Goal: Task Accomplishment & Management: Use online tool/utility

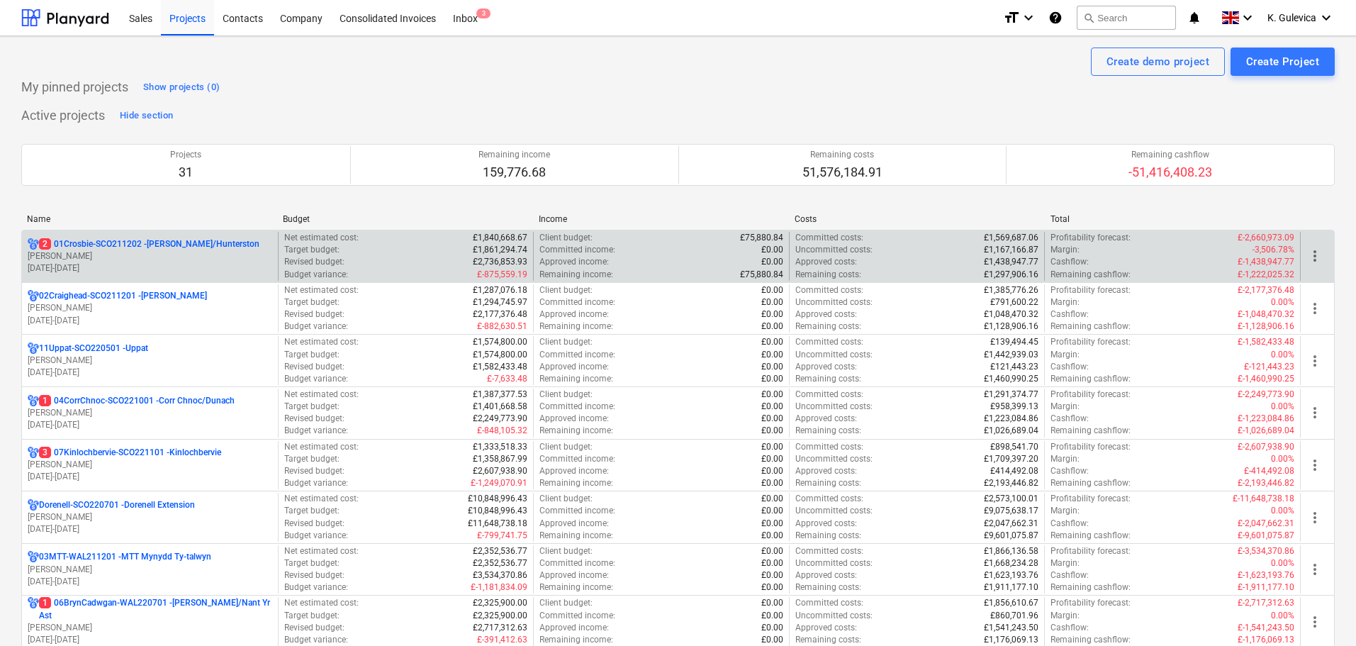
click at [196, 250] on p "2 01Crosbie-SCO211202 - Crosbie/Hunterston" at bounding box center [149, 244] width 220 height 12
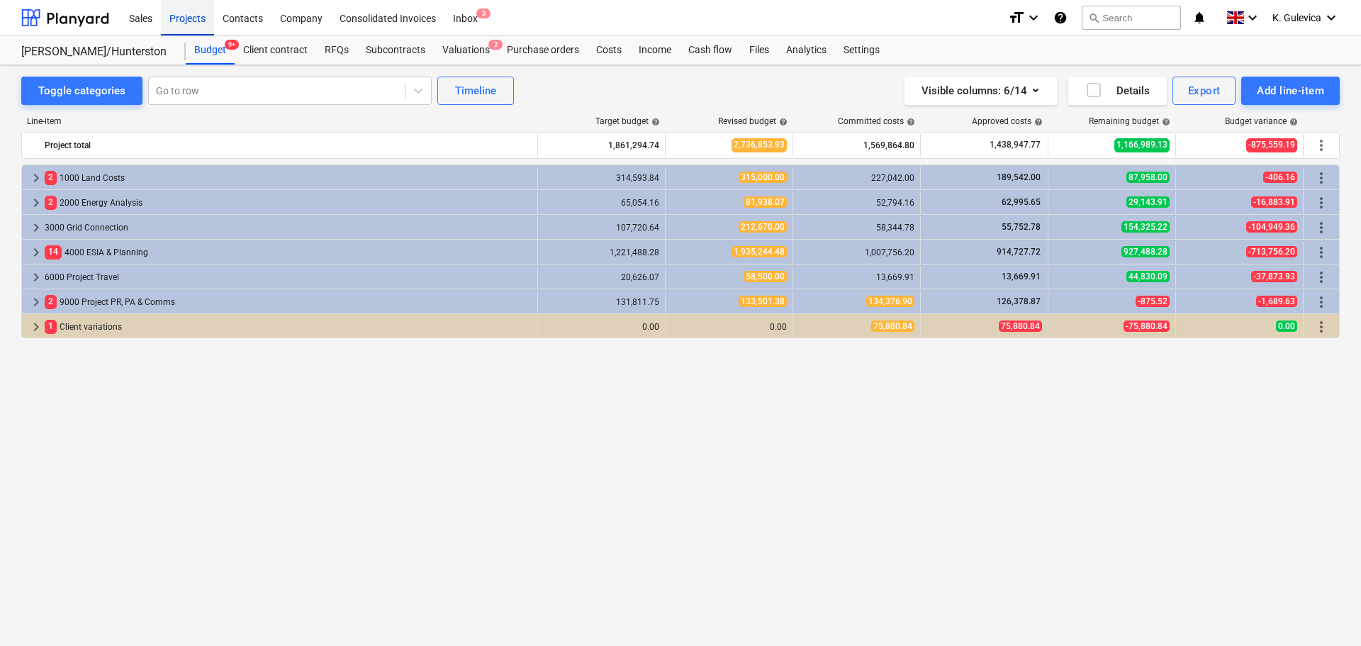
click at [189, 9] on div "Projects" at bounding box center [187, 17] width 53 height 36
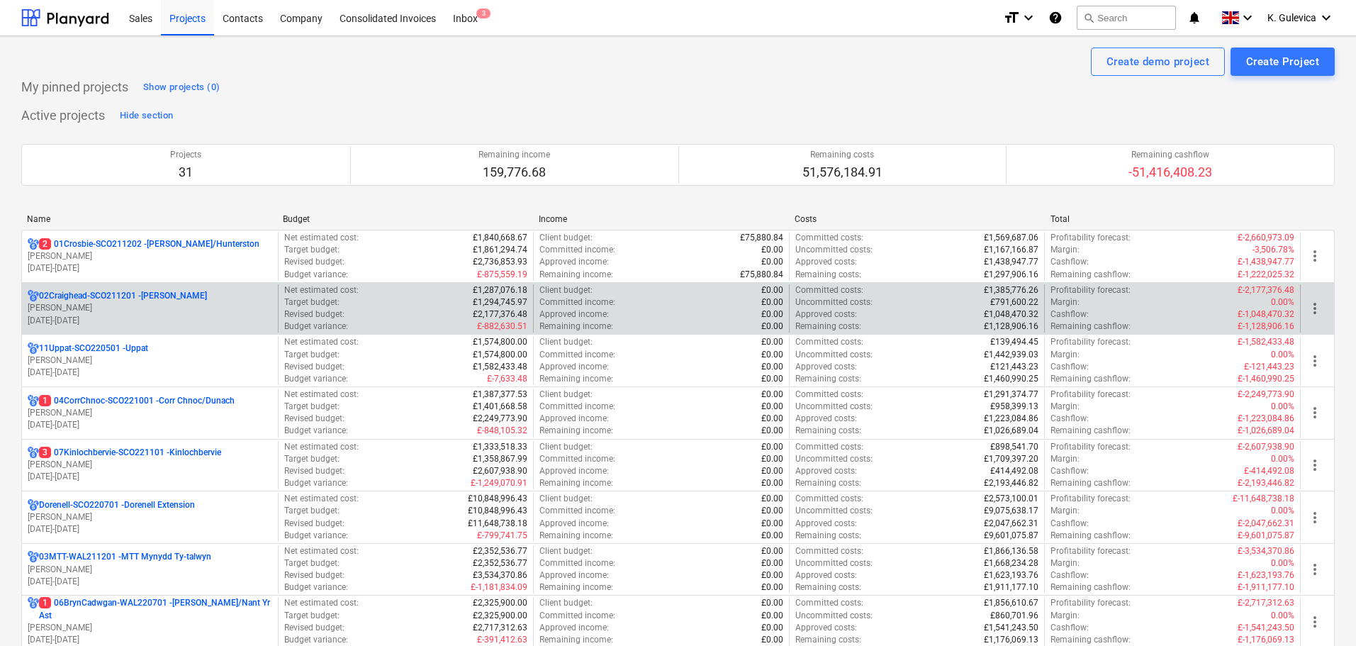
click at [133, 301] on p "02Craighead-SCO211201 - Craighead" at bounding box center [123, 296] width 168 height 12
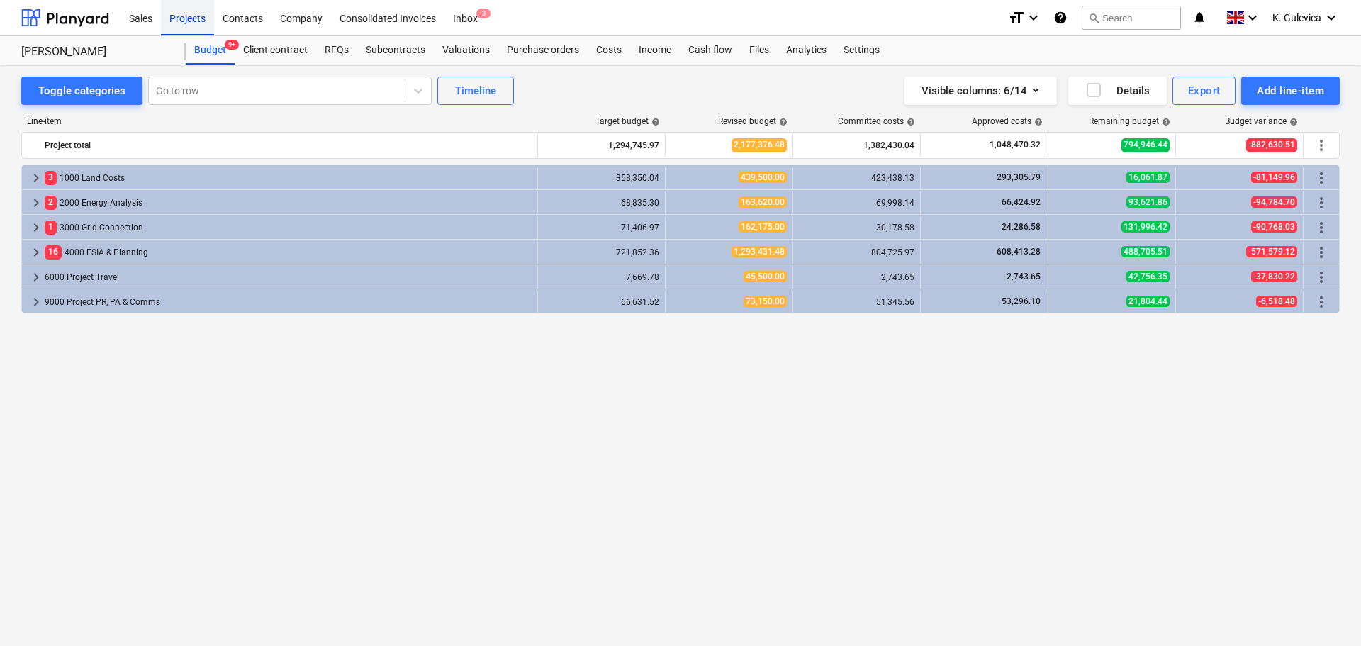
click at [176, 21] on div "Projects" at bounding box center [187, 17] width 53 height 36
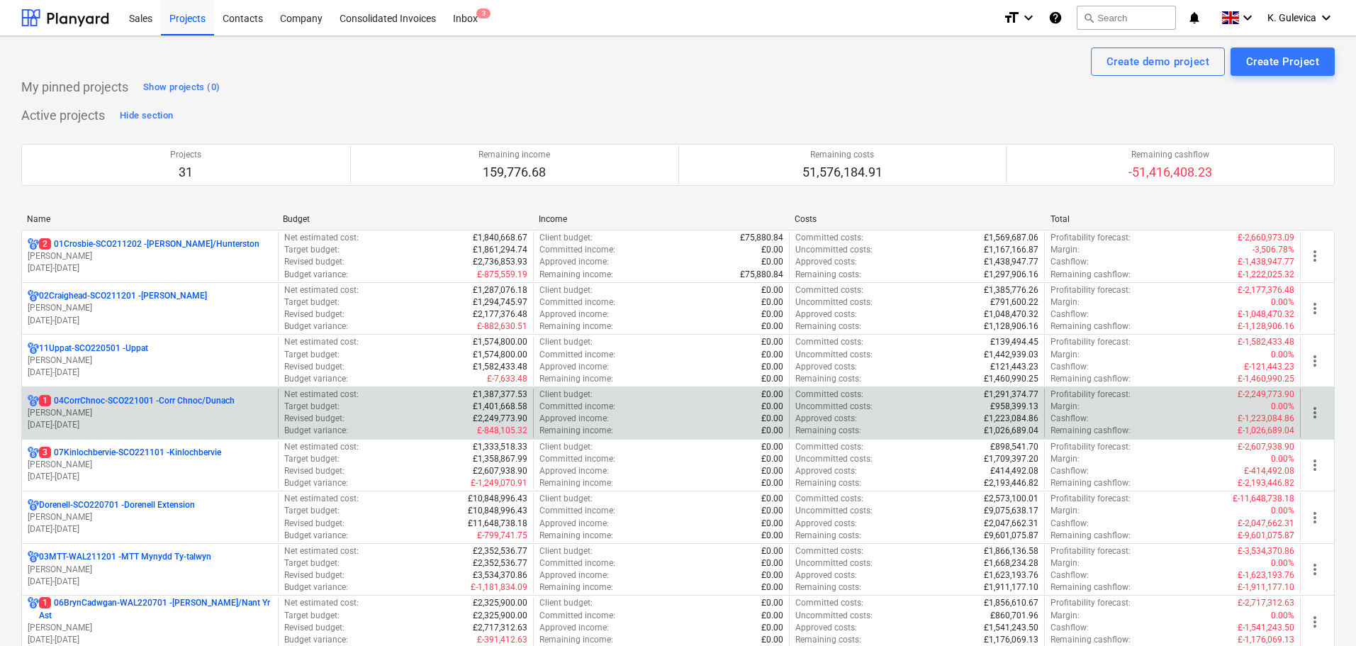
click at [86, 395] on p "1 04CorrChnoc-SCO221001 - Corr Chnoc/Dunach" at bounding box center [137, 401] width 196 height 12
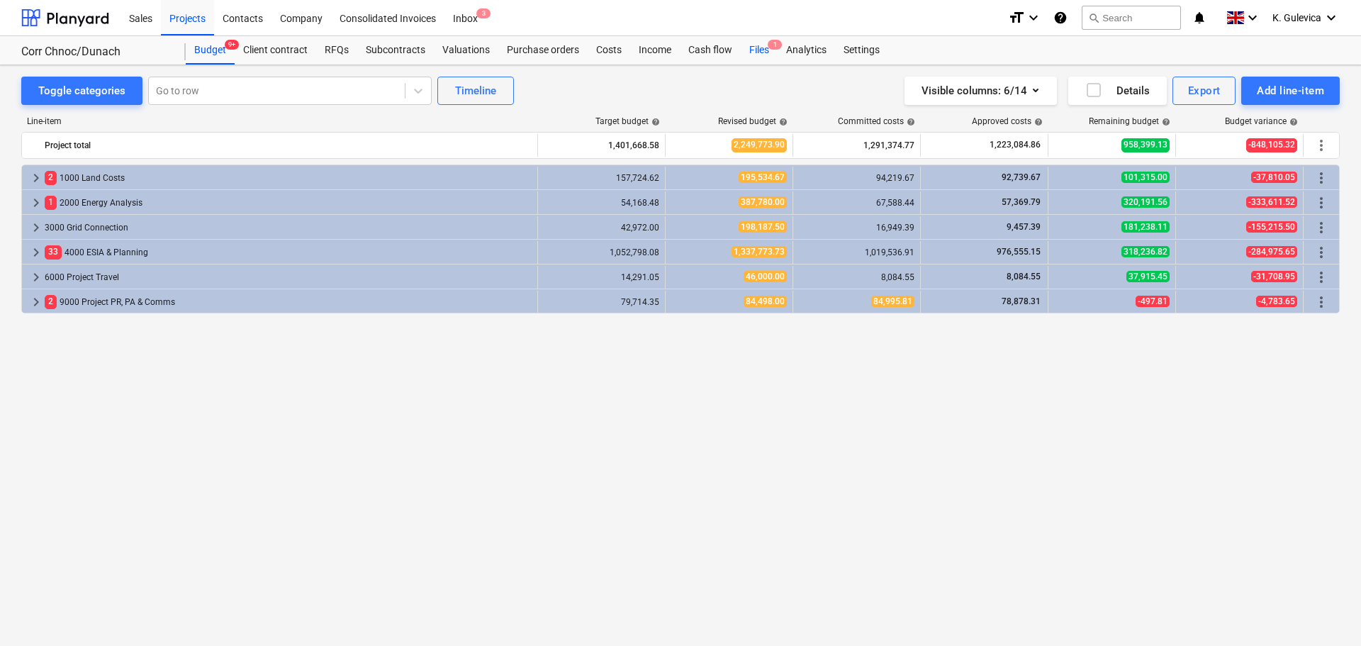
click at [763, 48] on div "Files 1" at bounding box center [759, 50] width 37 height 28
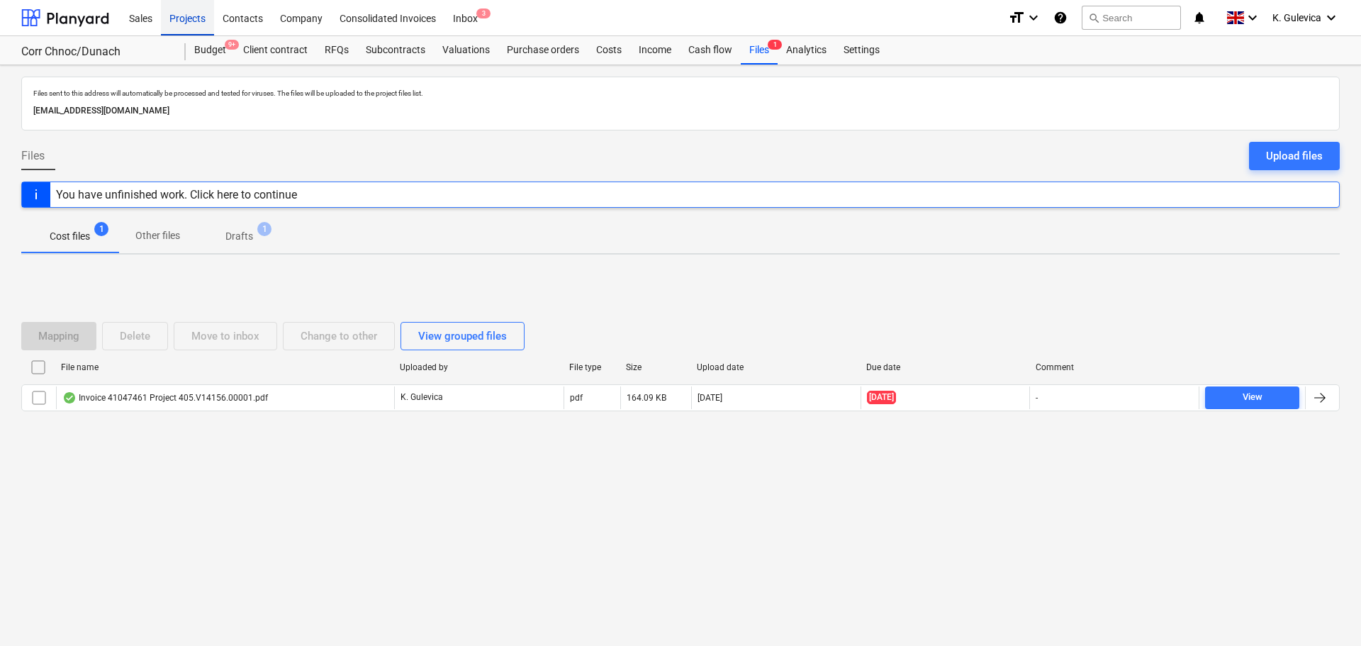
click at [183, 20] on div "Projects" at bounding box center [187, 17] width 53 height 36
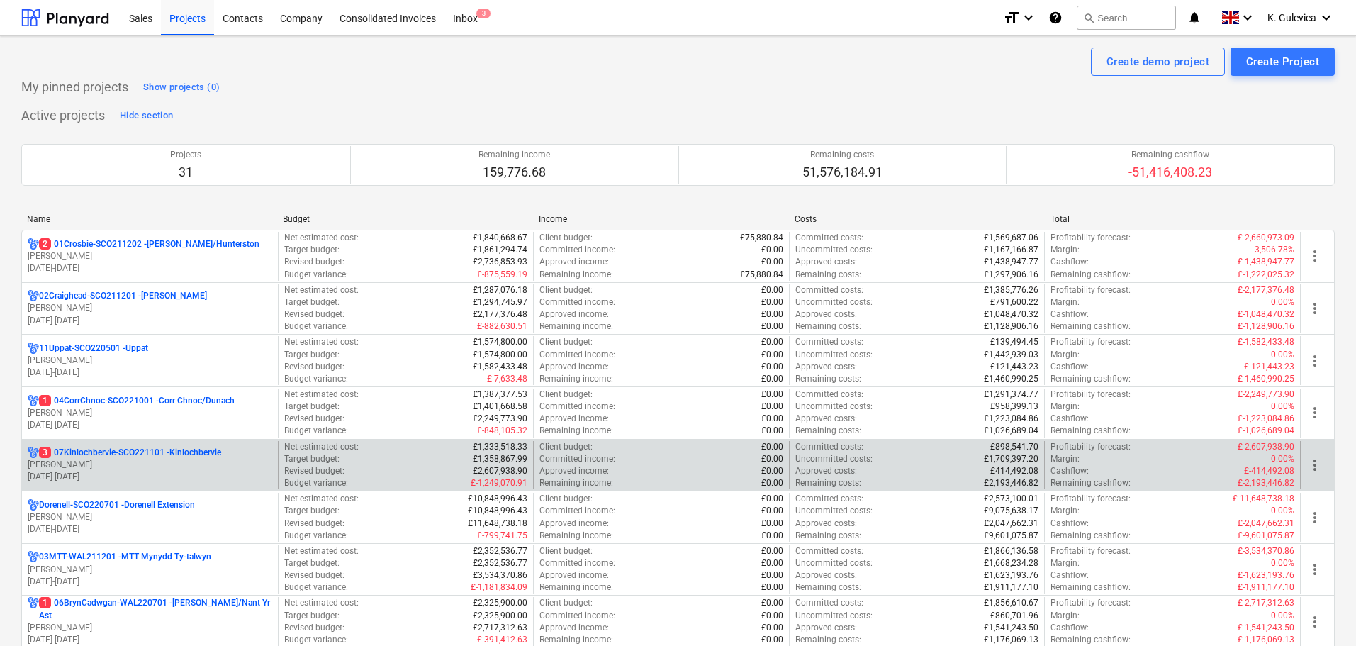
click at [133, 471] on p "01.04.2023 - 31.03.2027" at bounding box center [150, 477] width 245 height 12
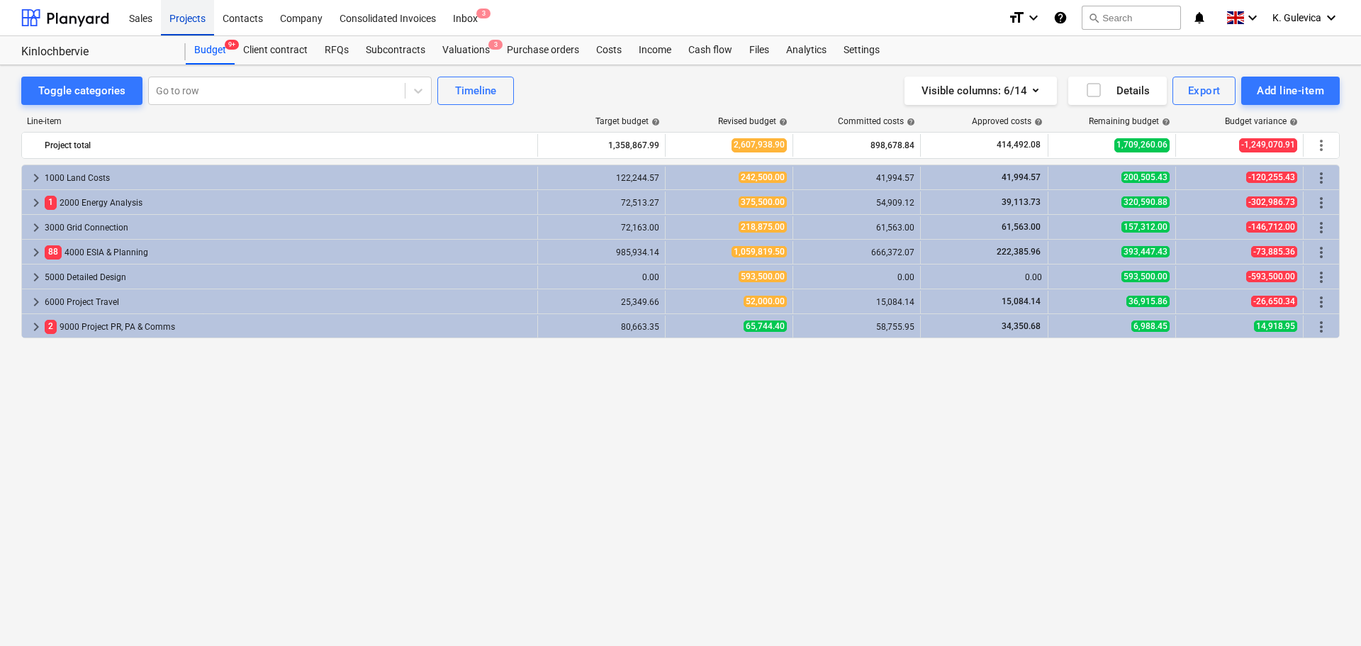
click at [184, 22] on div "Projects" at bounding box center [187, 17] width 53 height 36
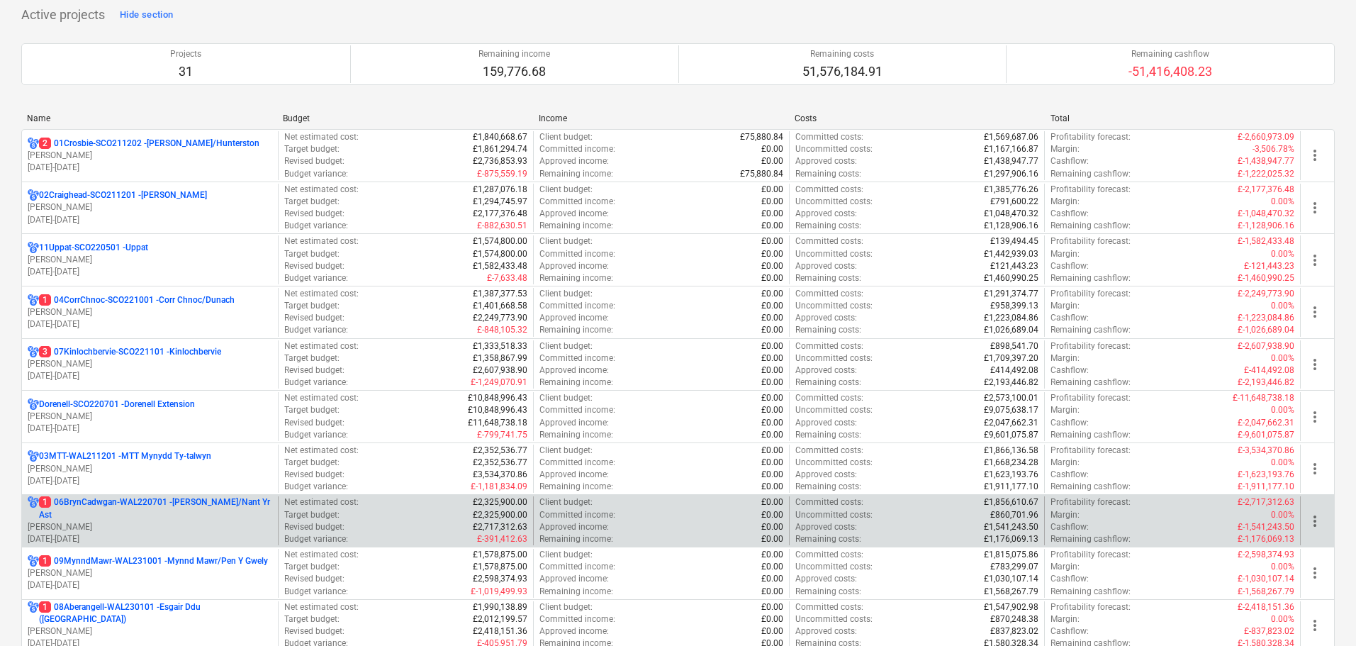
scroll to position [213, 0]
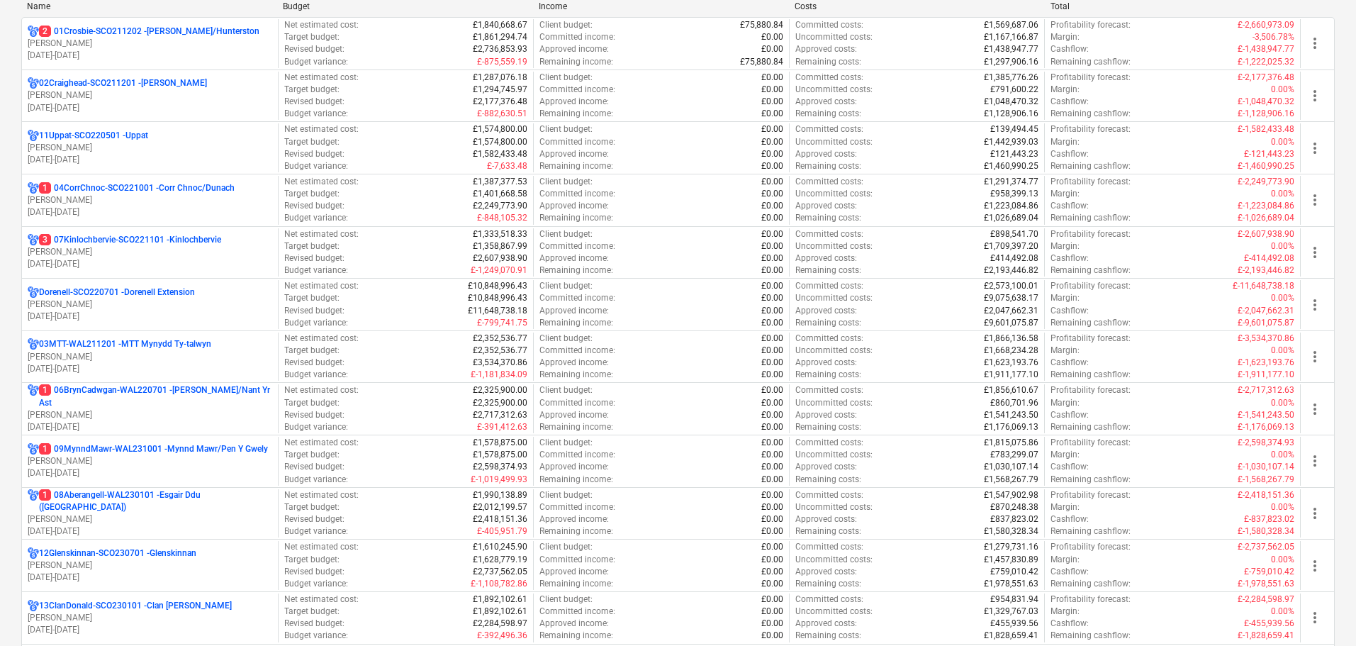
drag, startPoint x: 172, startPoint y: 405, endPoint x: 183, endPoint y: 259, distance: 145.7
click at [172, 397] on div "1 06BrynCadwgan-WAL220701 - Bryn Cadwgan/Nant Yr Ast L. Walker 01.04.2023 - 31.…" at bounding box center [150, 408] width 245 height 49
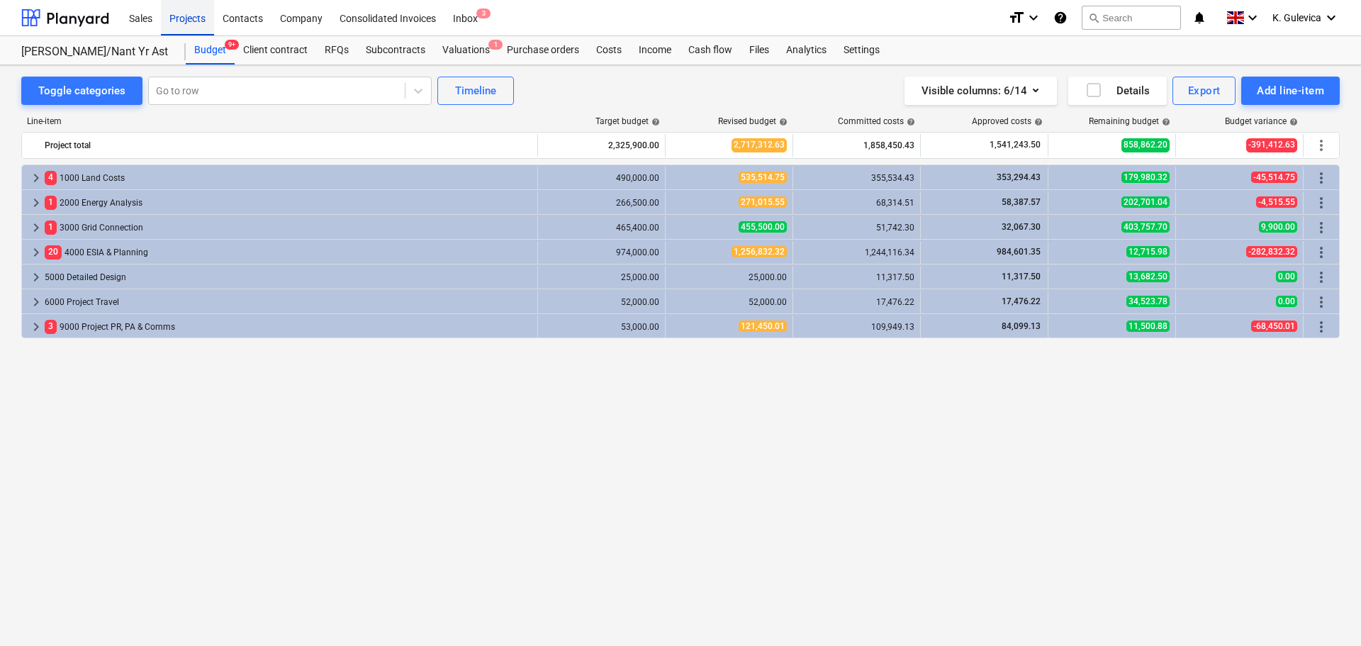
click at [186, 12] on div "Projects" at bounding box center [187, 17] width 53 height 36
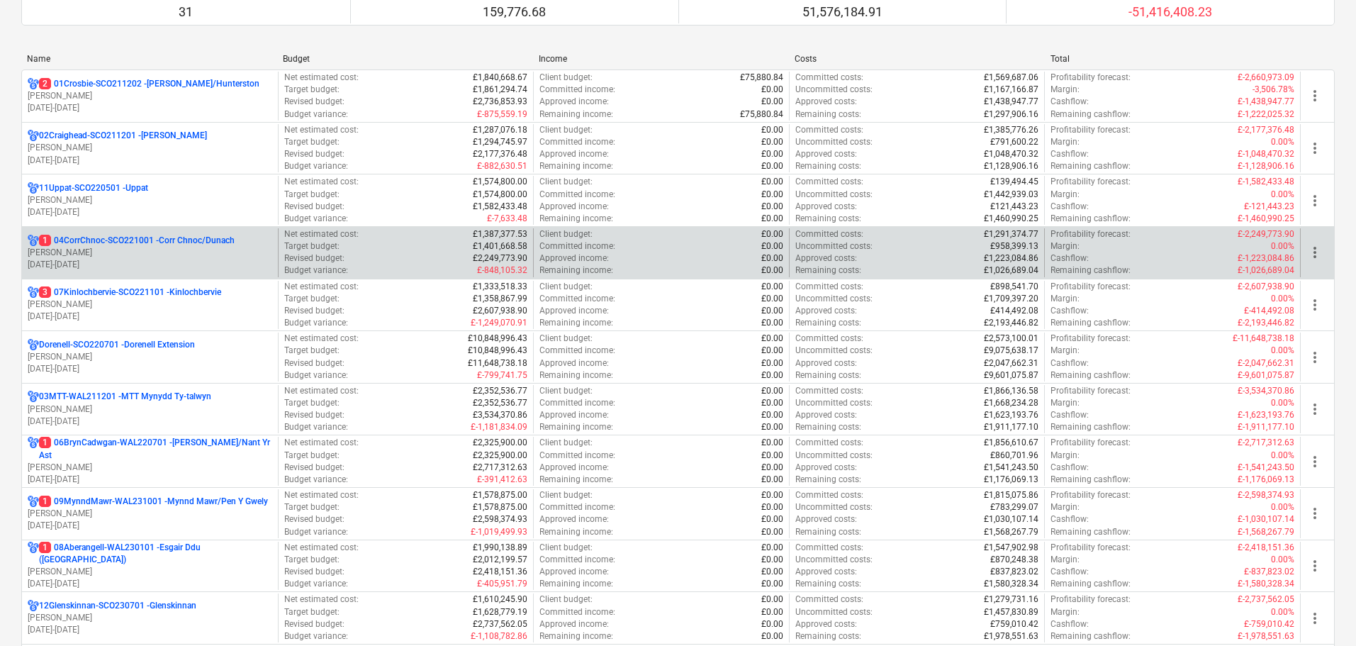
scroll to position [425, 0]
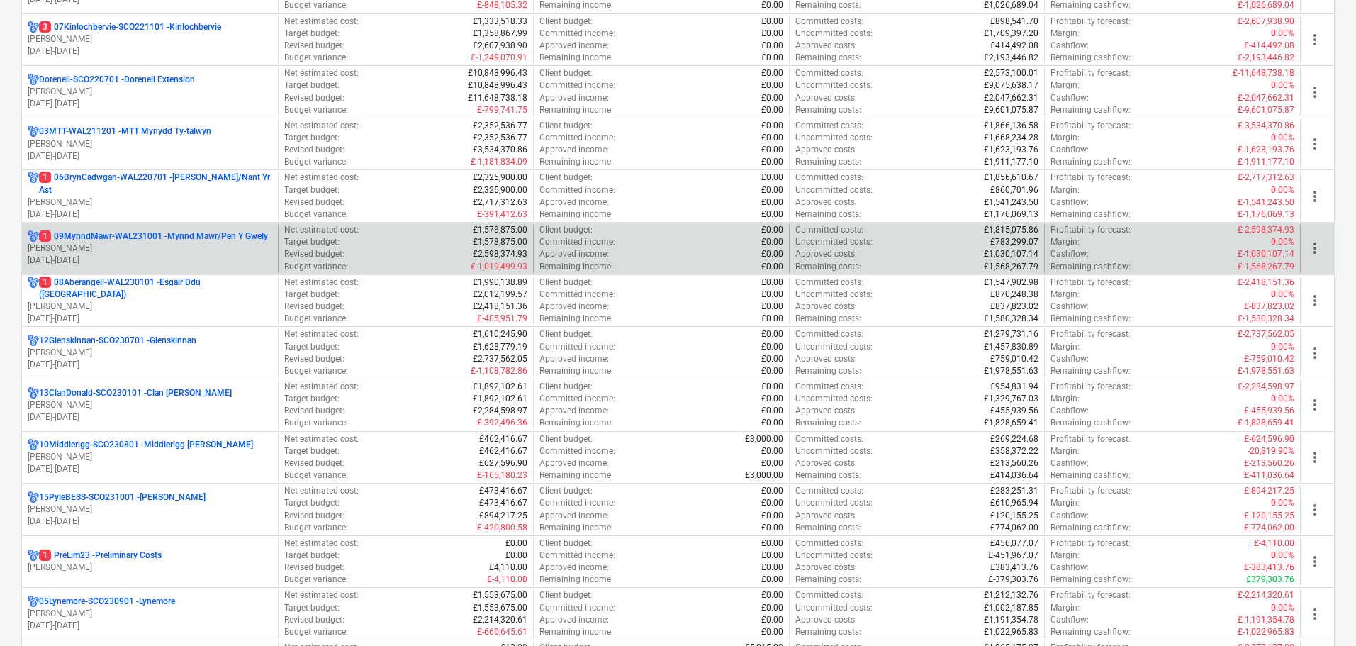
click at [159, 255] on p "01.04.2023 - 31.03.2027" at bounding box center [150, 260] width 245 height 12
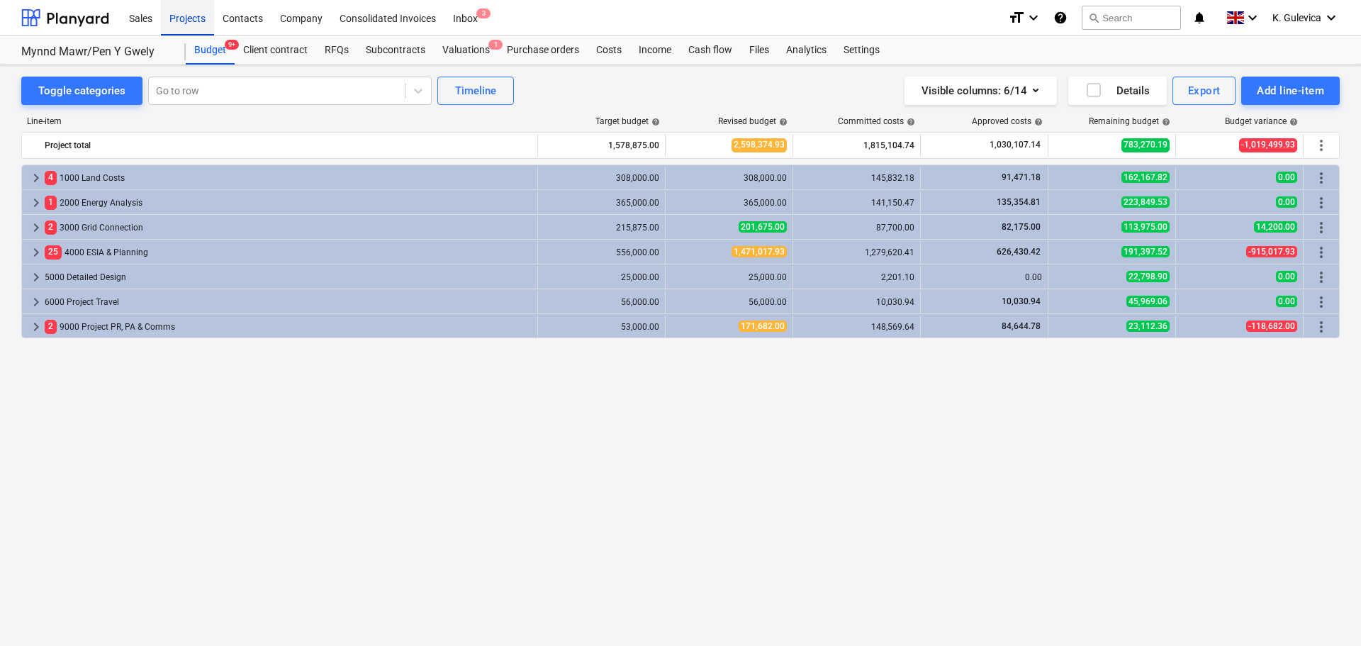
click at [188, 16] on div "Projects" at bounding box center [187, 17] width 53 height 36
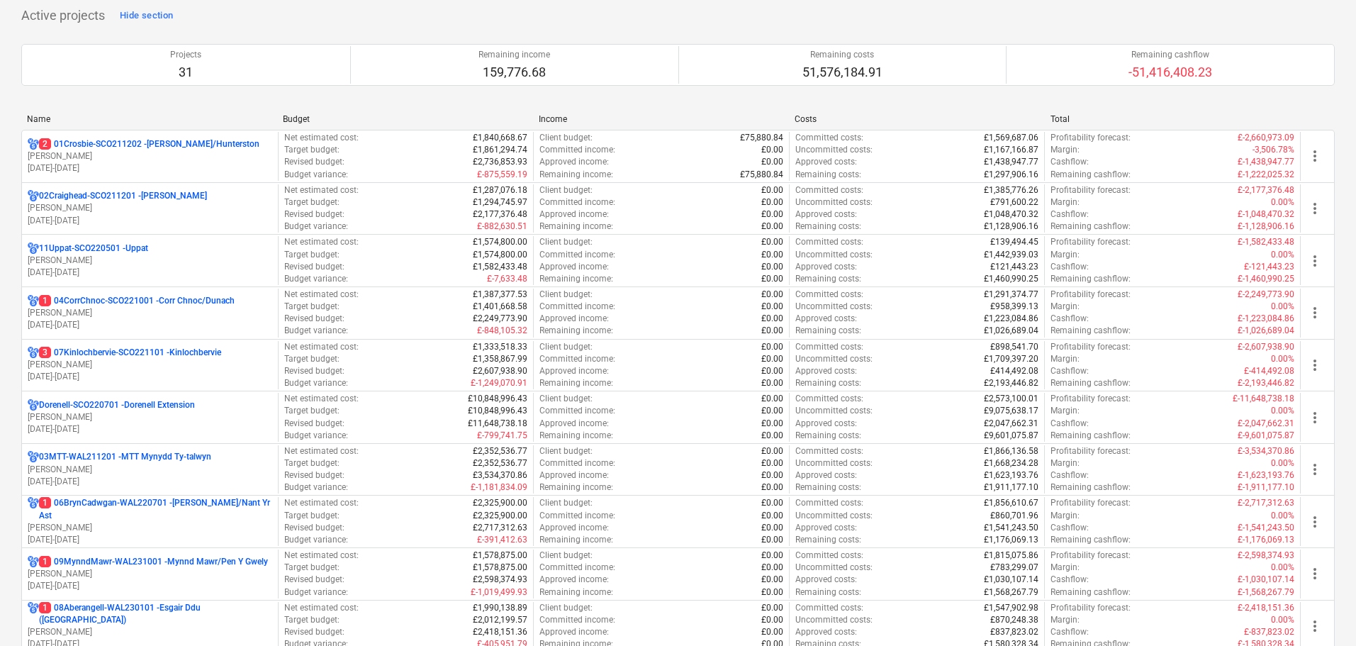
scroll to position [284, 0]
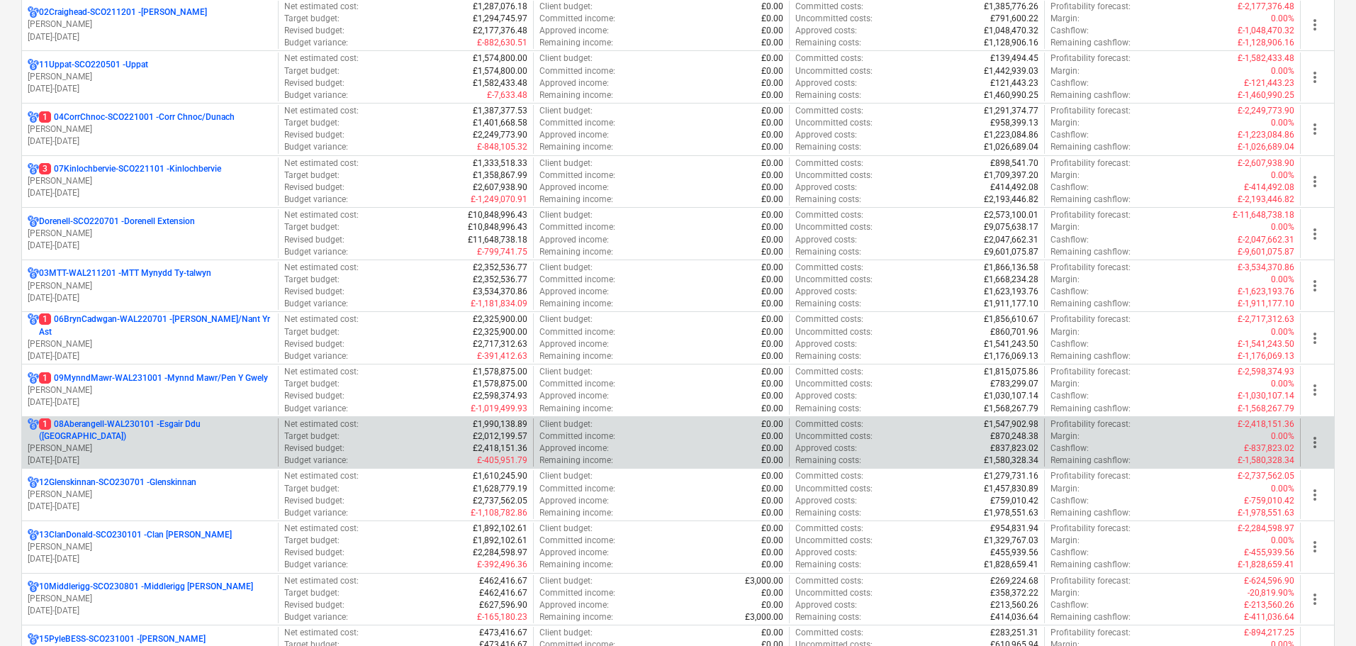
click at [128, 447] on p "L. Walker" at bounding box center [150, 448] width 245 height 12
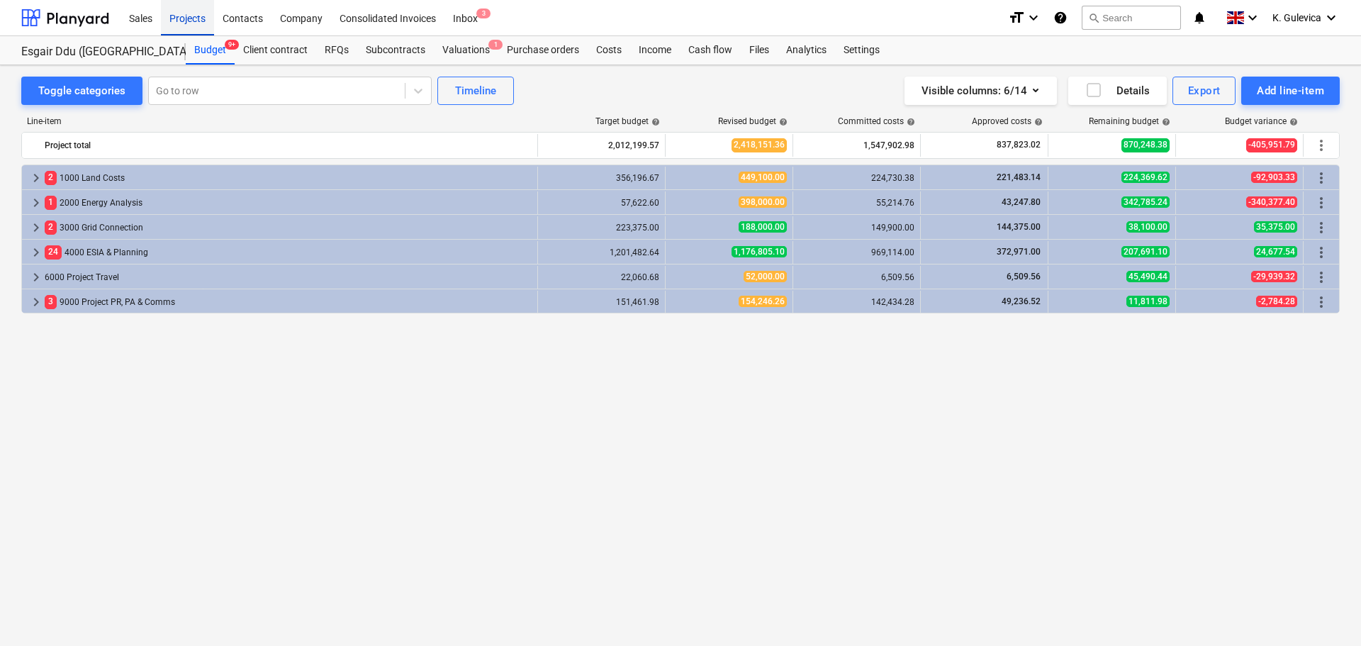
click at [180, 11] on div "Projects" at bounding box center [187, 17] width 53 height 36
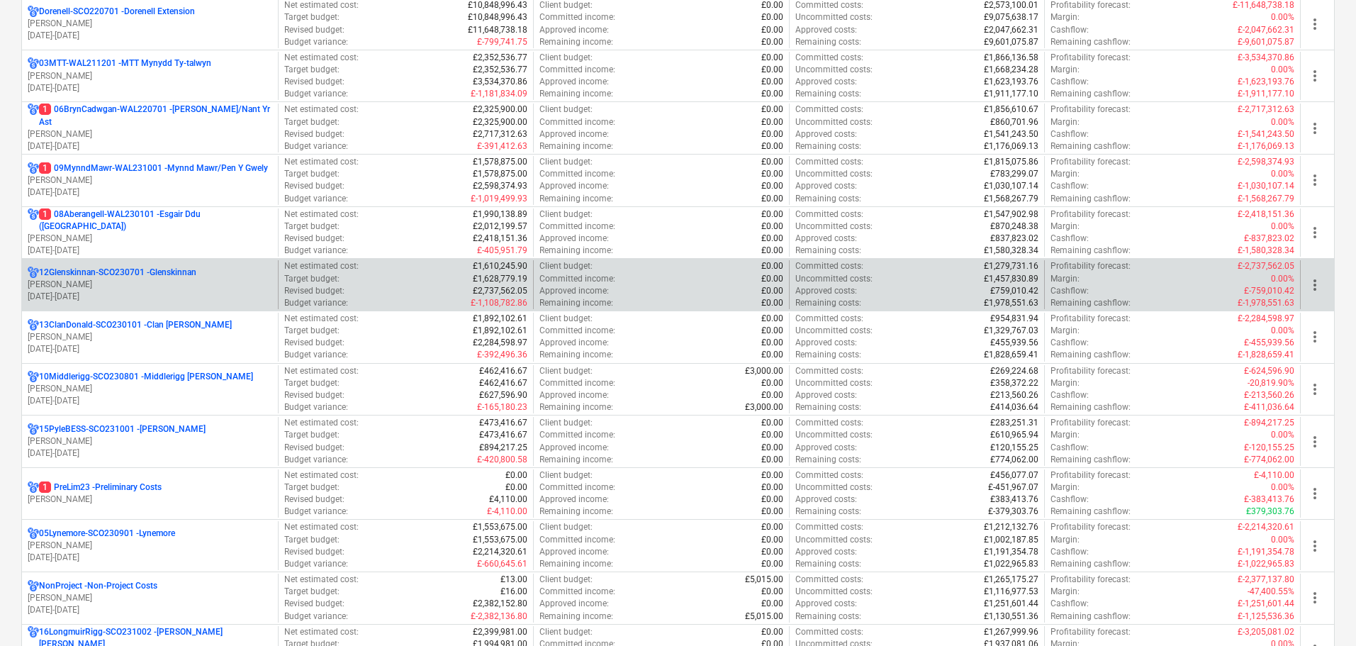
scroll to position [496, 0]
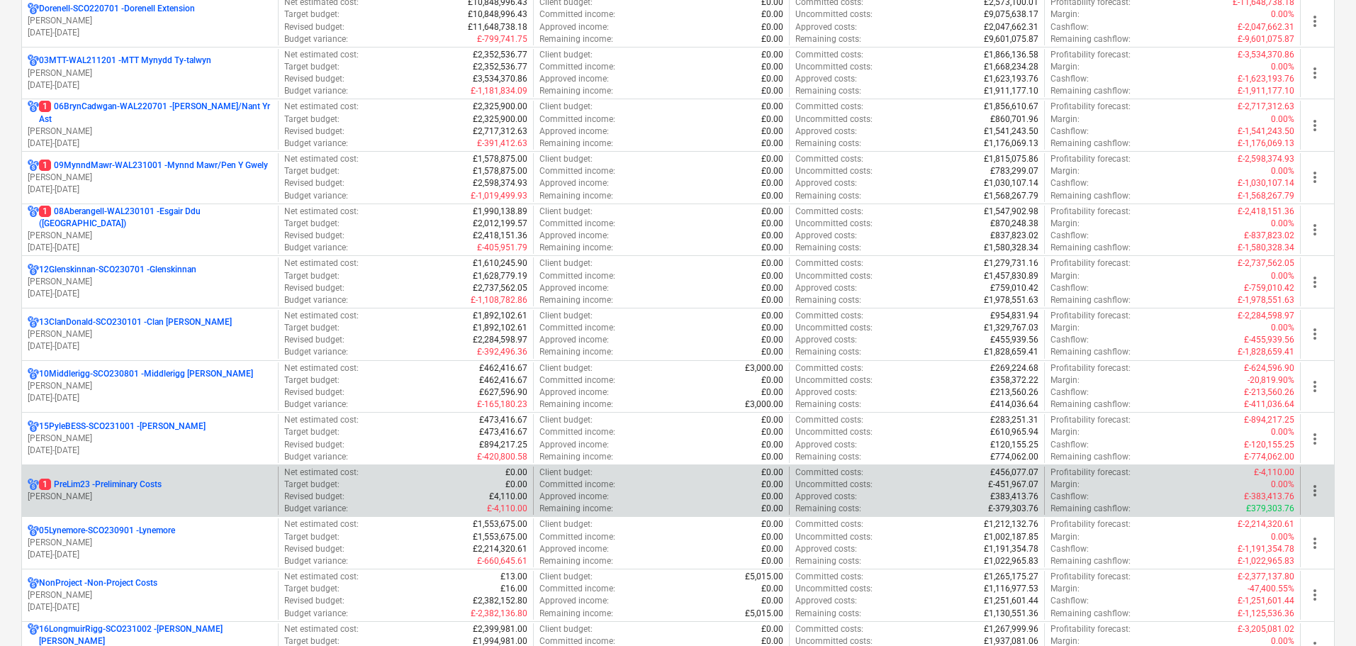
click at [195, 501] on p "C. Dowse" at bounding box center [150, 497] width 245 height 12
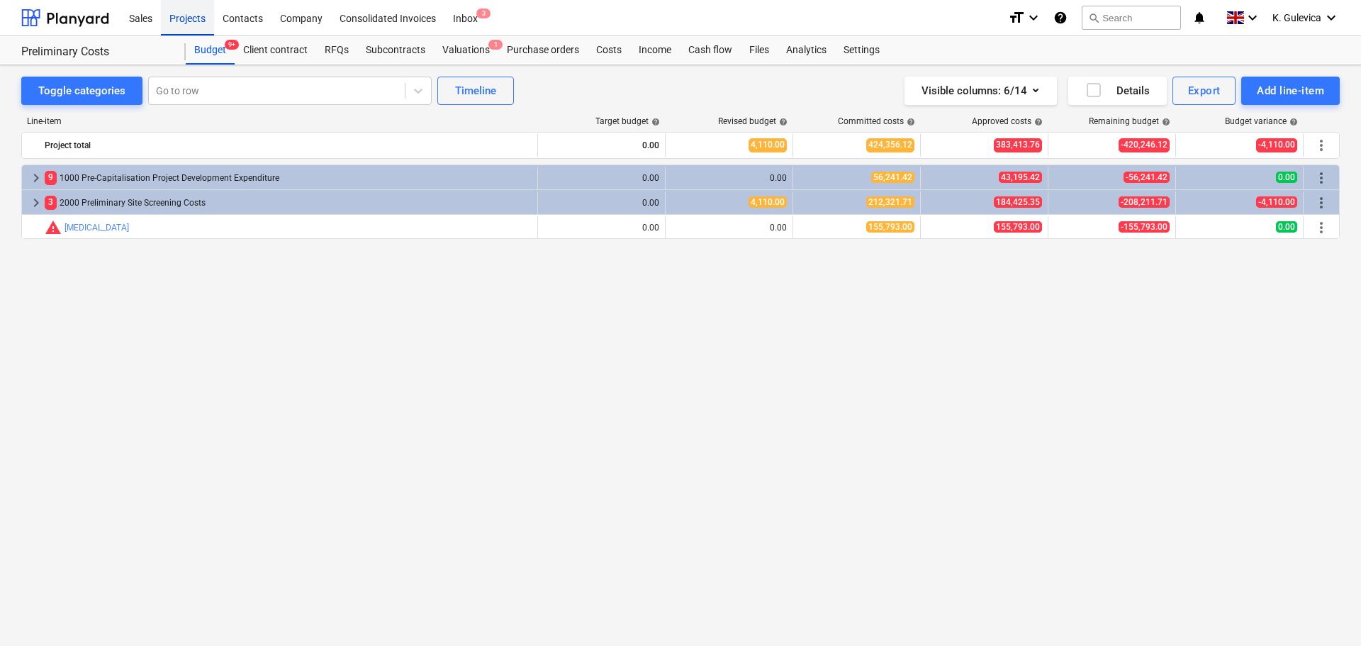
click at [184, 12] on div "Projects" at bounding box center [187, 17] width 53 height 36
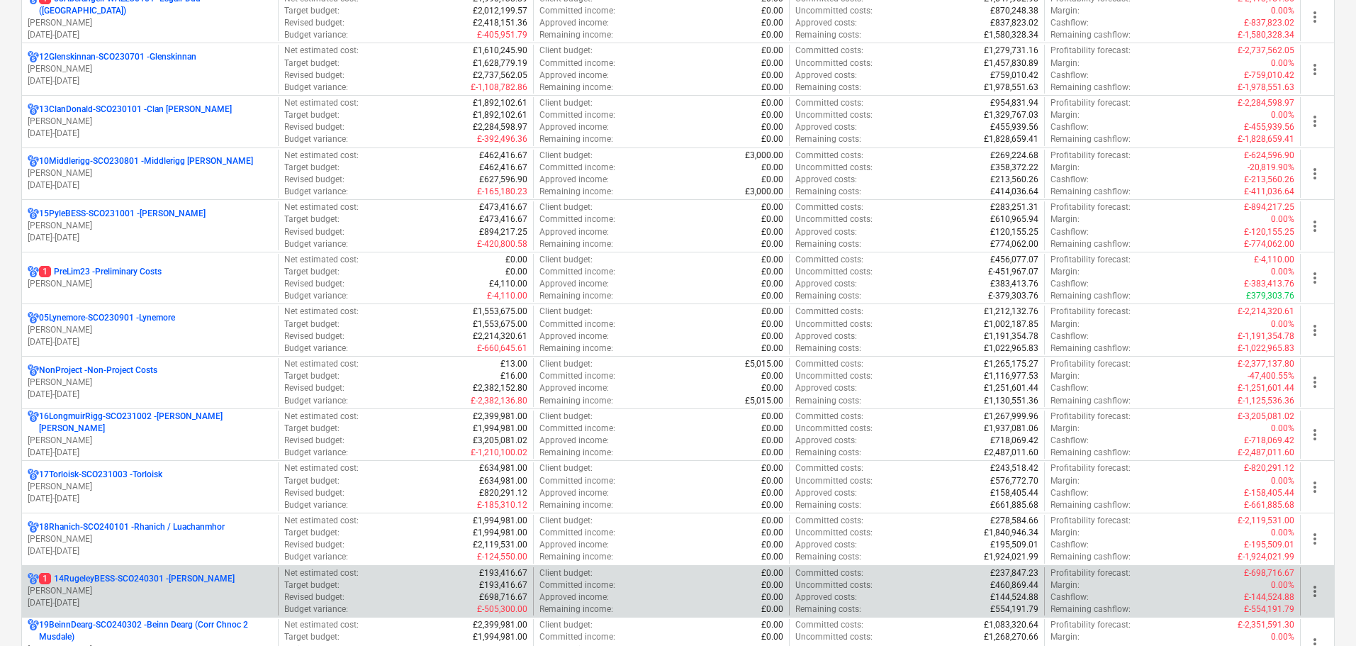
click at [174, 579] on p "1 14RugeleyBESS-SCO240301 - Rugeley BESS" at bounding box center [137, 579] width 196 height 12
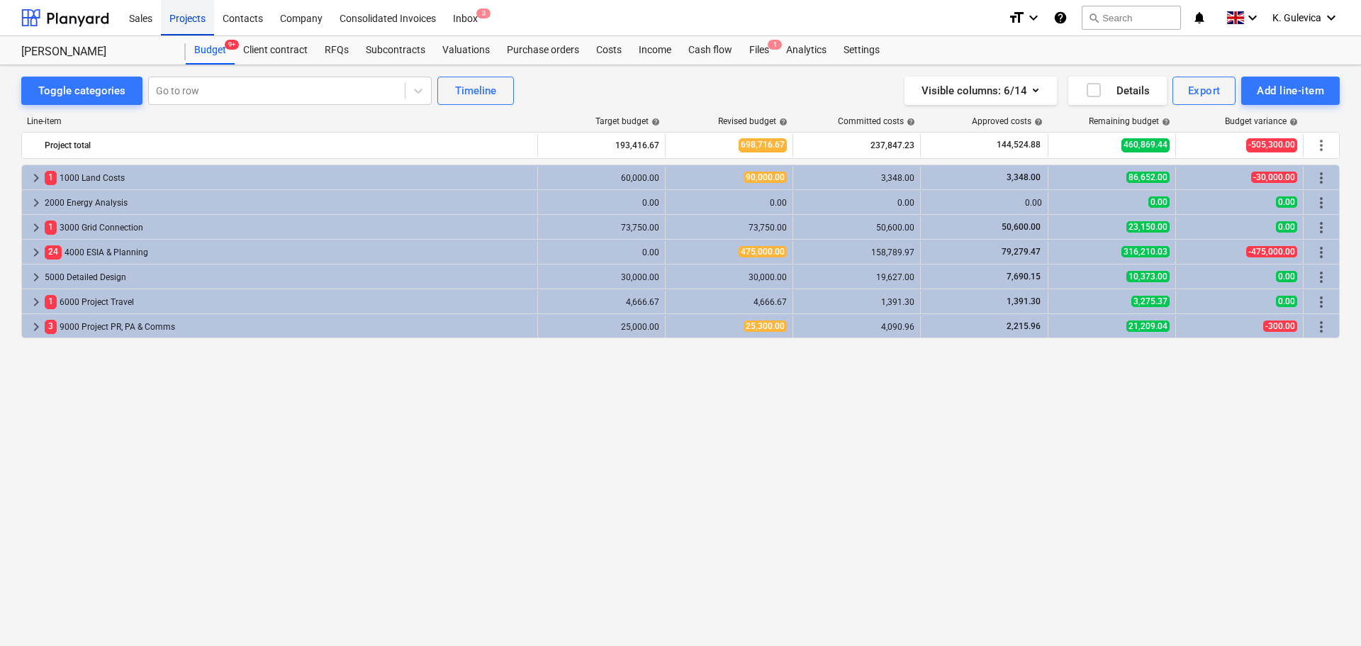
click at [179, 12] on div "Projects" at bounding box center [187, 17] width 53 height 36
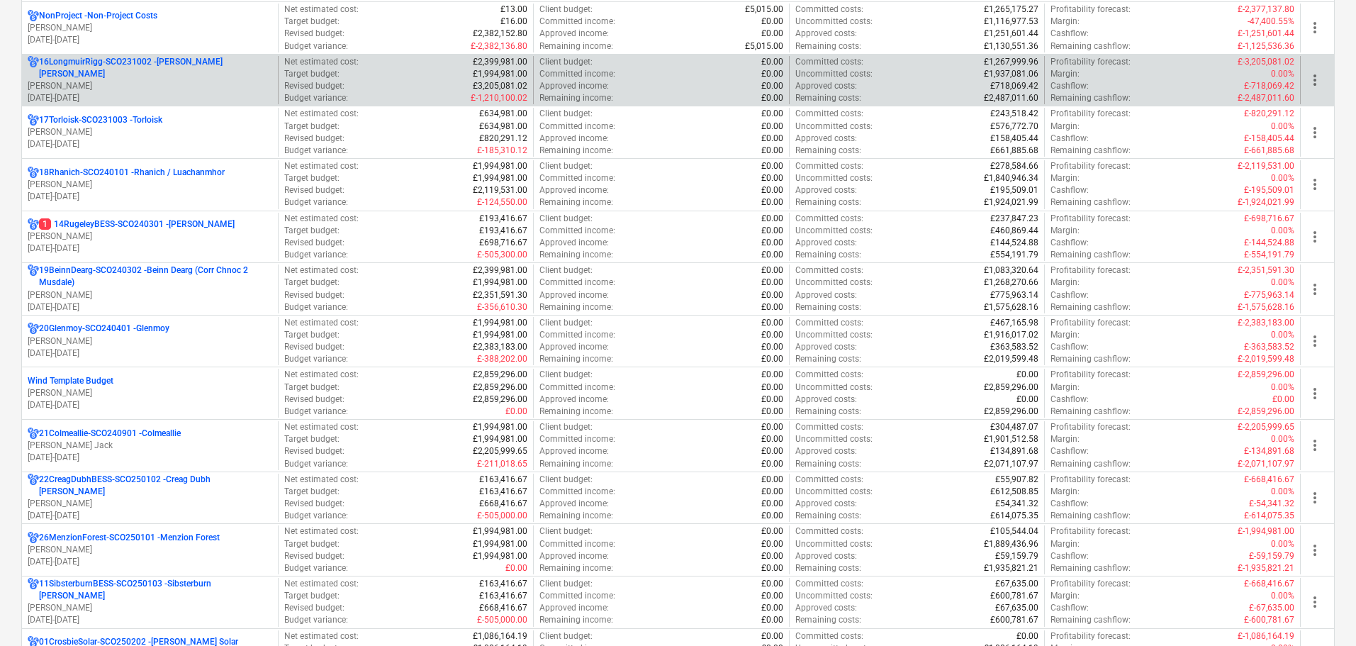
click at [133, 65] on p "16LongmuirRigg-SCO231002 - Longmuir Rigg" at bounding box center [155, 68] width 233 height 24
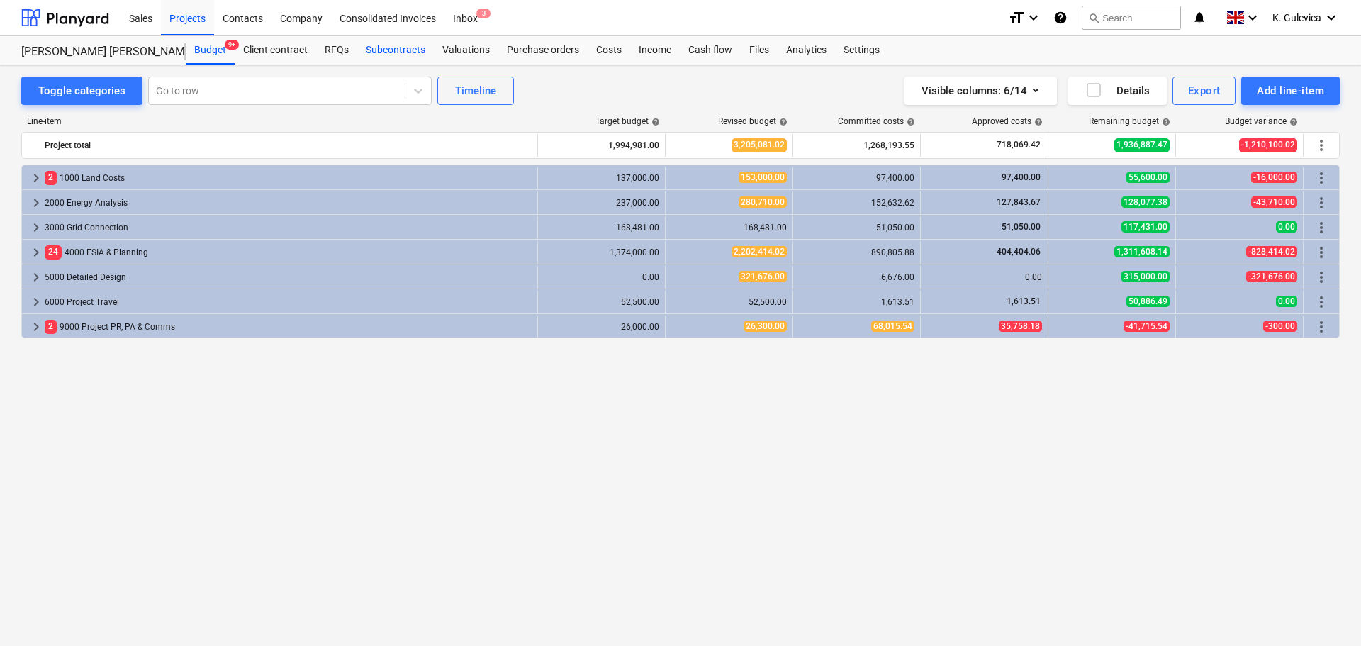
click at [396, 54] on div "Subcontracts" at bounding box center [395, 50] width 77 height 28
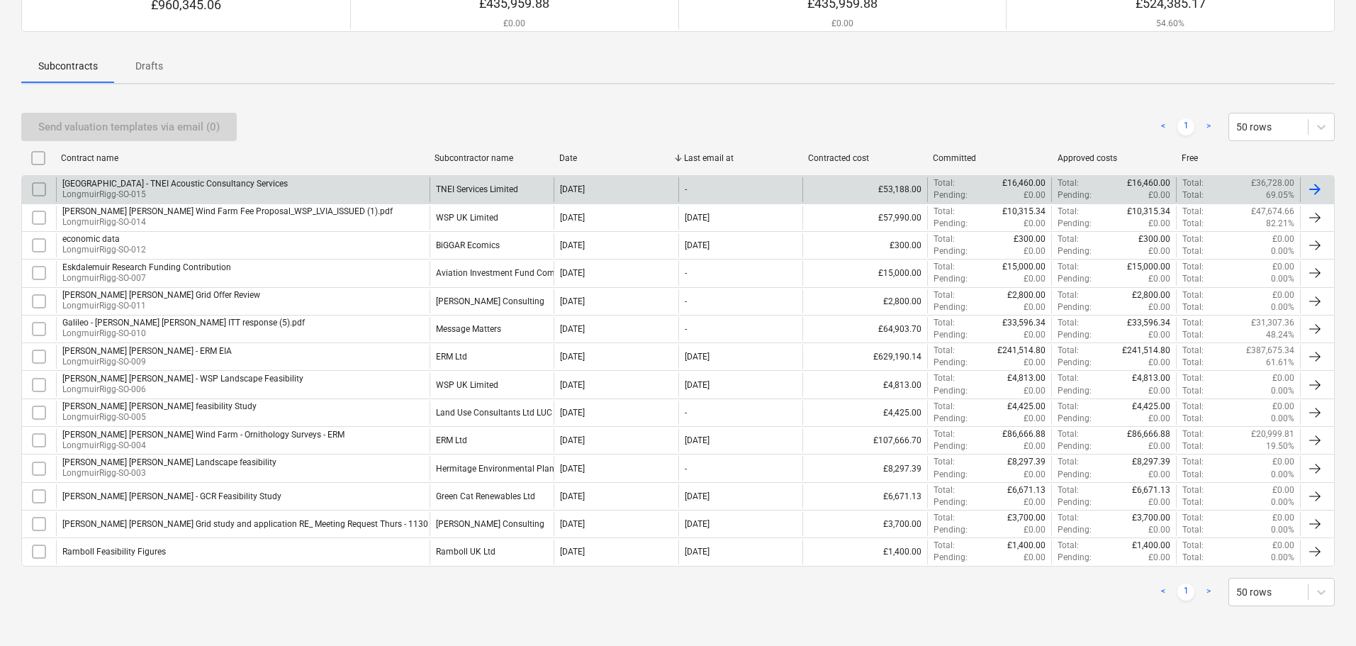
click at [479, 194] on div "TNEI Services Limited" at bounding box center [477, 189] width 82 height 10
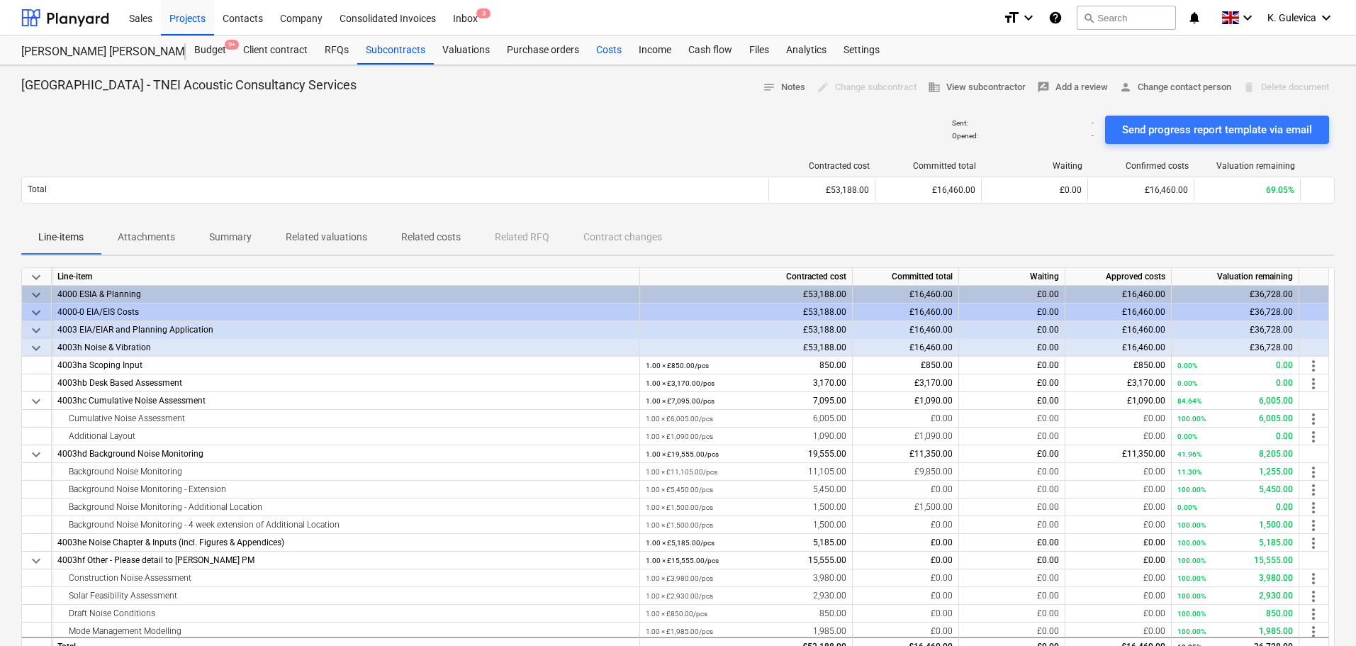
click at [612, 58] on div "Costs" at bounding box center [609, 50] width 43 height 28
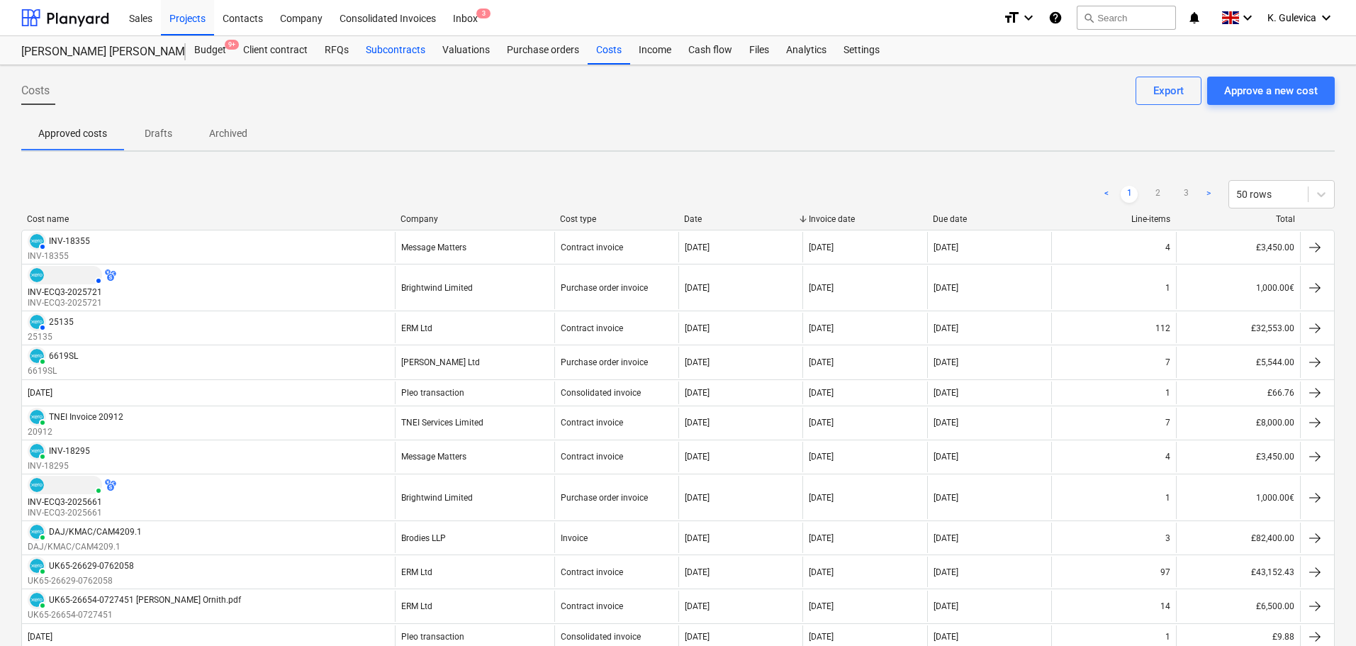
click at [388, 49] on div "Subcontracts" at bounding box center [395, 50] width 77 height 28
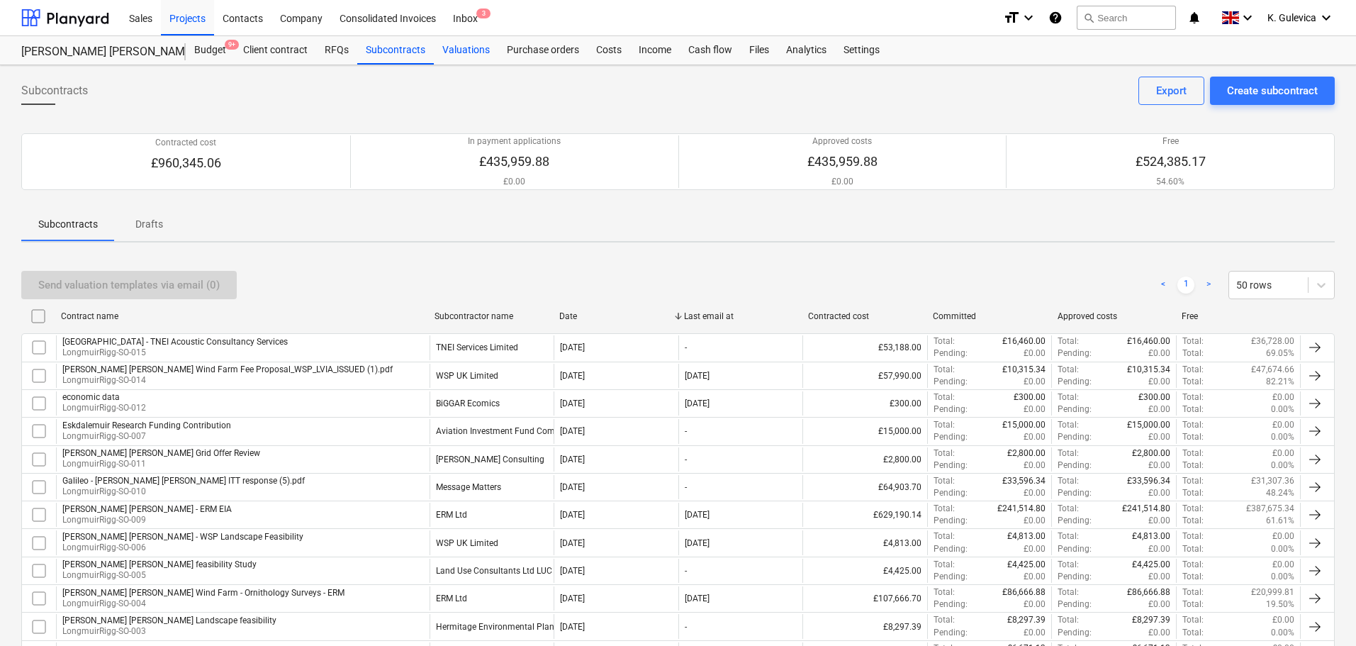
click at [446, 47] on div "Valuations" at bounding box center [466, 50] width 65 height 28
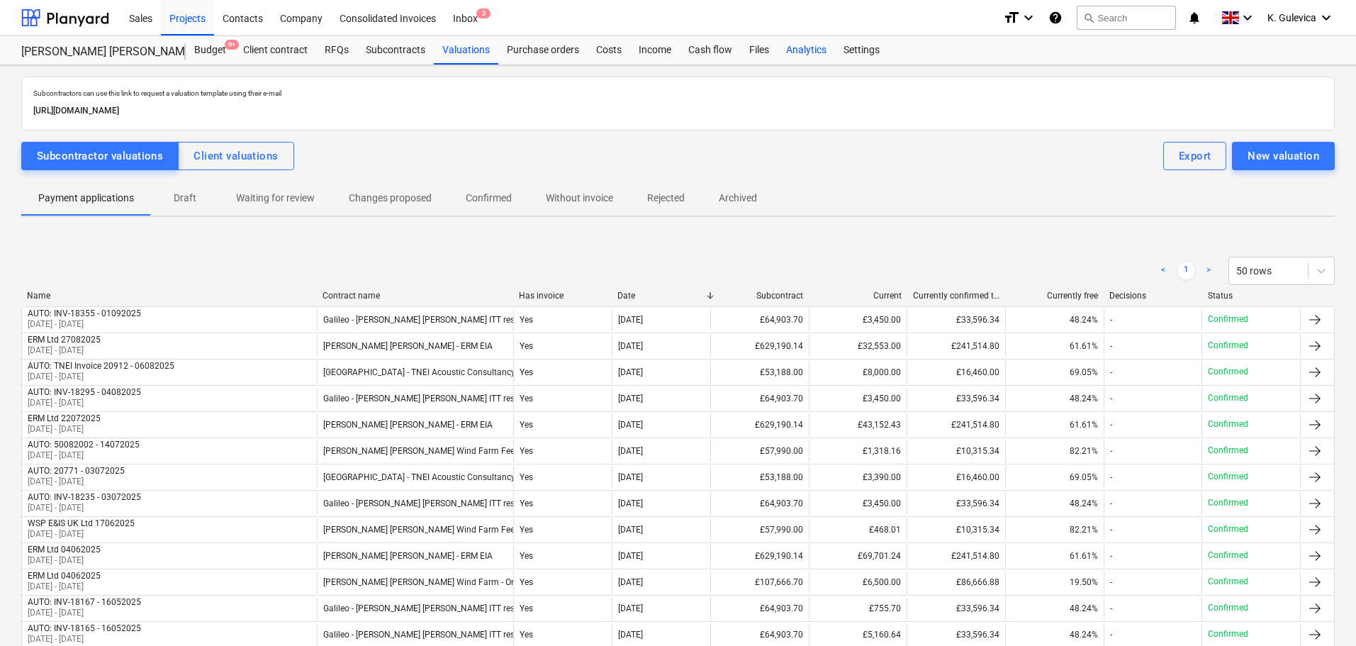
drag, startPoint x: 598, startPoint y: 47, endPoint x: 823, endPoint y: 60, distance: 225.1
click at [599, 47] on div "Costs" at bounding box center [609, 50] width 43 height 28
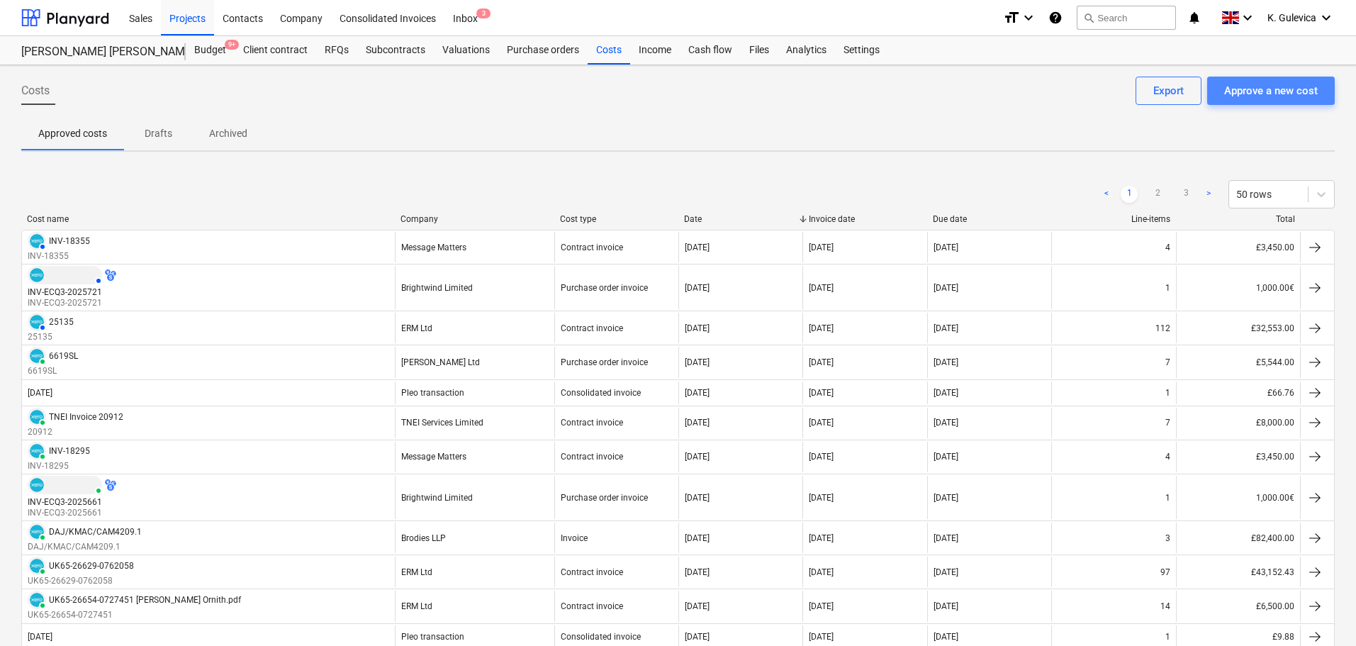
click at [1284, 91] on div "Approve a new cost" at bounding box center [1271, 91] width 94 height 18
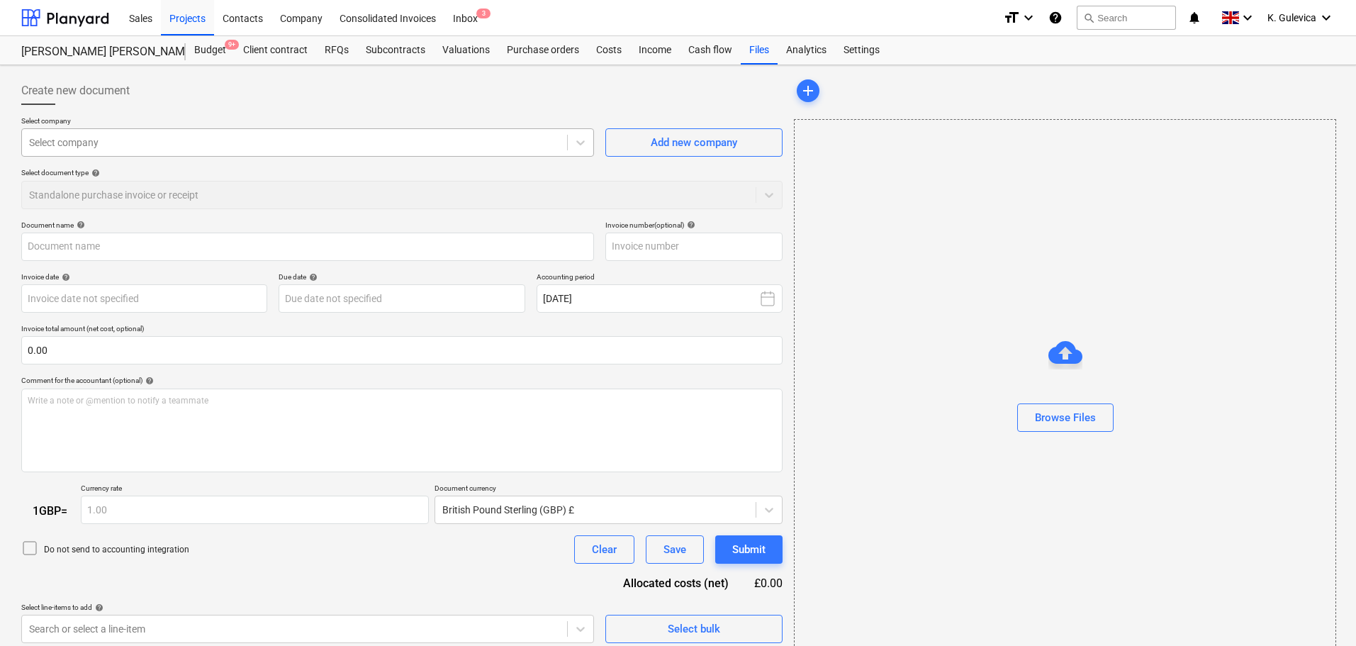
click at [238, 133] on div "Select company" at bounding box center [294, 143] width 545 height 20
type input "tnei inv. 21043.pdf"
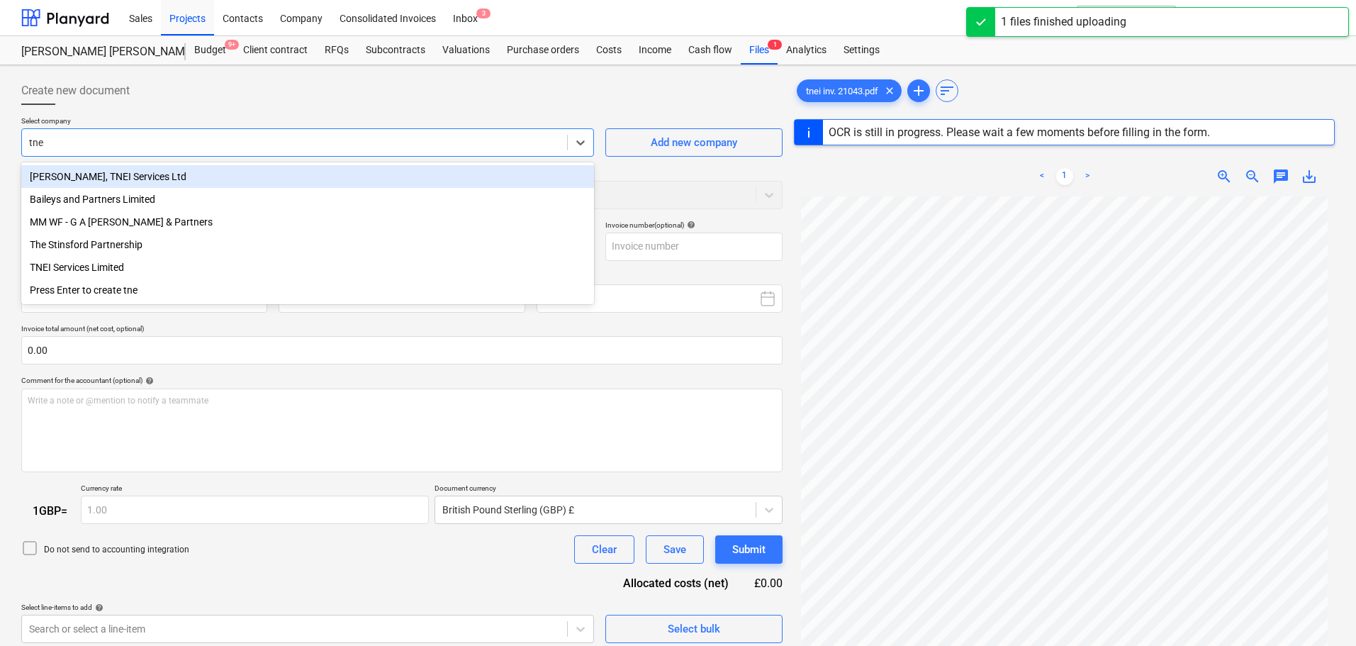
type input "tnei"
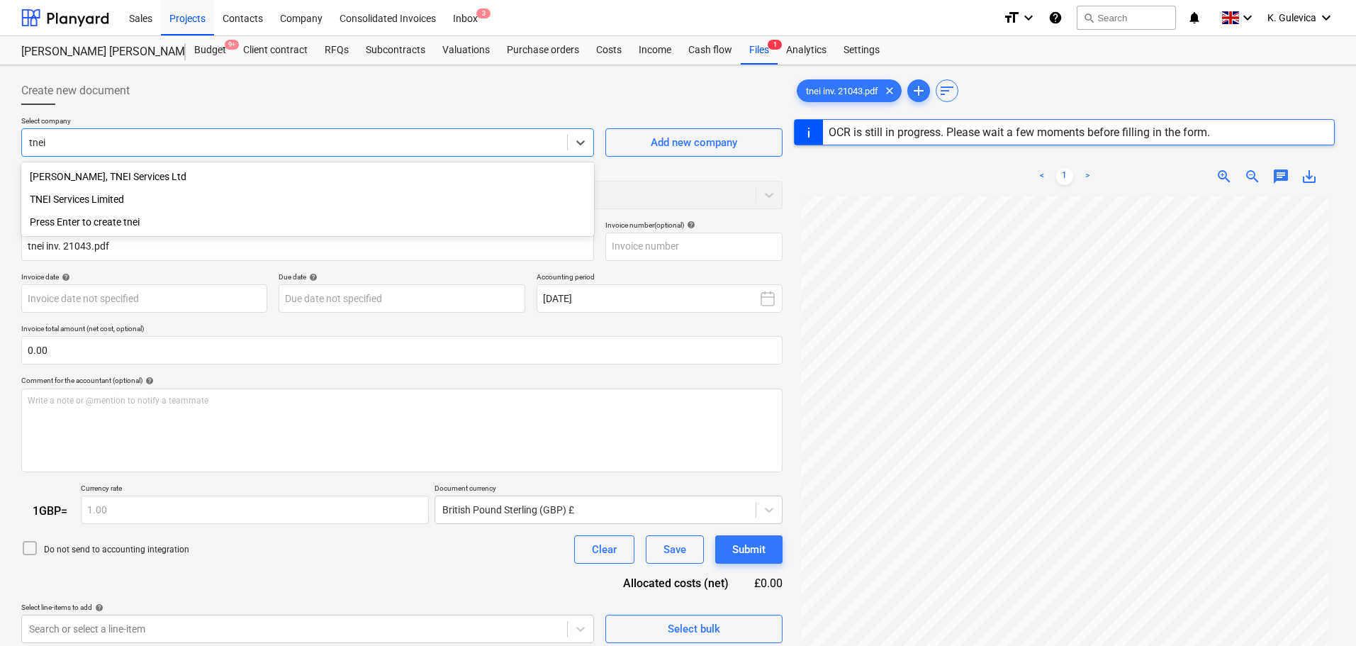
type input "21043"
type input "31 Aug 2025"
click at [79, 194] on div "TNEI Services Limited" at bounding box center [307, 199] width 573 height 23
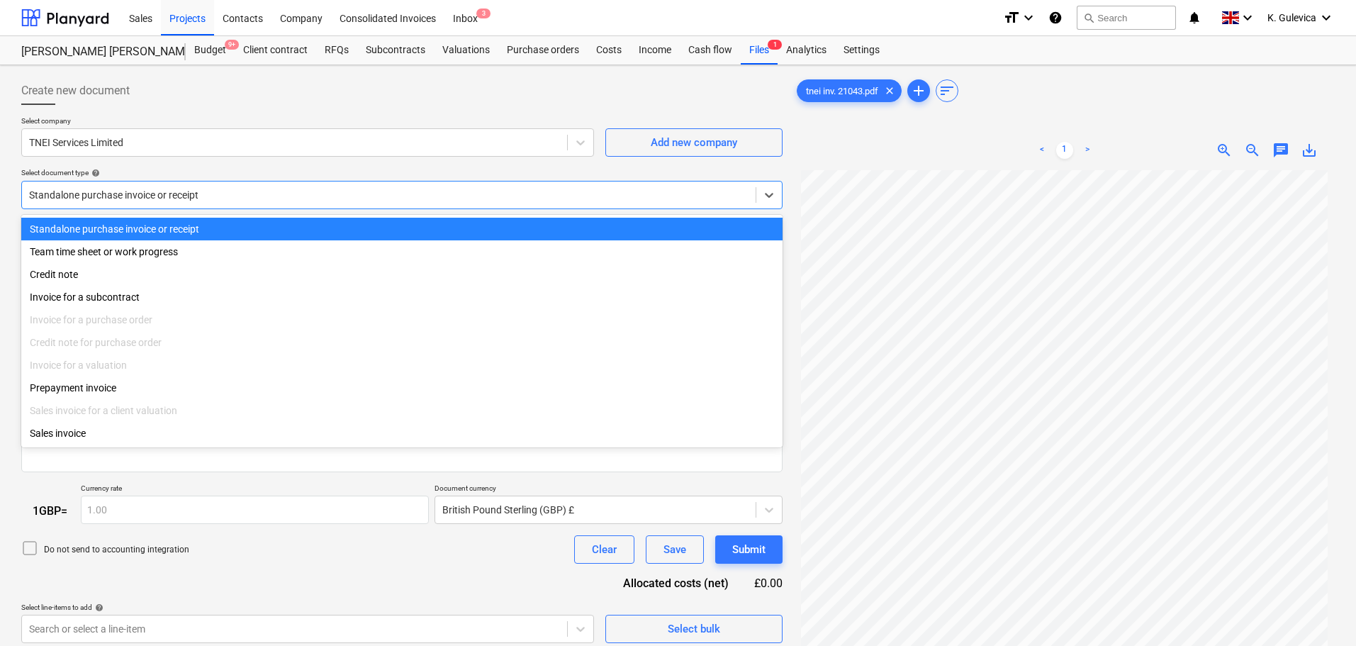
click at [257, 199] on div at bounding box center [388, 195] width 719 height 14
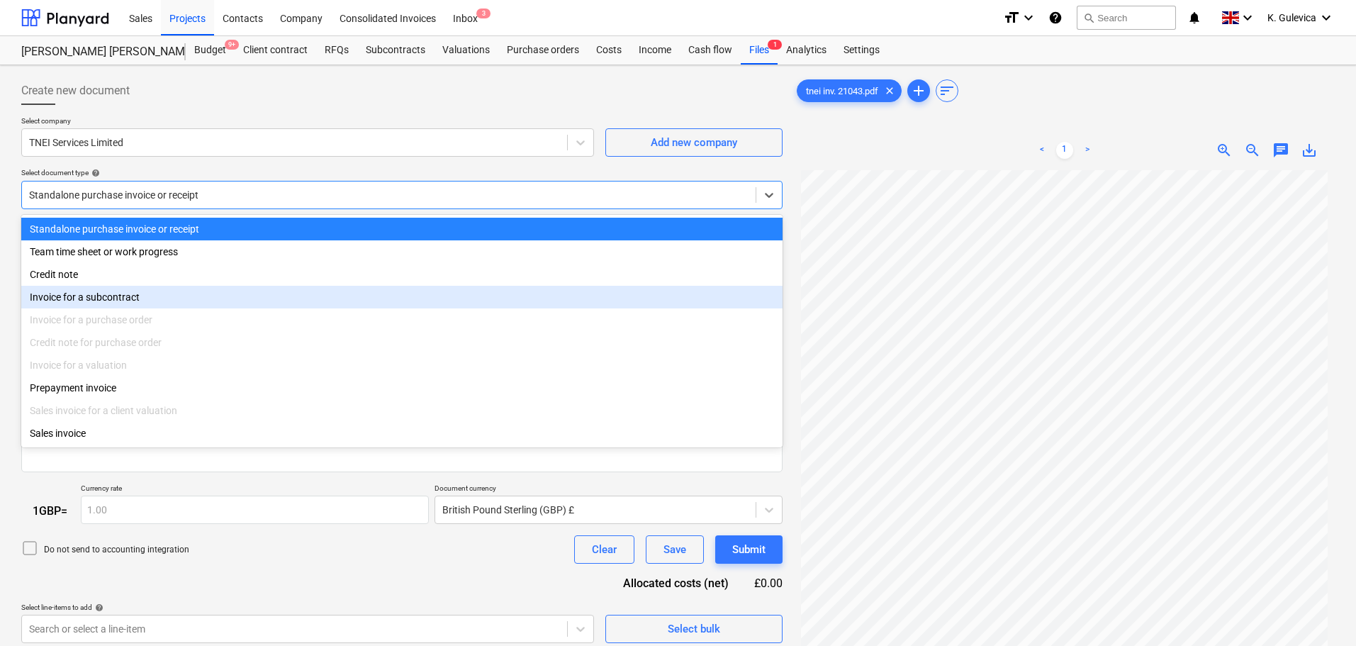
click at [140, 301] on div "Invoice for a subcontract" at bounding box center [401, 297] width 761 height 23
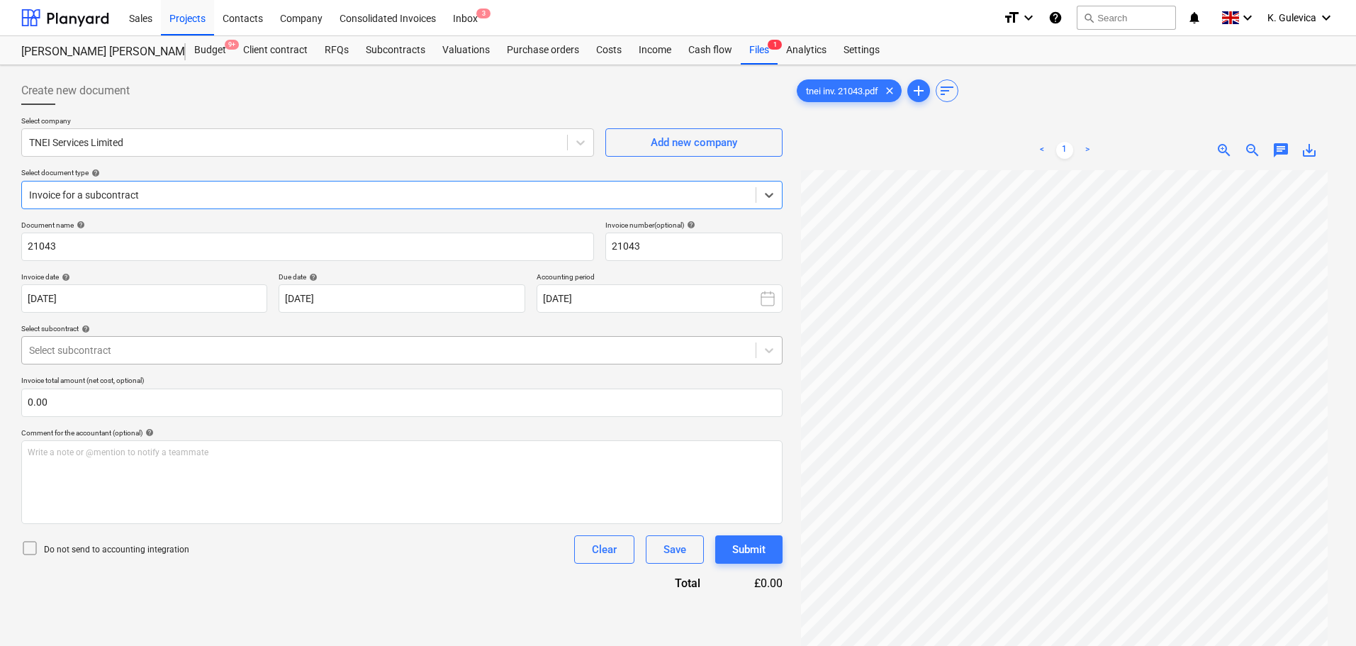
click at [230, 352] on div at bounding box center [388, 350] width 719 height 14
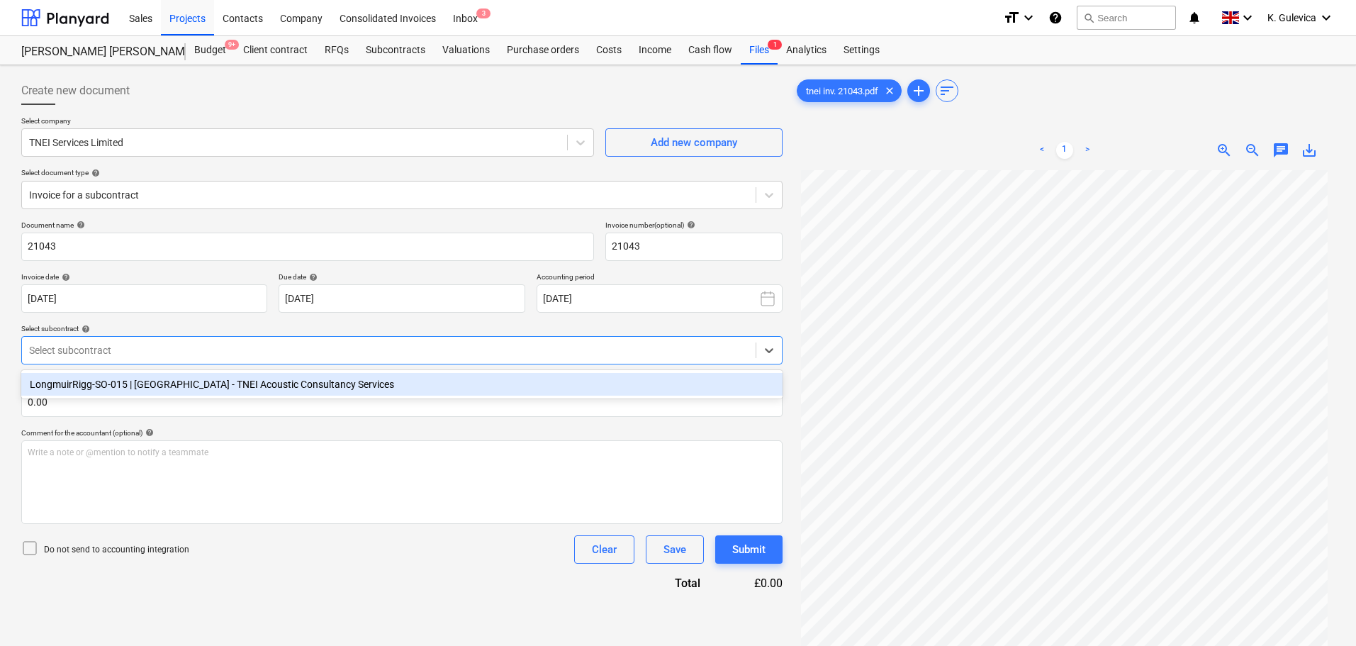
click at [184, 388] on div "LongmuirRigg-SO-015 | Longmuir - TNEI Acoustic Consultancy Services" at bounding box center [401, 384] width 761 height 23
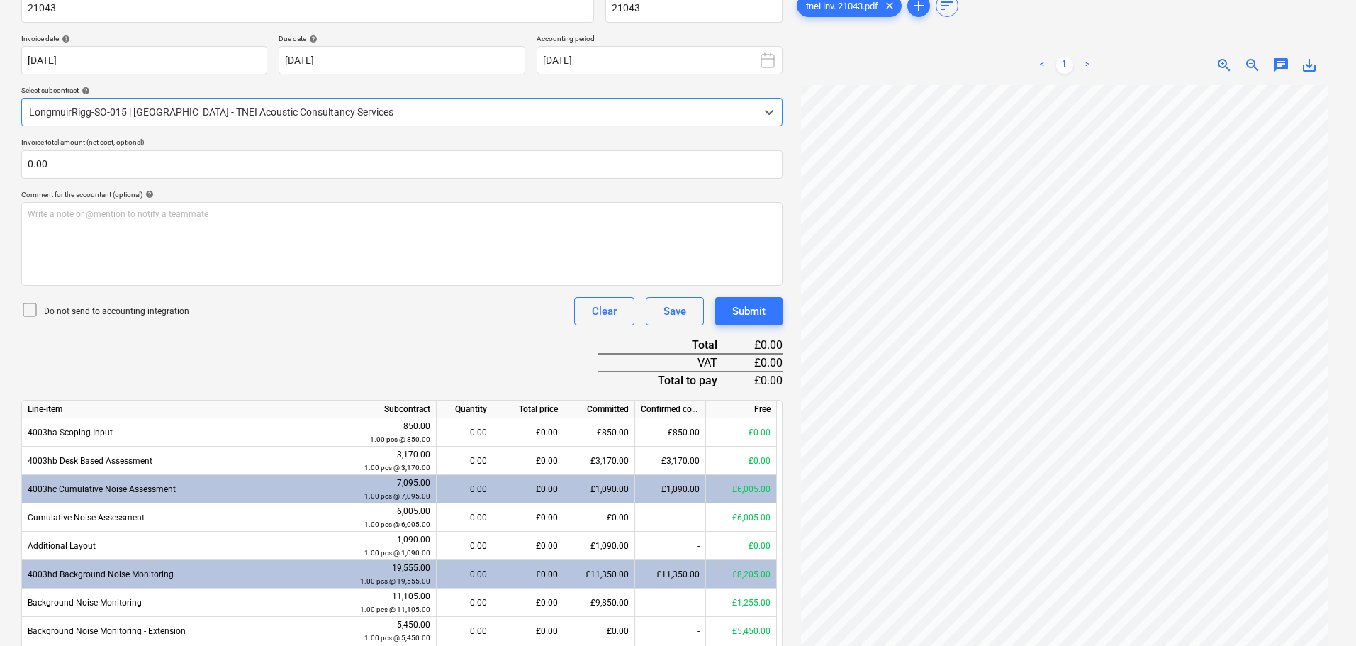
scroll to position [213, 0]
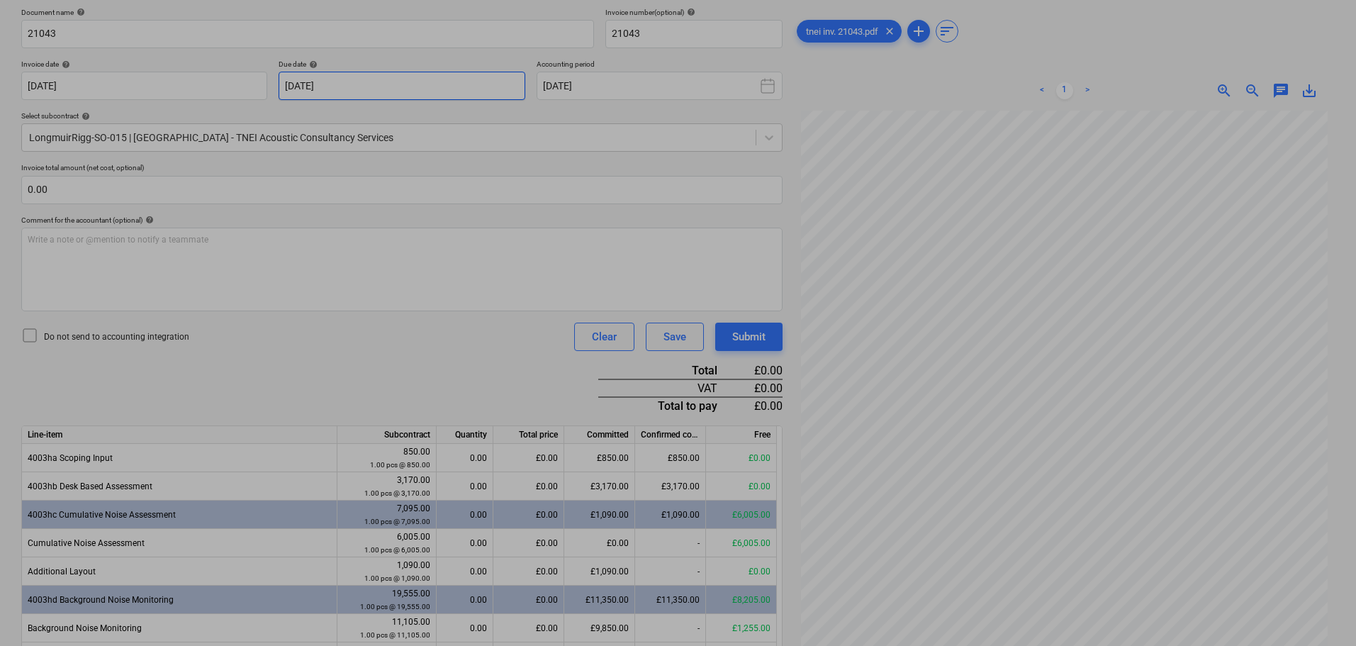
click at [389, 82] on body "Sales Projects Contacts Company Consolidated Invoices Inbox 3 format_size keybo…" at bounding box center [678, 110] width 1356 height 646
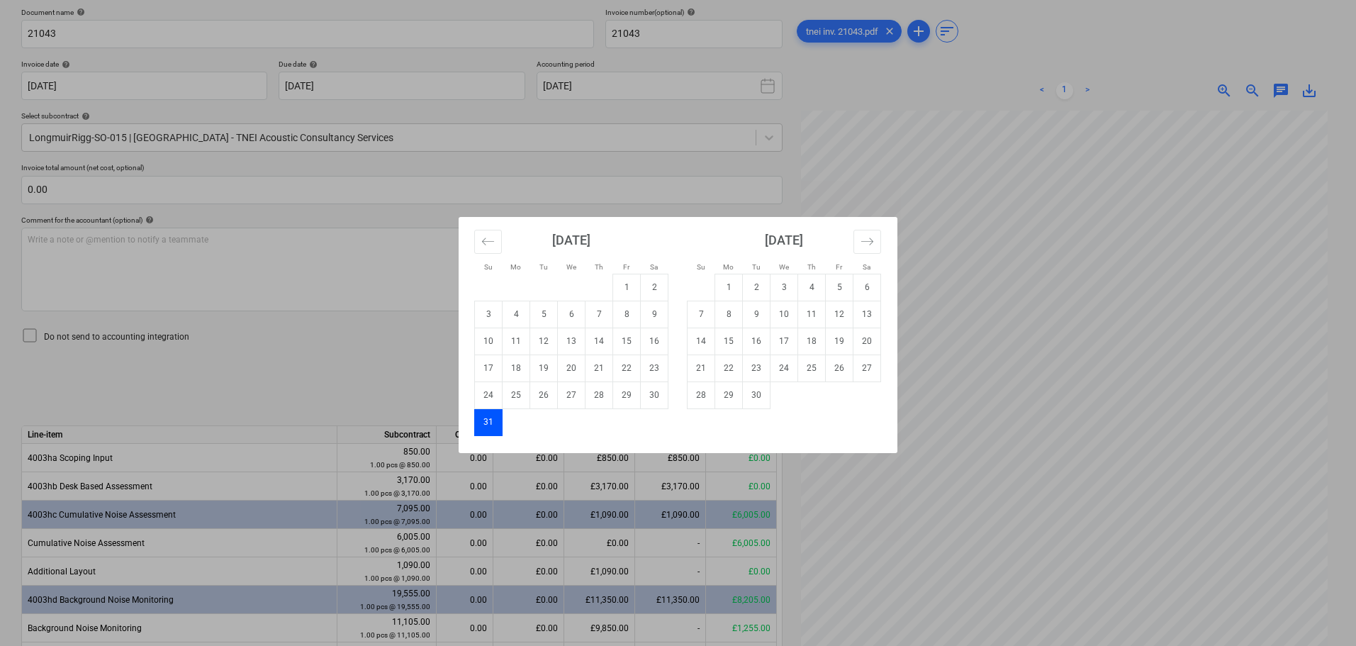
click at [753, 397] on td "30" at bounding box center [757, 394] width 28 height 27
type input "30 Sep 2025"
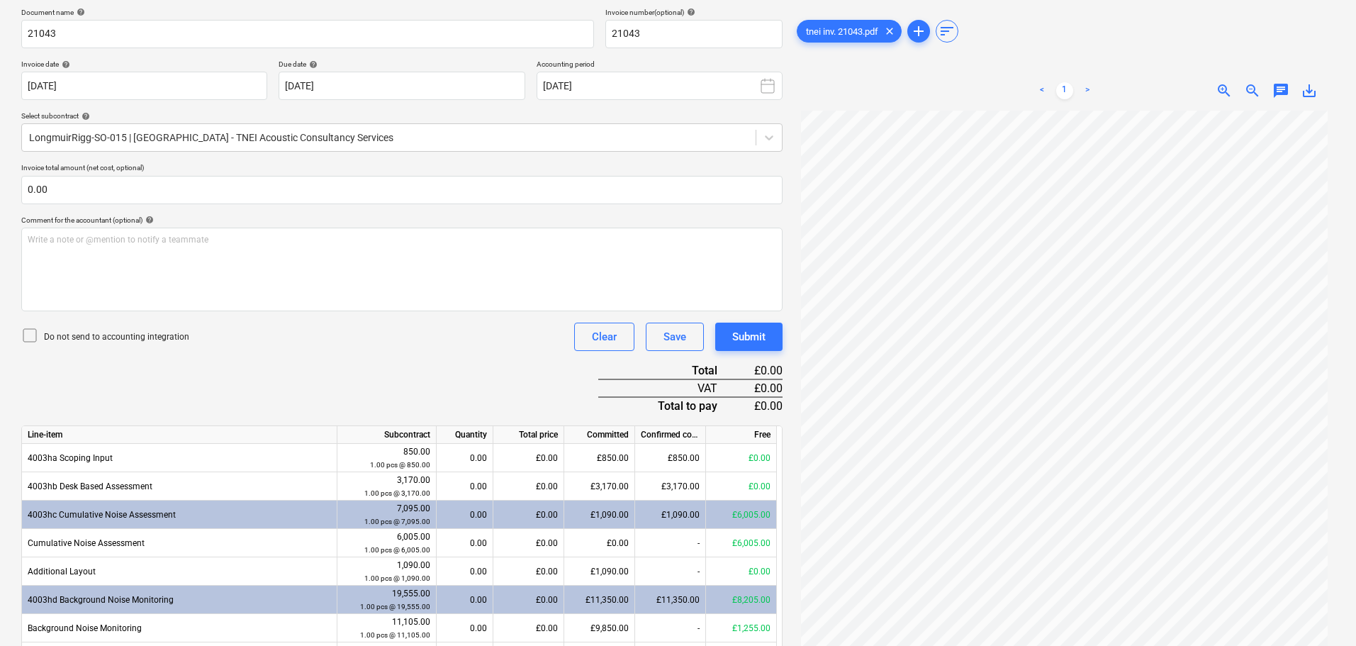
drag, startPoint x: 647, startPoint y: 96, endPoint x: 644, endPoint y: 111, distance: 15.2
click at [646, 95] on button "September 2025" at bounding box center [660, 86] width 246 height 28
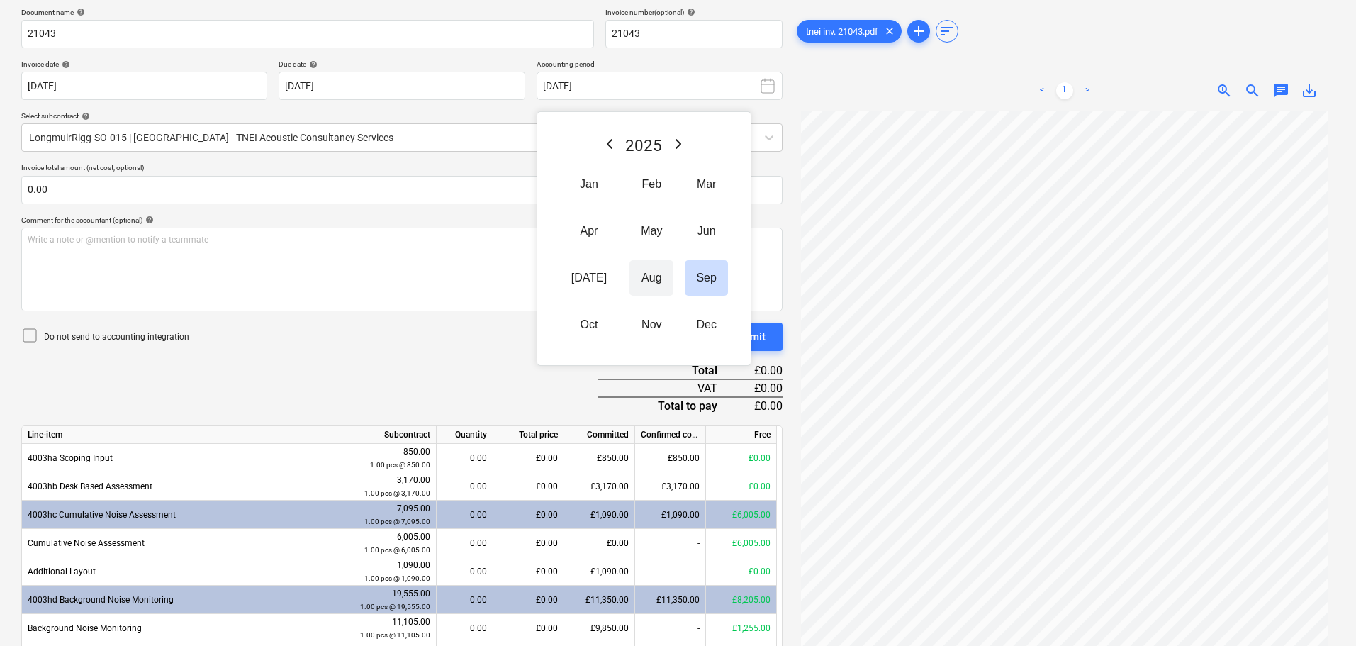
click at [636, 277] on button "Aug" at bounding box center [651, 277] width 44 height 35
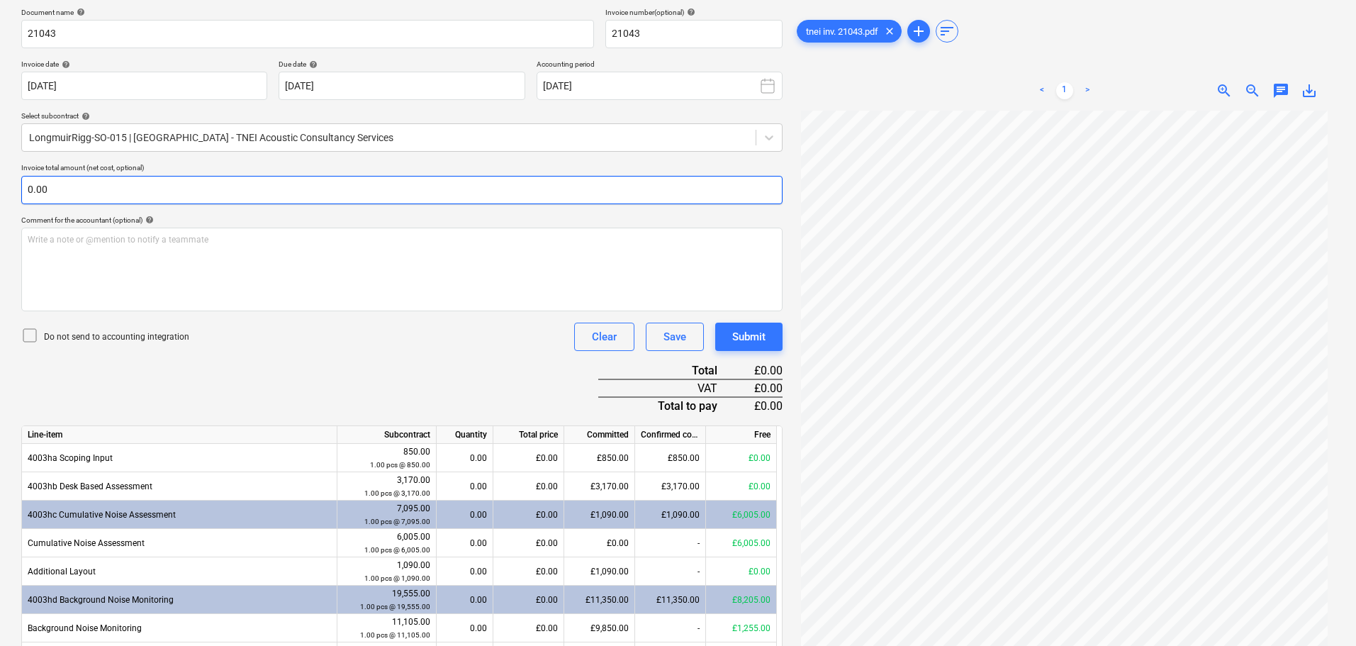
scroll to position [496, 0]
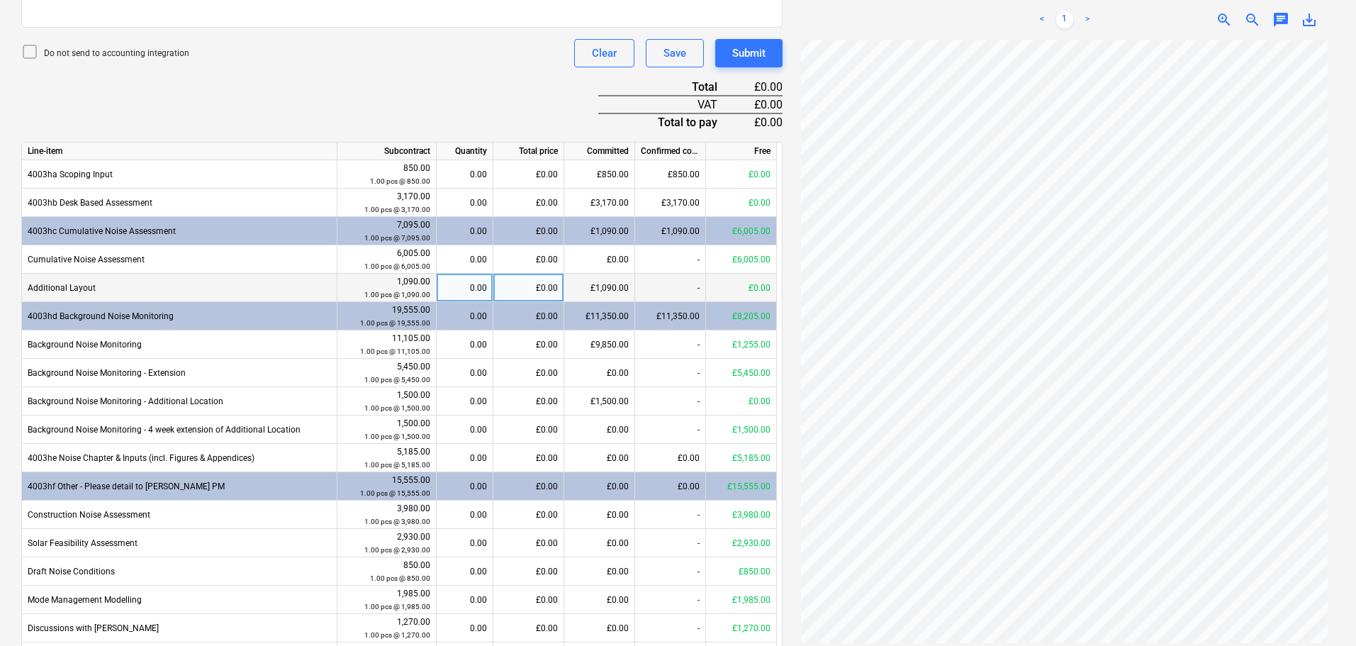
click at [473, 286] on div "0.00" at bounding box center [464, 288] width 45 height 28
type input "1"
click at [470, 286] on div "1.00" at bounding box center [464, 288] width 45 height 28
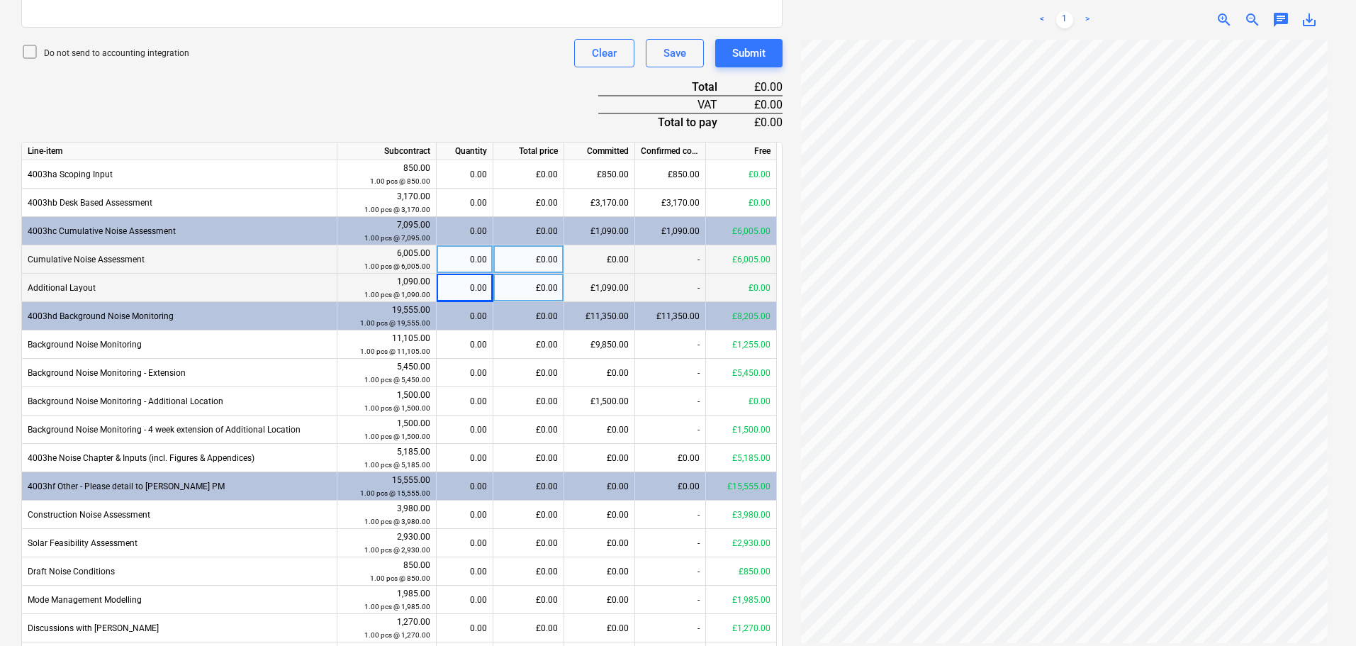
click at [474, 256] on div "0.00" at bounding box center [464, 259] width 45 height 28
click at [532, 261] on div "£0.00" at bounding box center [528, 259] width 71 height 28
type input "1090"
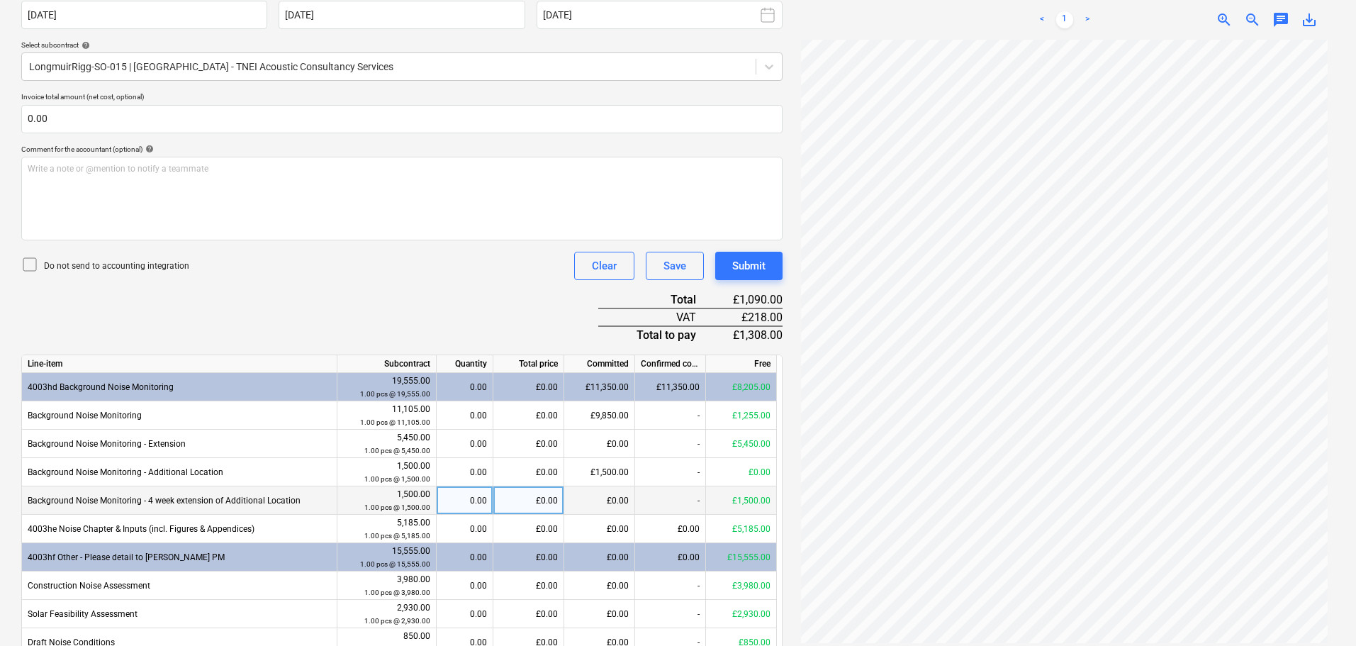
scroll to position [71, 0]
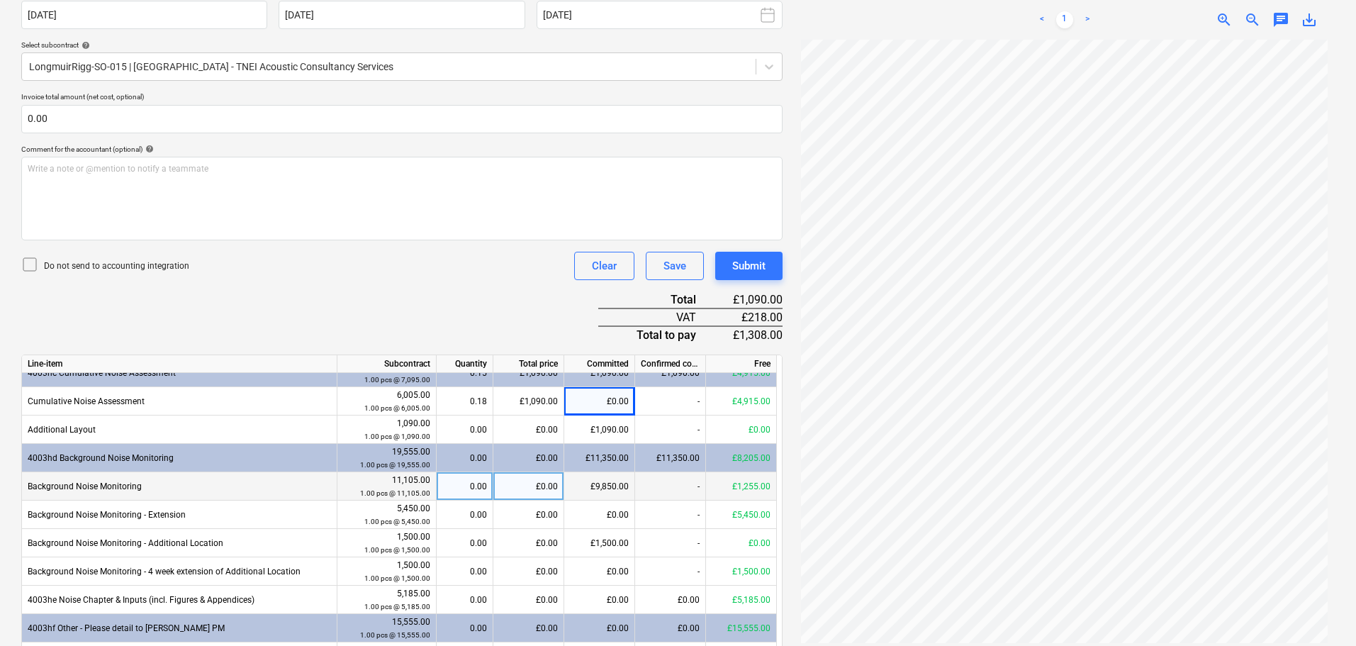
click at [527, 485] on div "£0.00" at bounding box center [528, 486] width 71 height 28
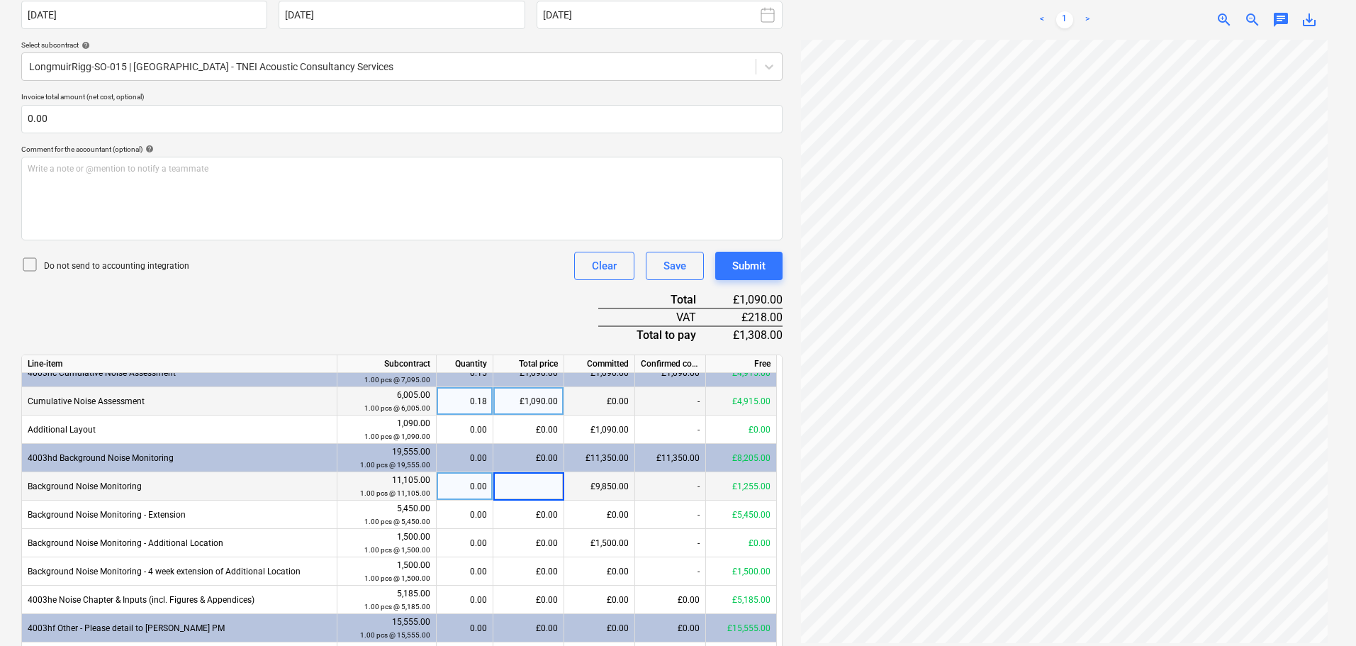
click at [485, 399] on div "0.18" at bounding box center [464, 401] width 45 height 28
click at [557, 488] on div "£0.00" at bounding box center [528, 486] width 71 height 28
type input "1255"
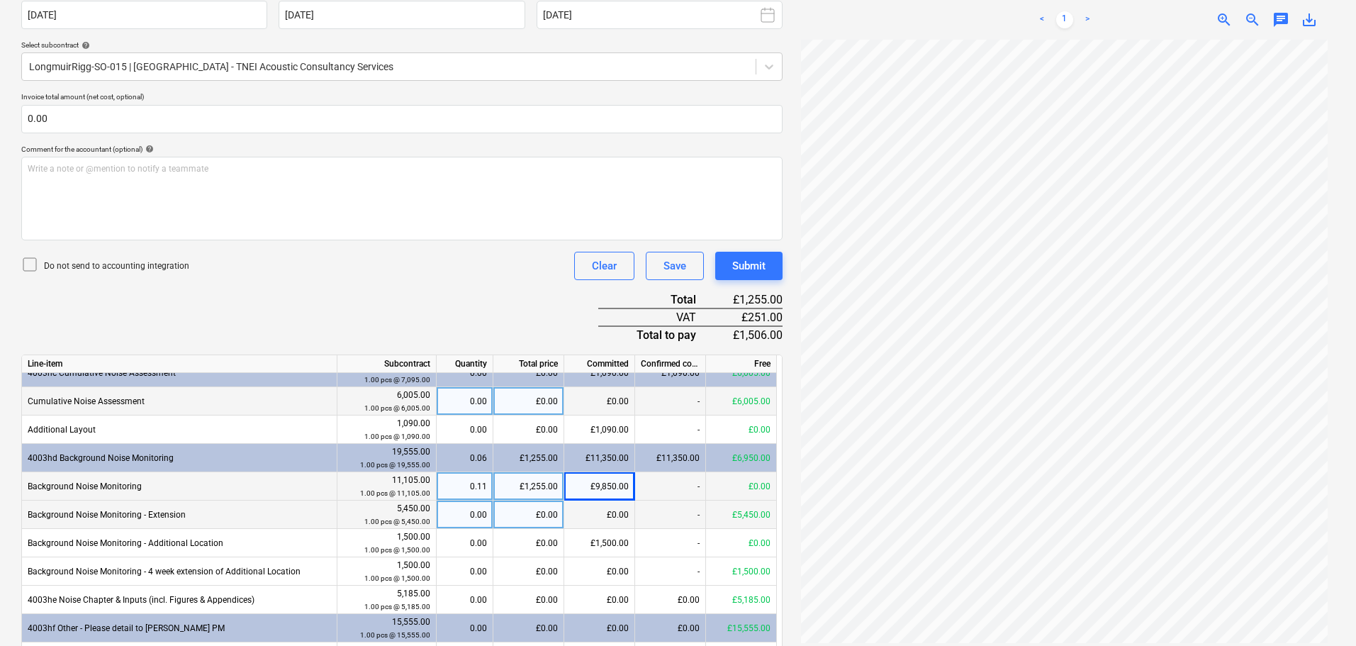
click at [542, 520] on div "£0.00" at bounding box center [528, 514] width 71 height 28
type input "4"
click at [449, 510] on div "0.00" at bounding box center [464, 514] width 45 height 28
type input "1"
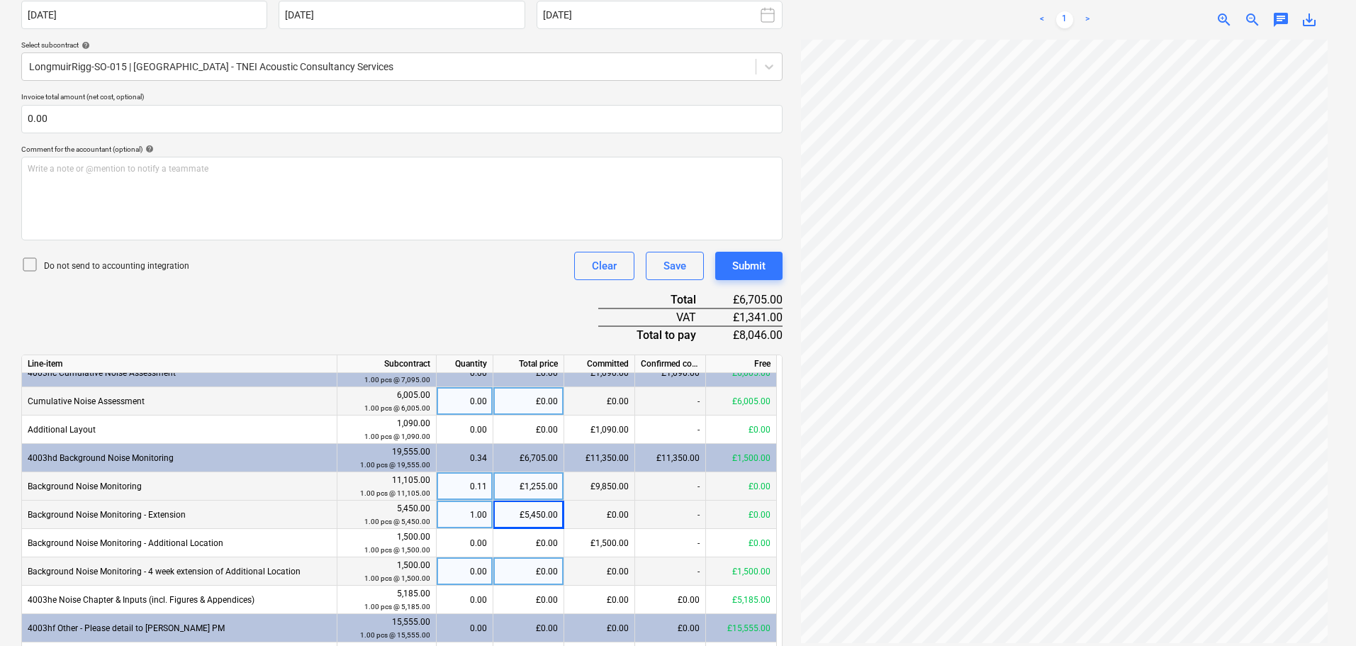
click at [457, 577] on div "0.00" at bounding box center [464, 571] width 45 height 28
type input "1"
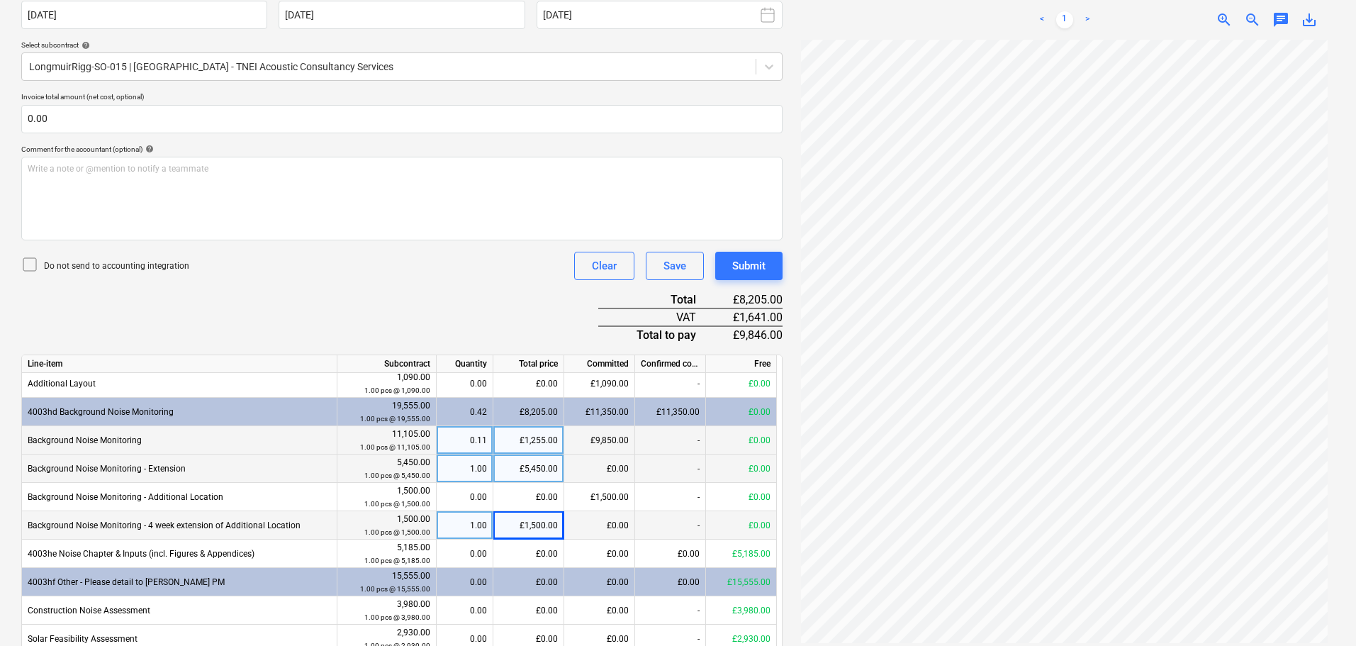
scroll to position [142, 0]
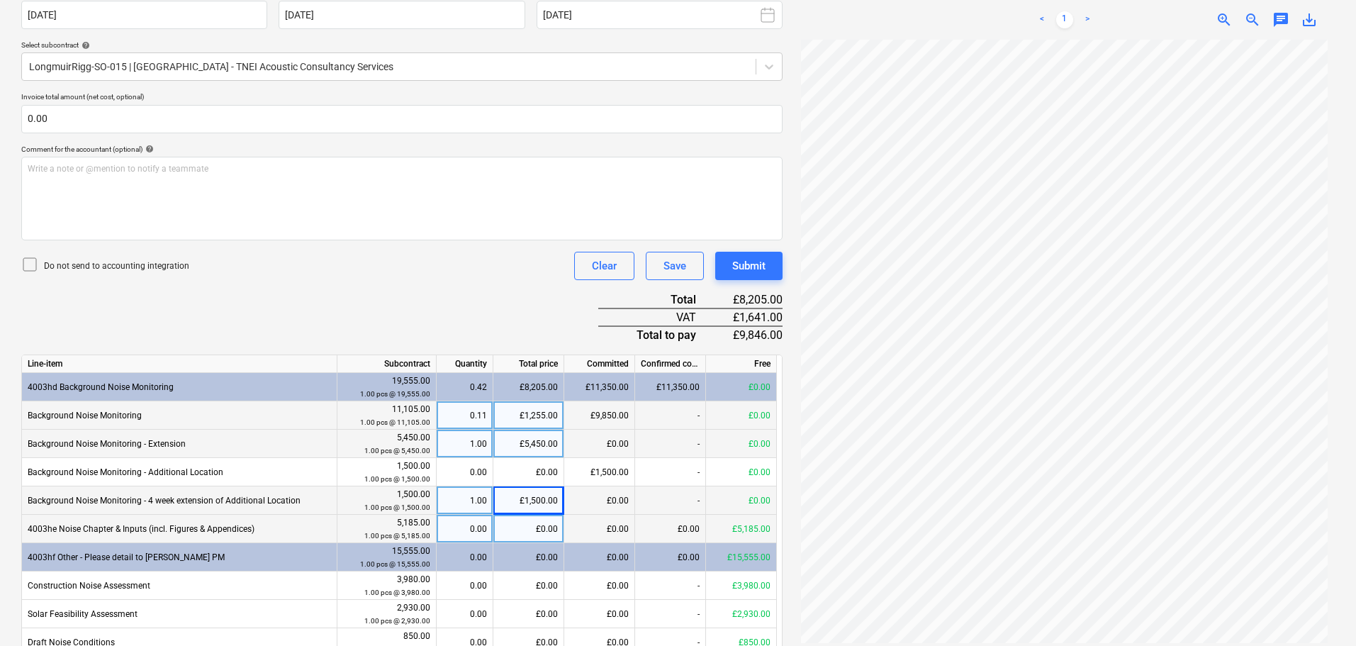
click at [554, 527] on div "£0.00" at bounding box center [528, 529] width 71 height 28
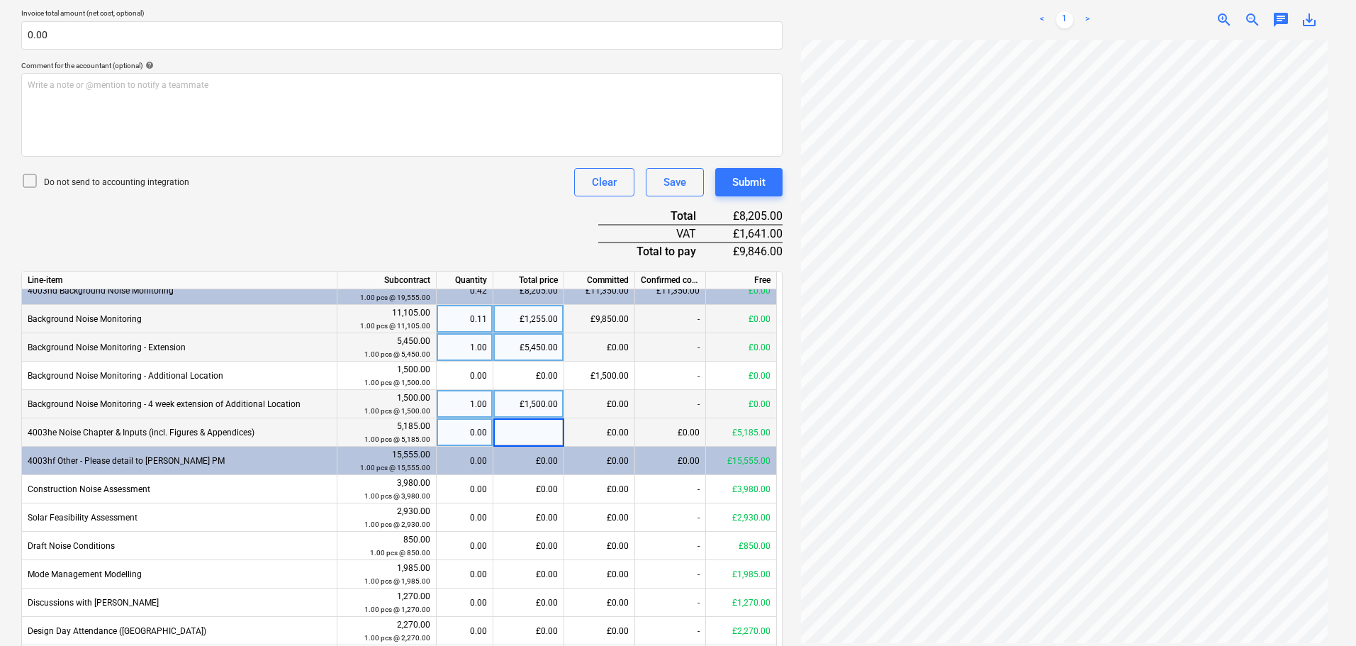
scroll to position [560, 0]
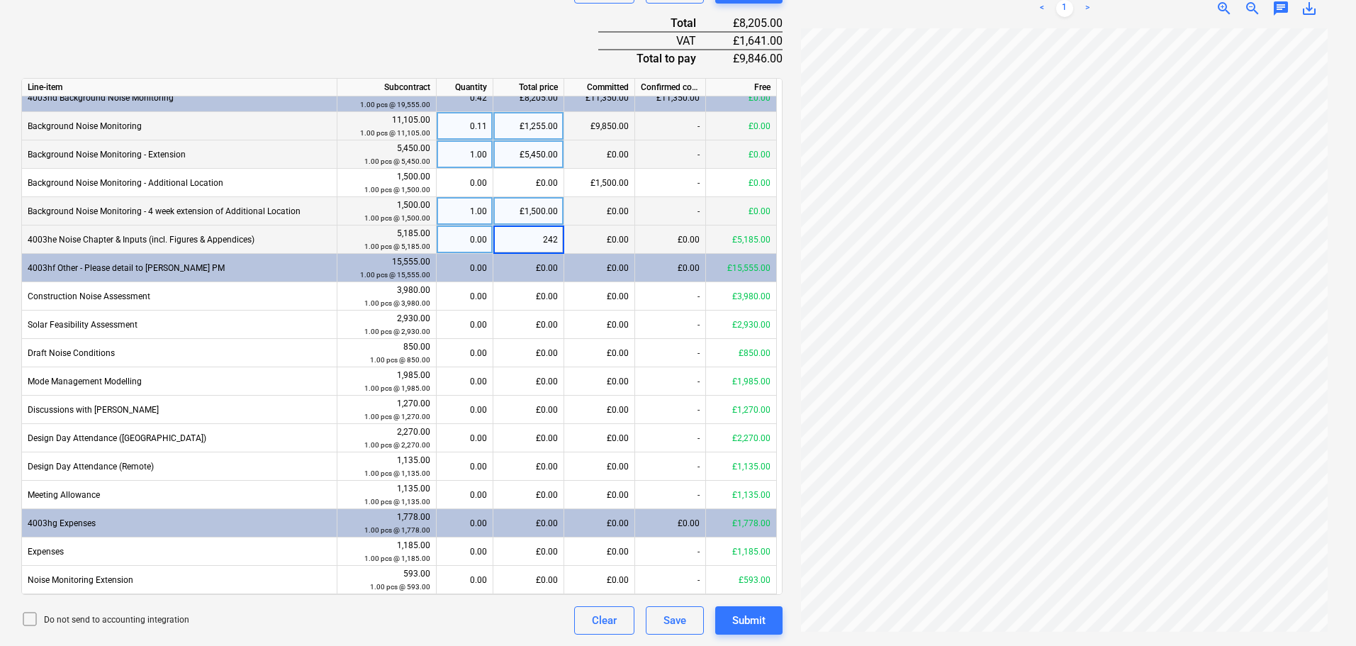
type input "2425"
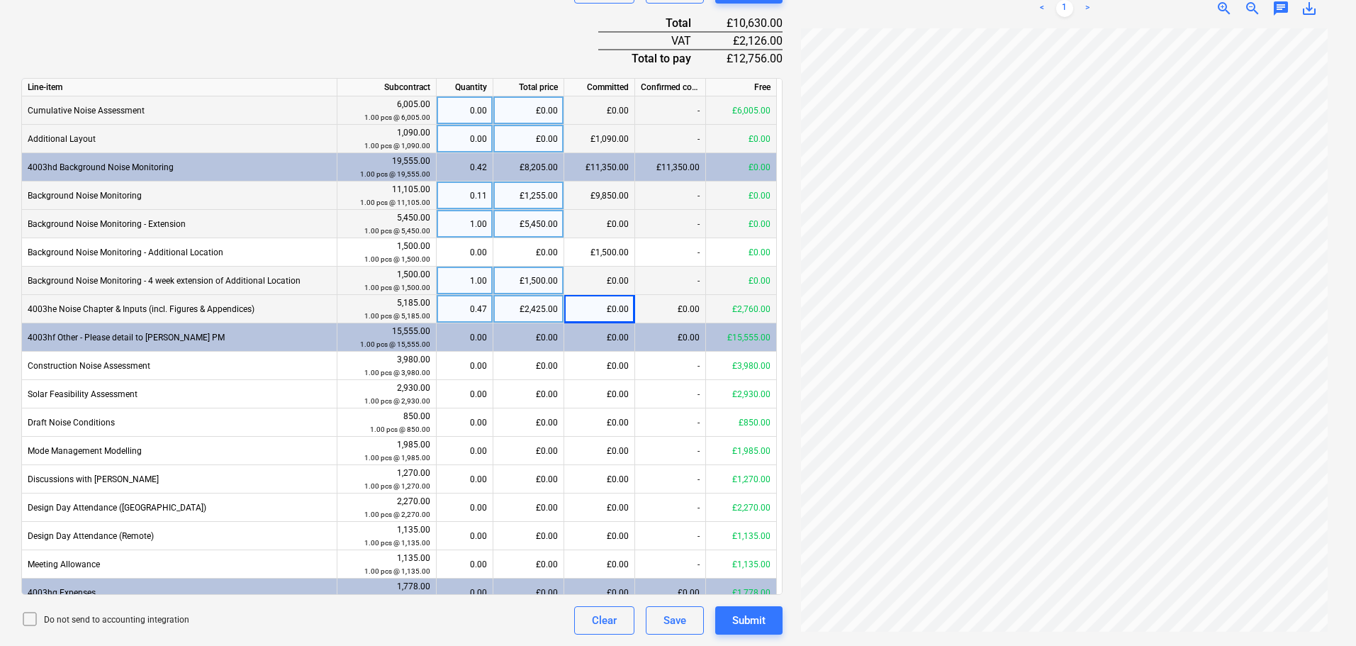
scroll to position [0, 0]
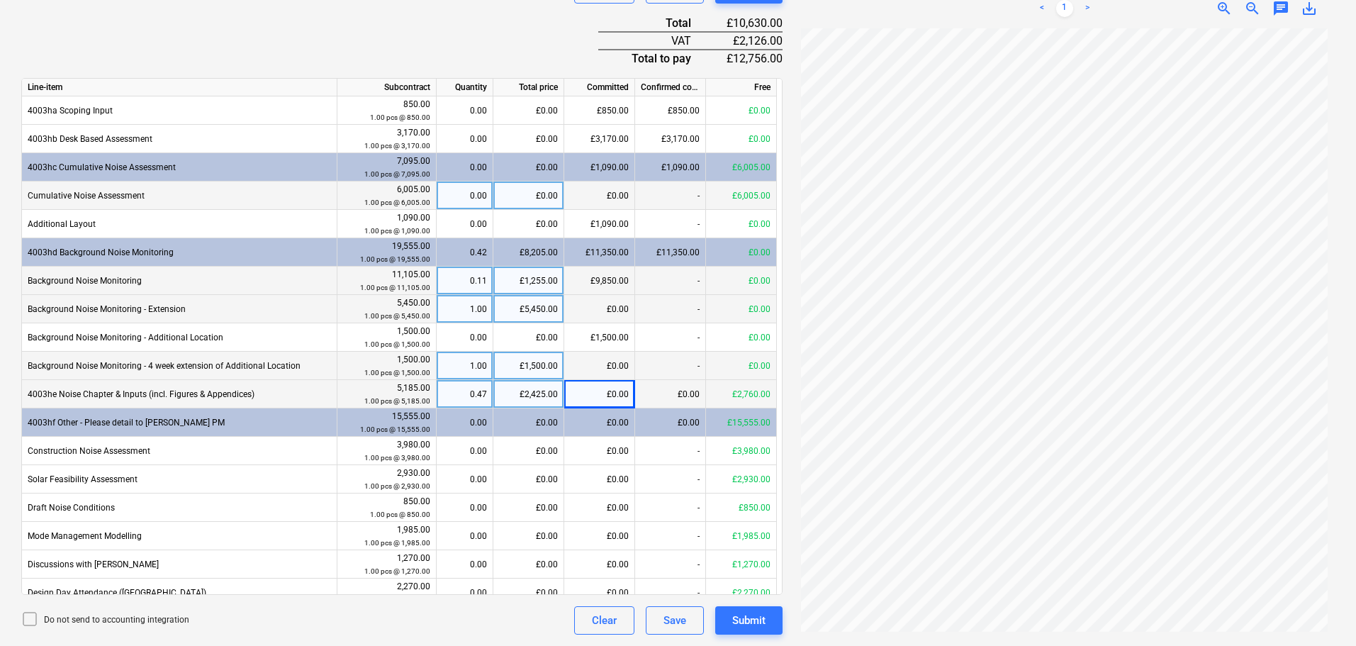
click at [539, 191] on div "£0.00" at bounding box center [528, 195] width 71 height 28
type input "1090"
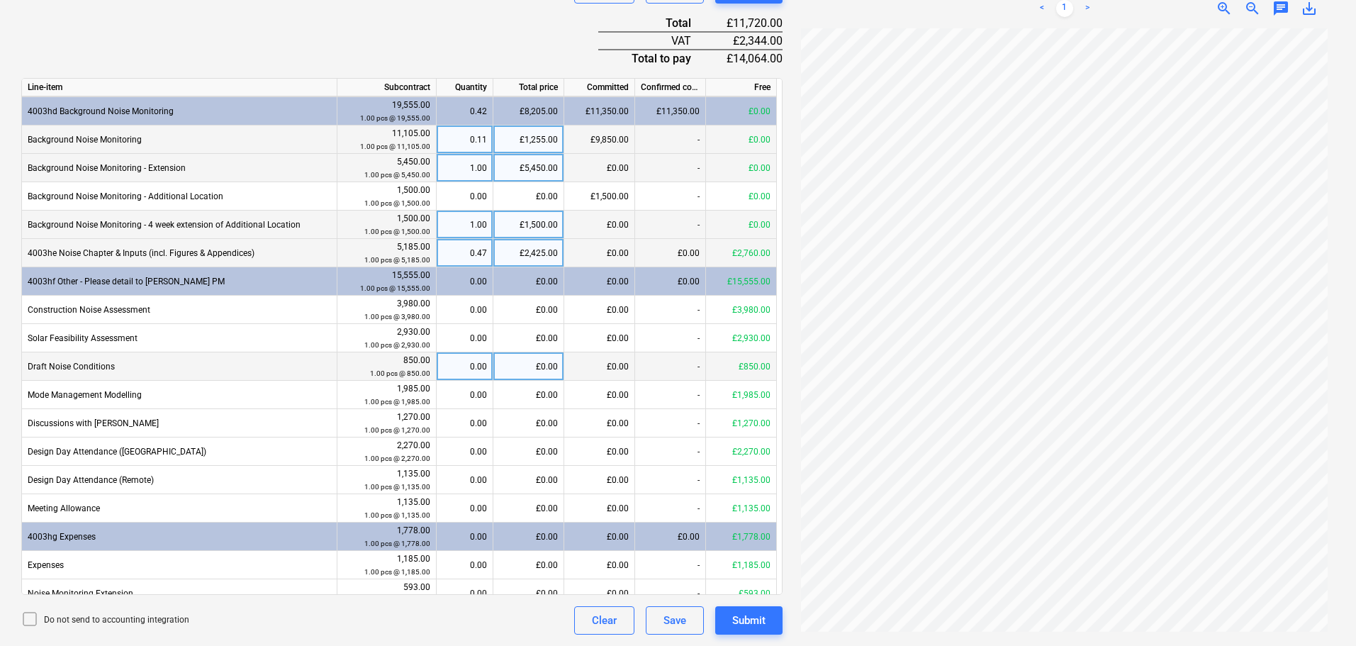
scroll to position [142, 0]
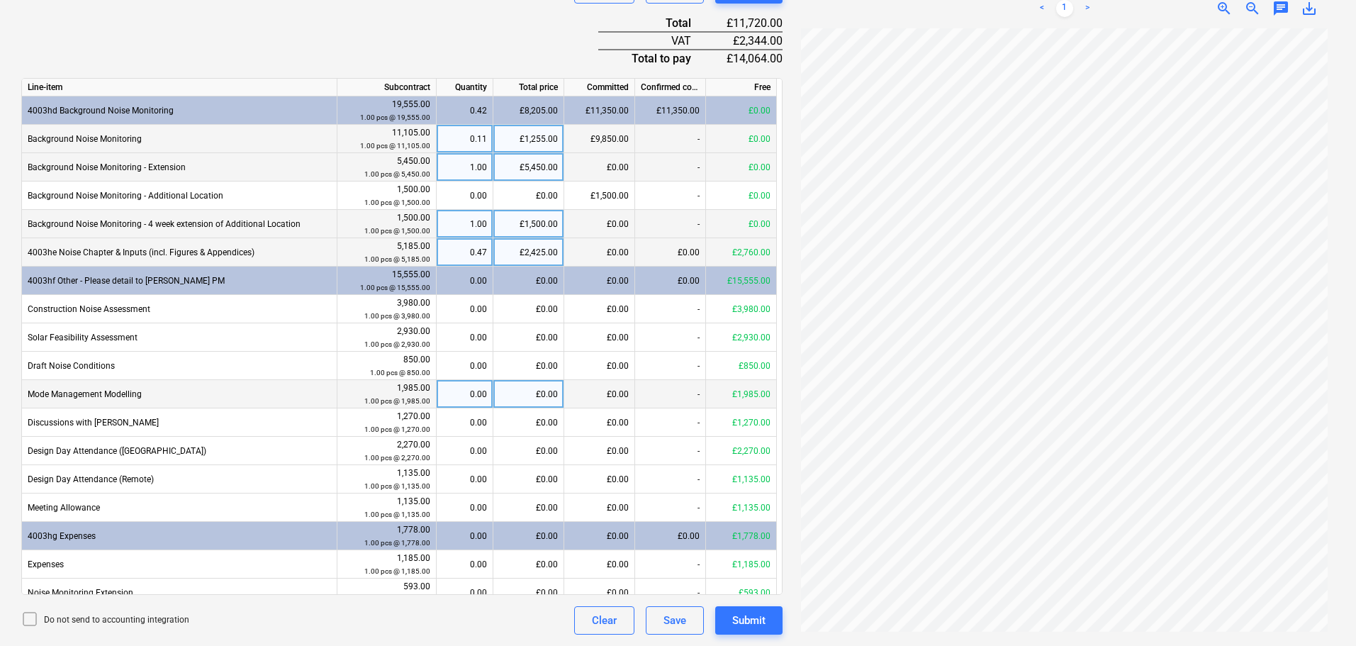
click at [464, 399] on div "0.00" at bounding box center [464, 394] width 45 height 28
type input "1"
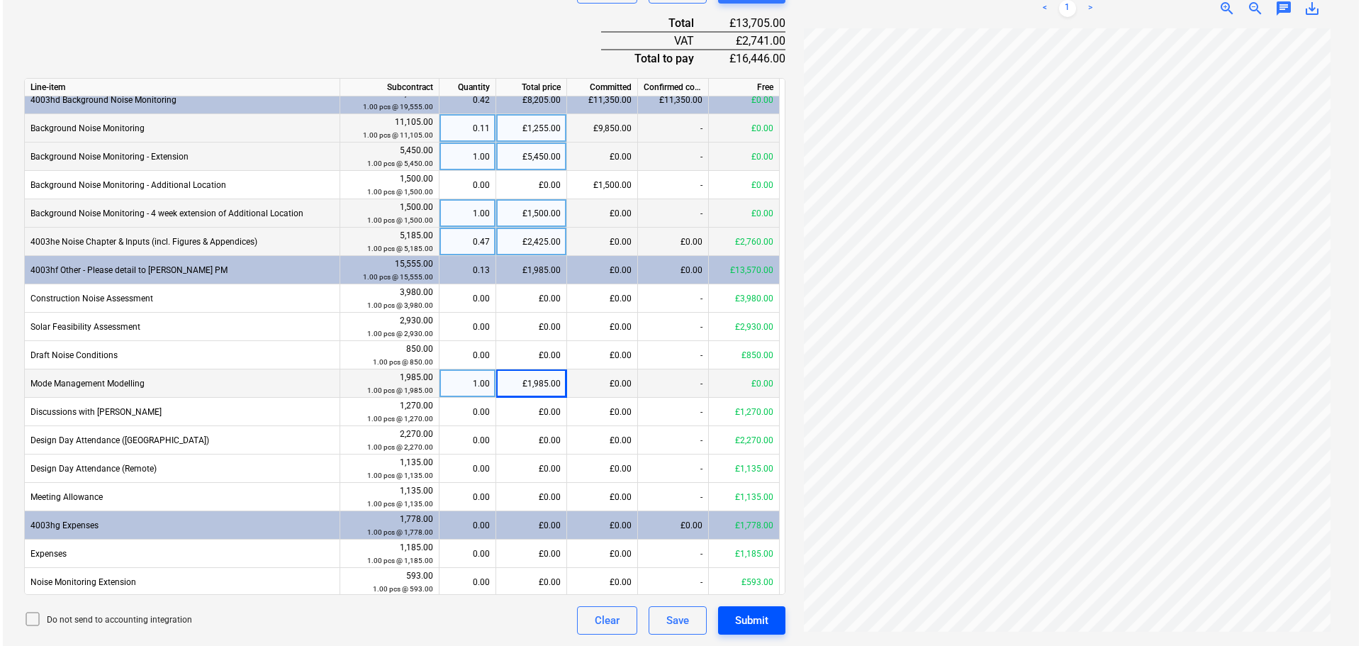
scroll to position [155, 0]
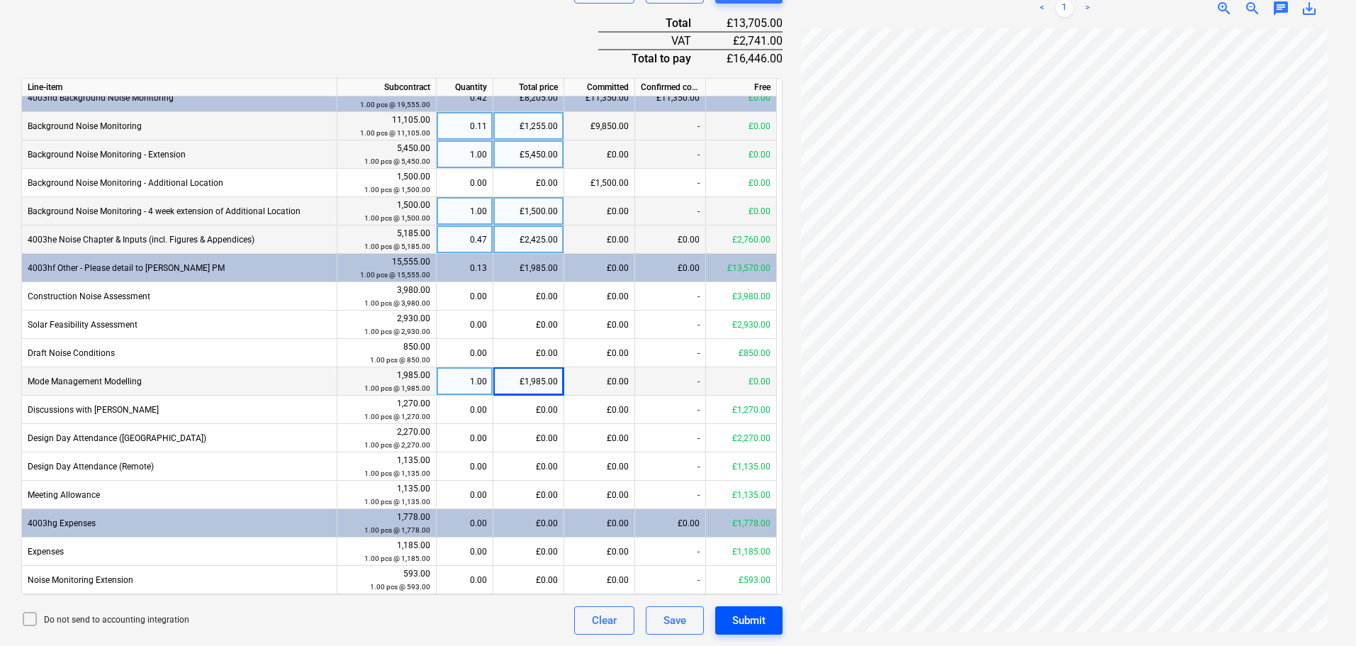
click at [751, 626] on div "Submit" at bounding box center [748, 620] width 33 height 18
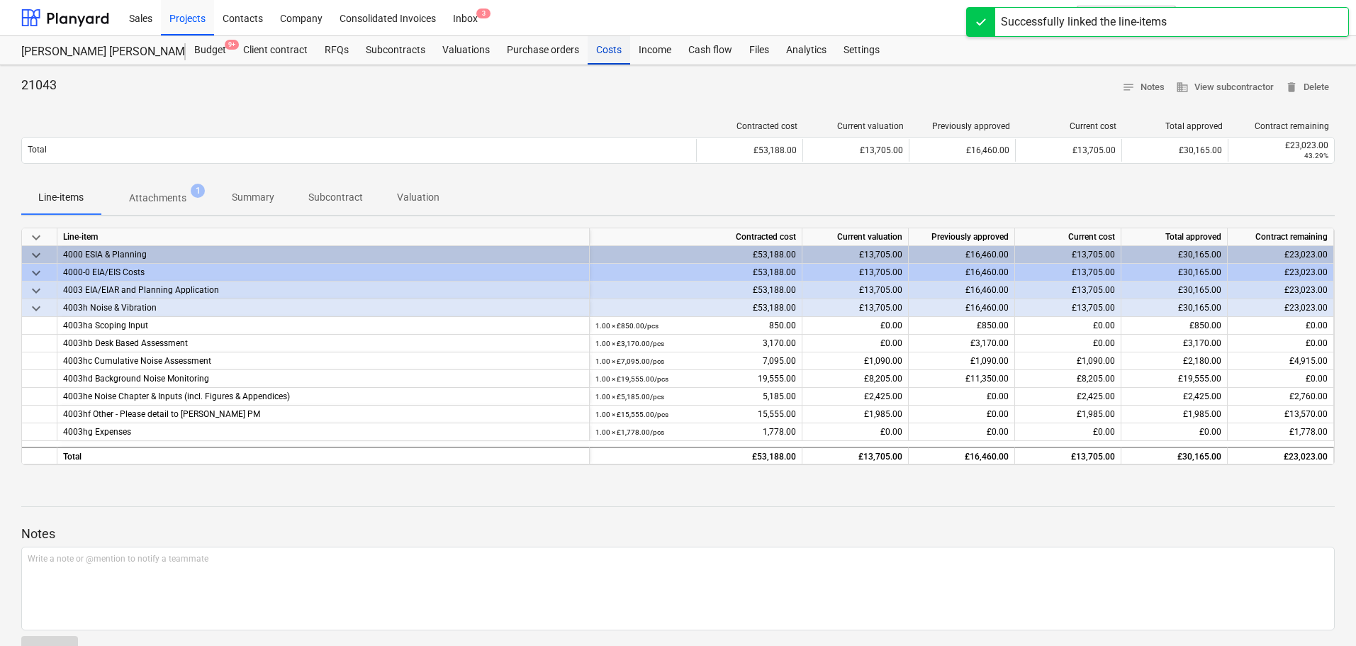
click at [601, 50] on div "Costs" at bounding box center [609, 50] width 43 height 28
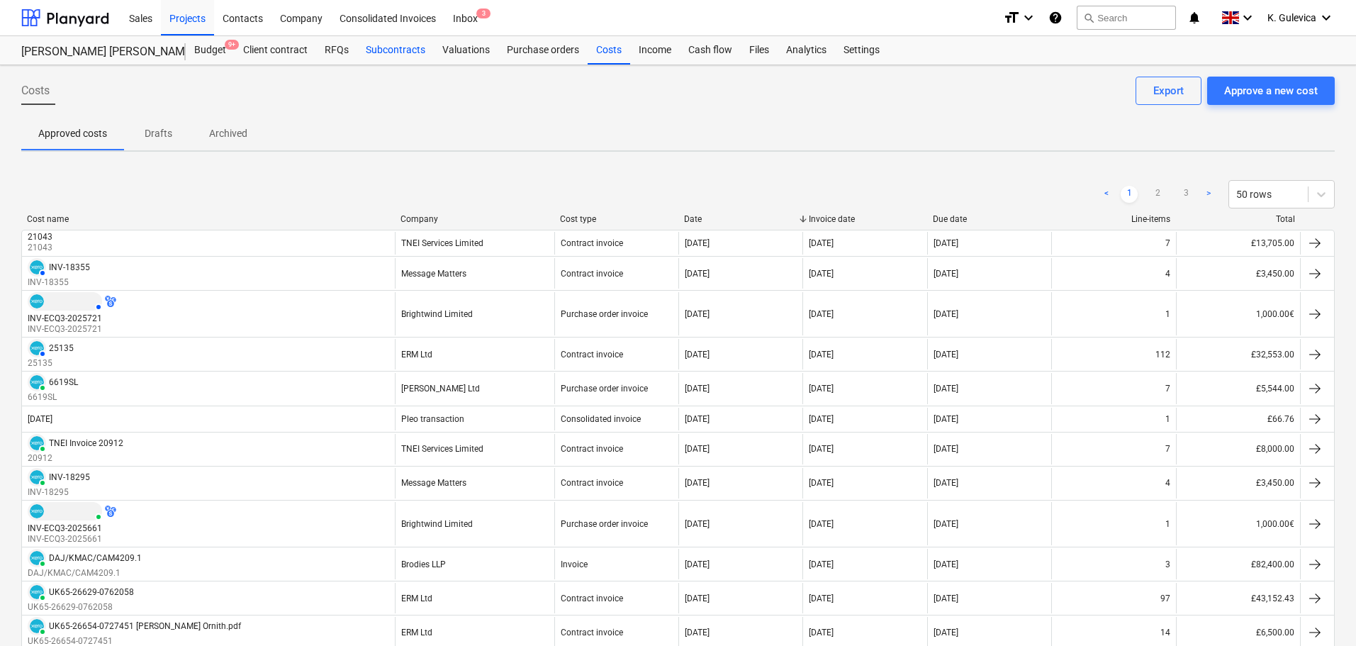
click at [402, 53] on div "Subcontracts" at bounding box center [395, 50] width 77 height 28
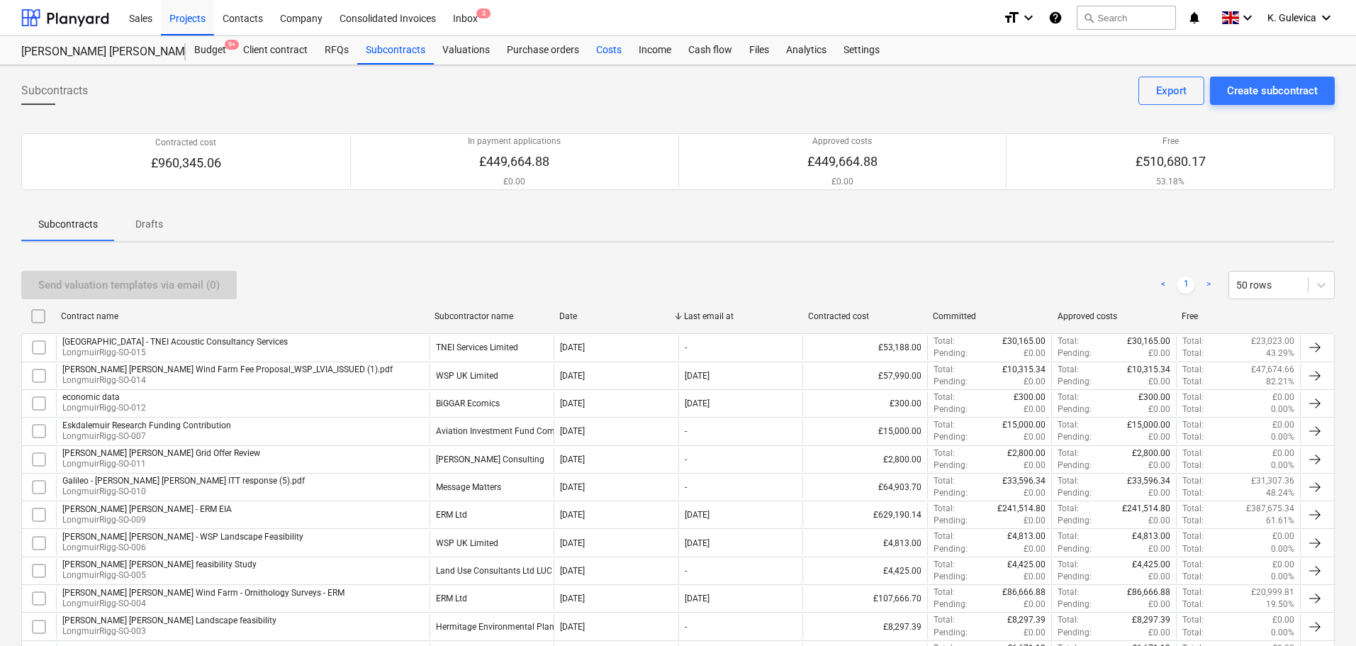
click at [612, 48] on div "Costs" at bounding box center [609, 50] width 43 height 28
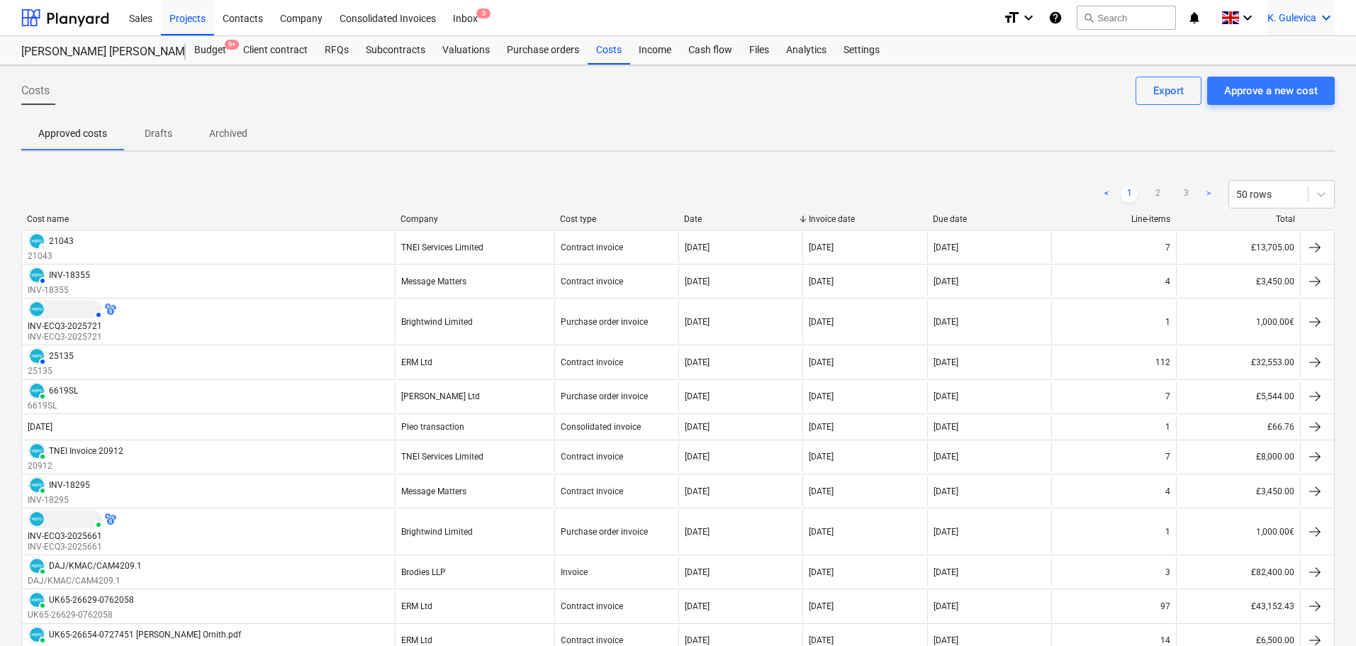
click at [1290, 18] on span "K. Gulevica" at bounding box center [1291, 17] width 49 height 11
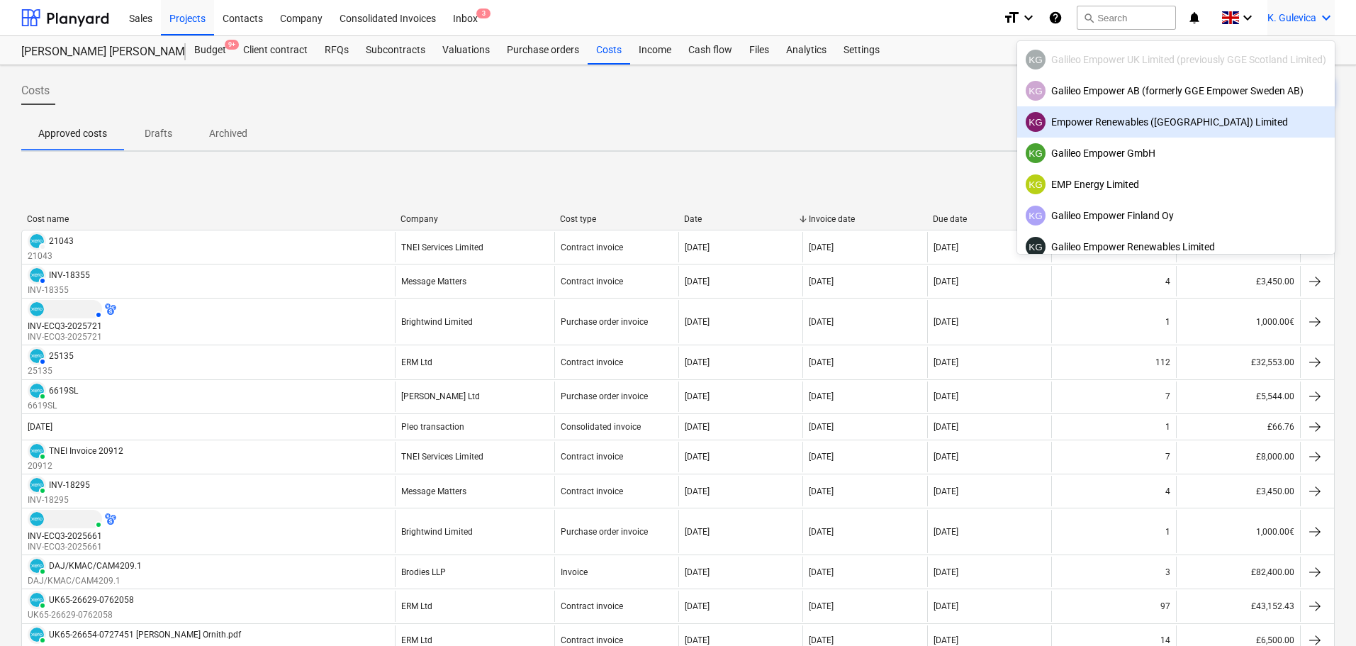
click at [1141, 120] on div "KG Empower Renewables (Ireland) Limited" at bounding box center [1176, 122] width 301 height 20
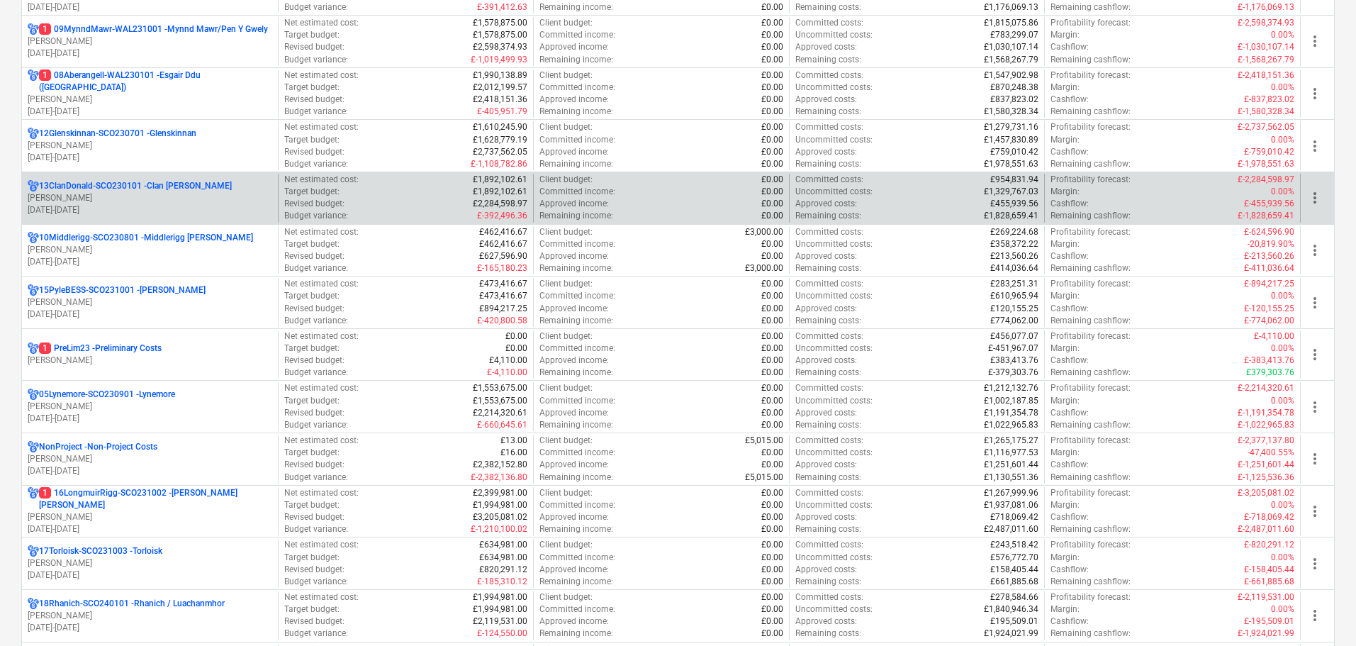
scroll to position [638, 0]
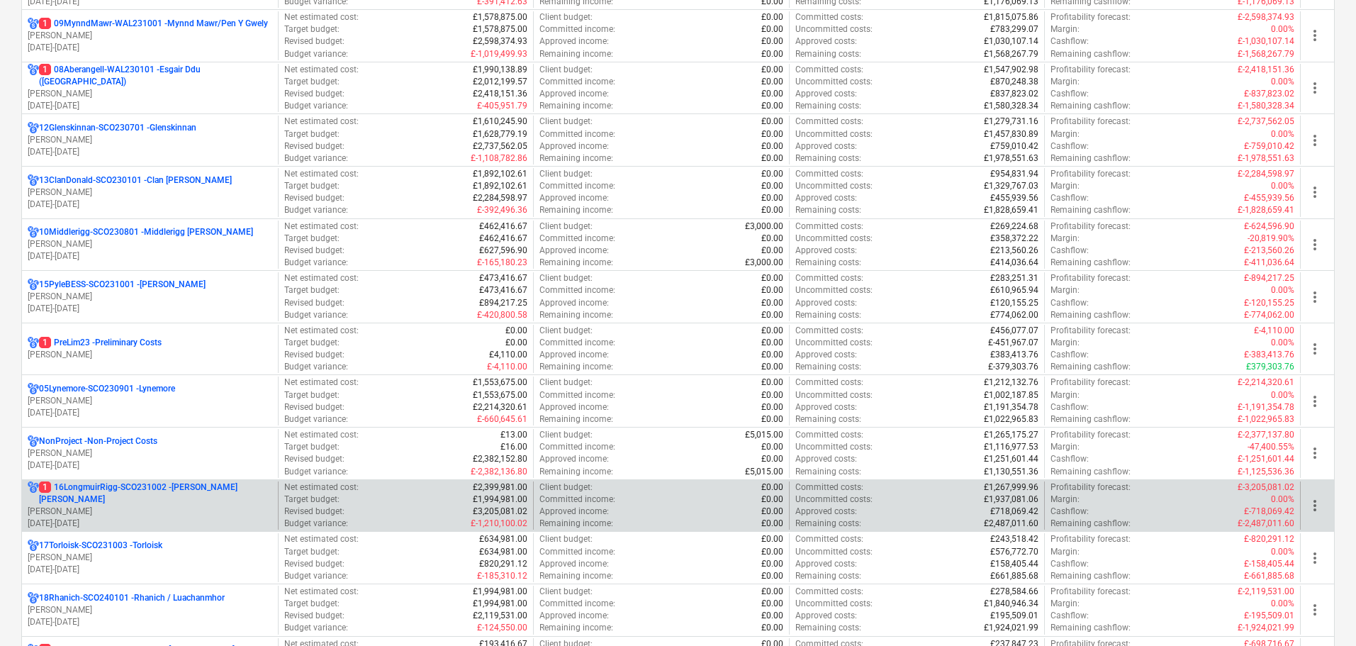
click at [168, 498] on p "1 16LongmuirRigg-SCO231002 - Longmuir Rigg" at bounding box center [155, 493] width 233 height 24
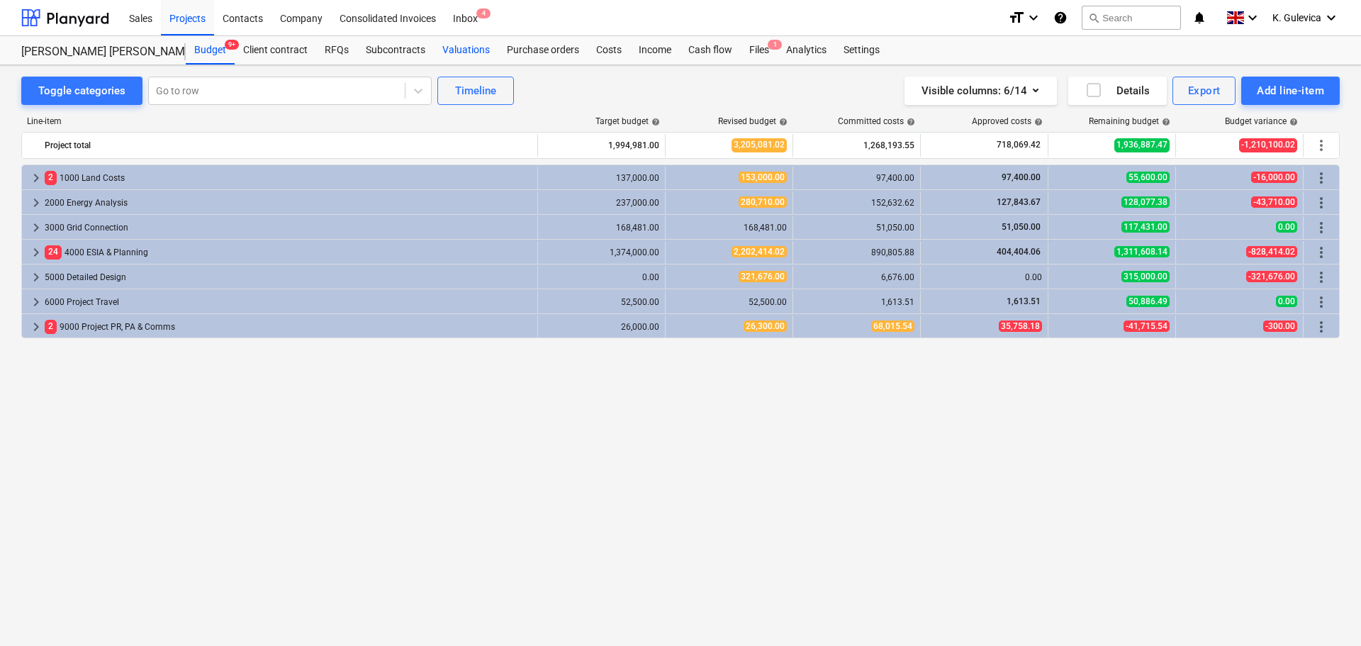
click at [448, 53] on div "Valuations" at bounding box center [466, 50] width 65 height 28
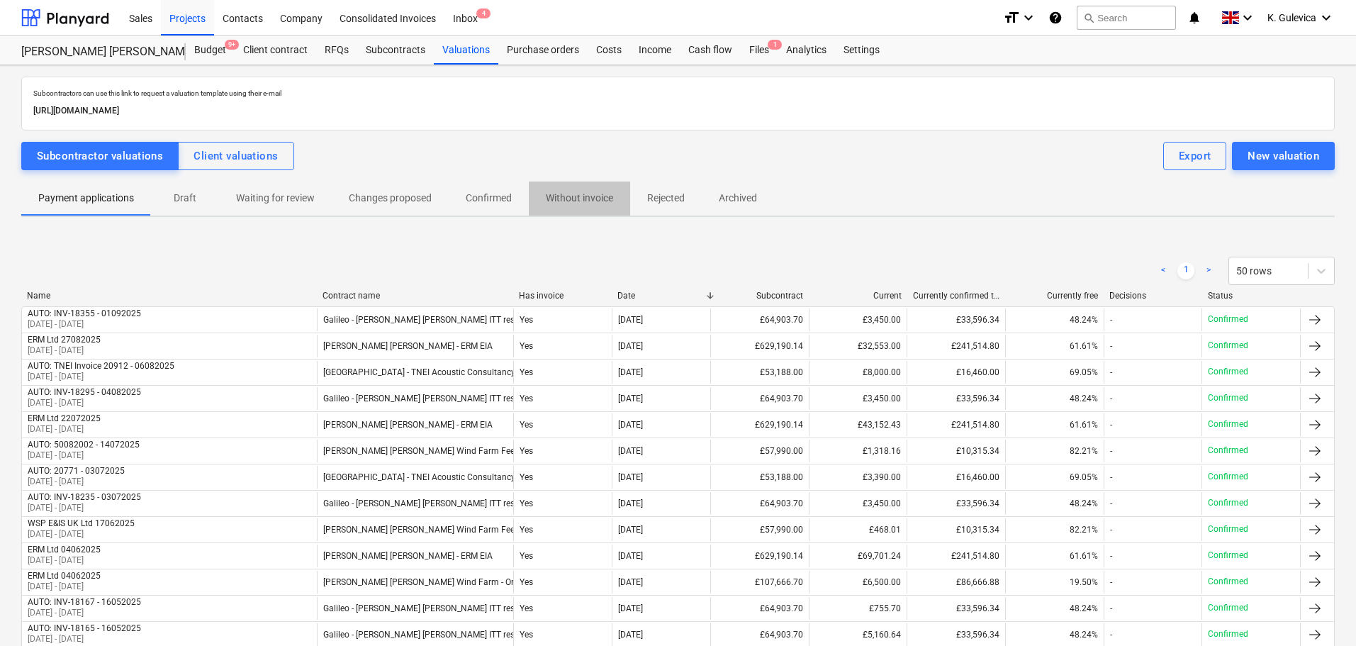
click at [597, 196] on p "Without invoice" at bounding box center [579, 198] width 67 height 15
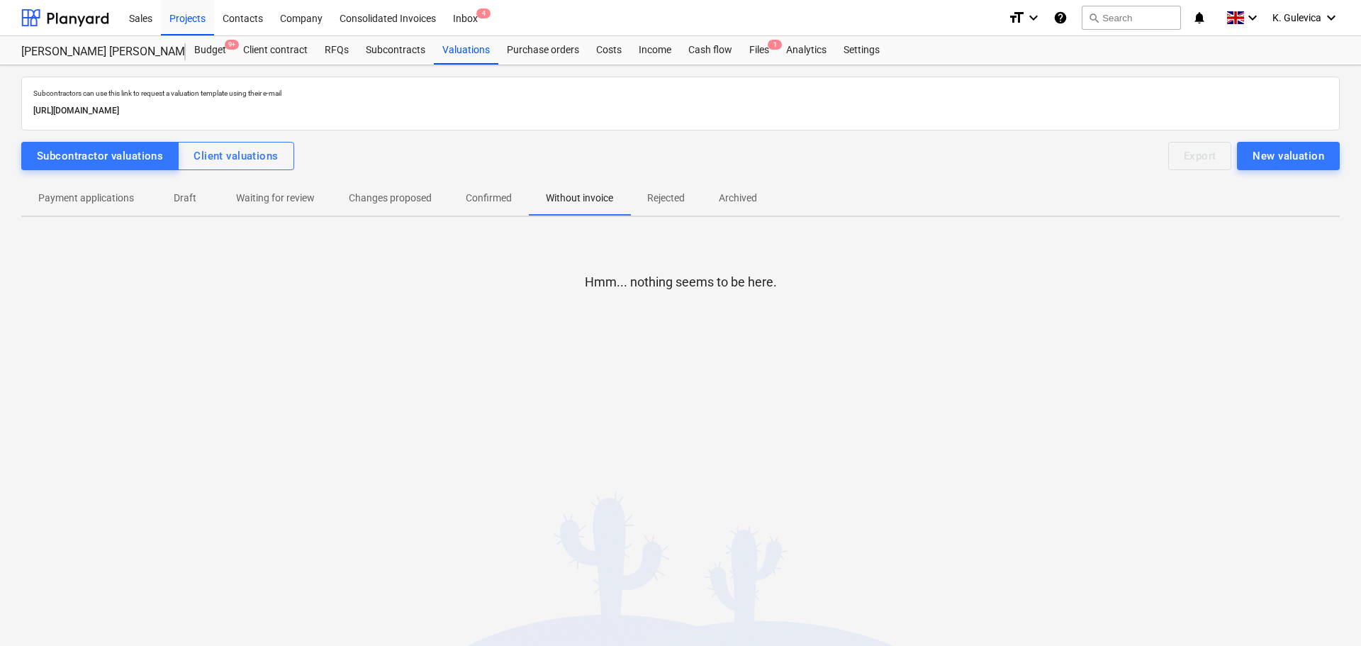
click at [501, 199] on p "Confirmed" at bounding box center [489, 198] width 46 height 15
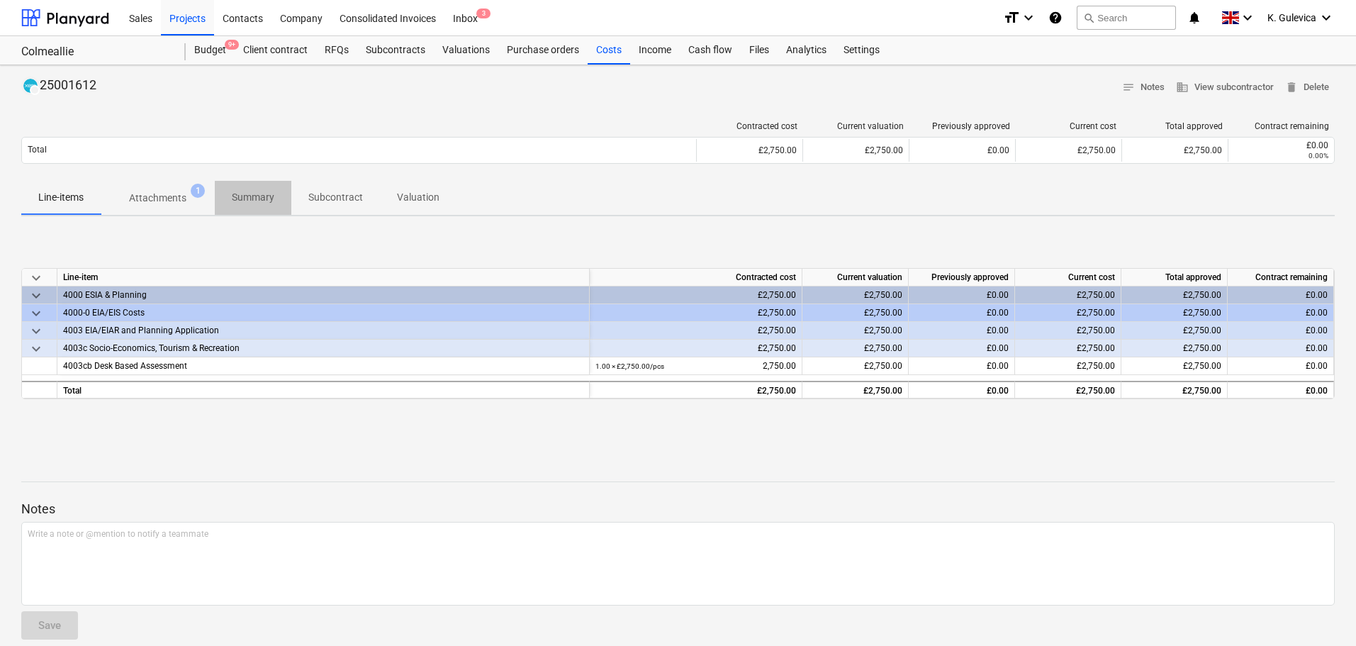
click at [261, 198] on p "Summary" at bounding box center [253, 197] width 43 height 15
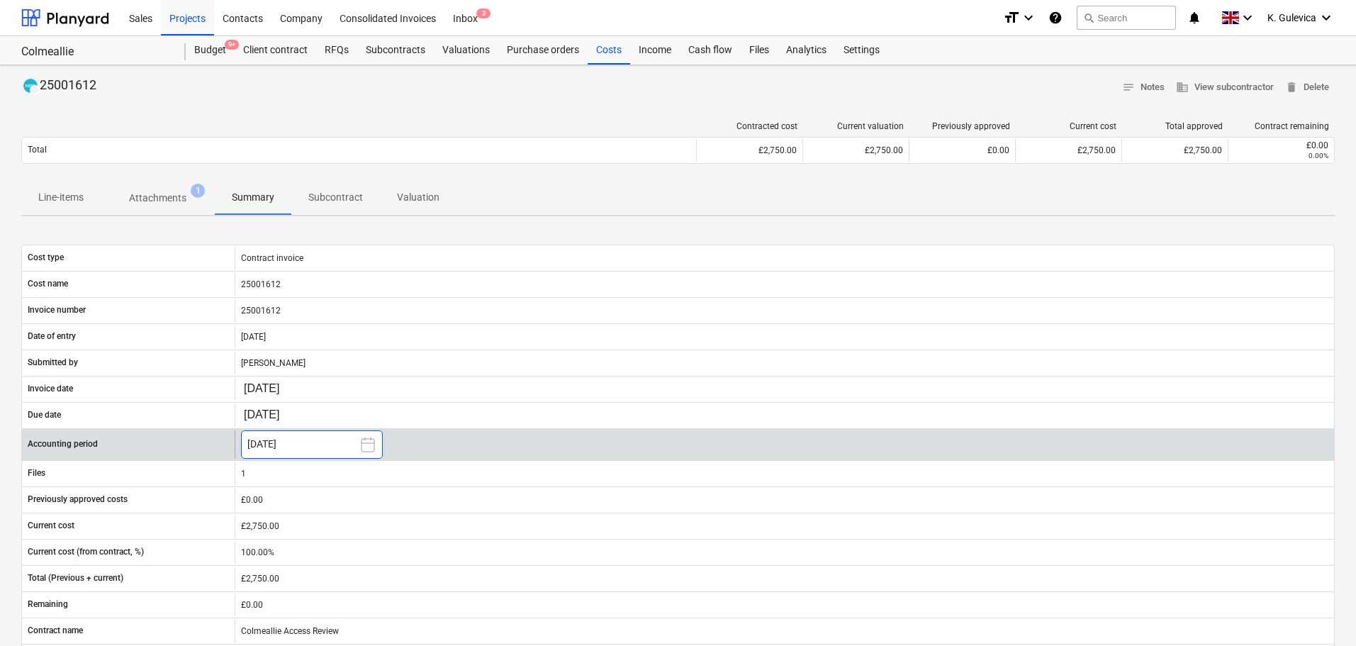
click at [291, 444] on button "September 2025" at bounding box center [312, 444] width 142 height 28
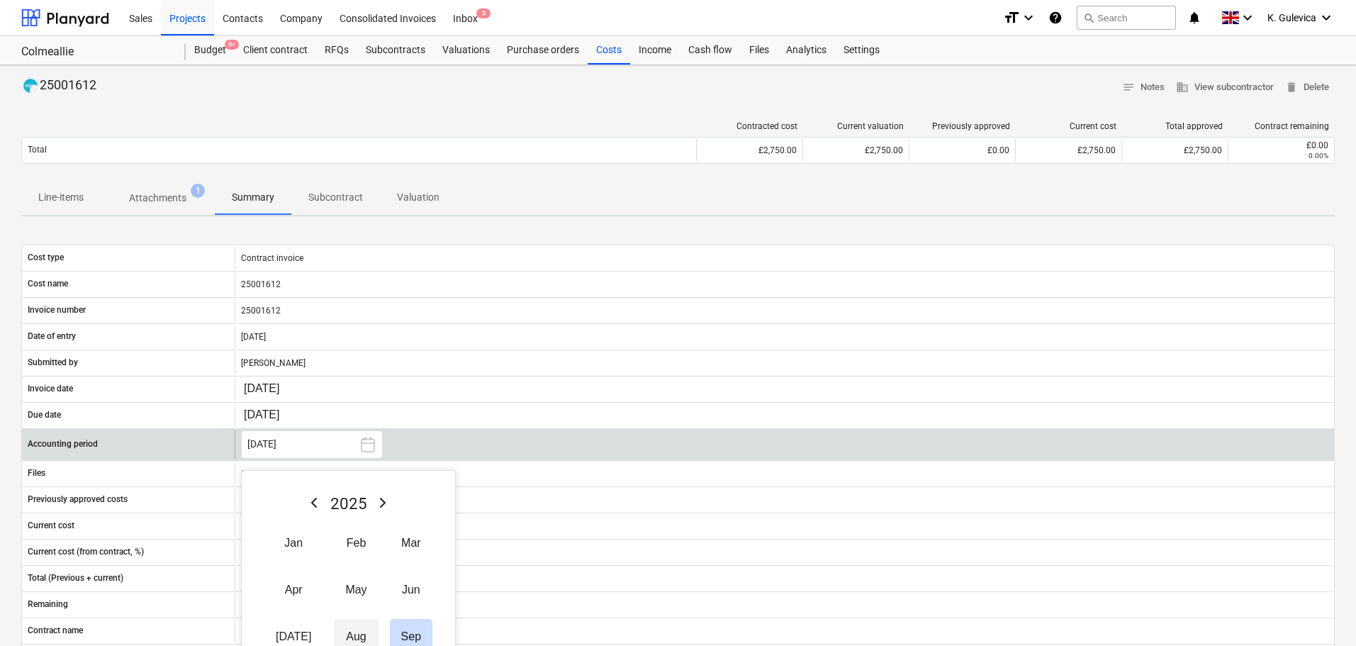
click at [337, 641] on button "Aug" at bounding box center [356, 636] width 44 height 35
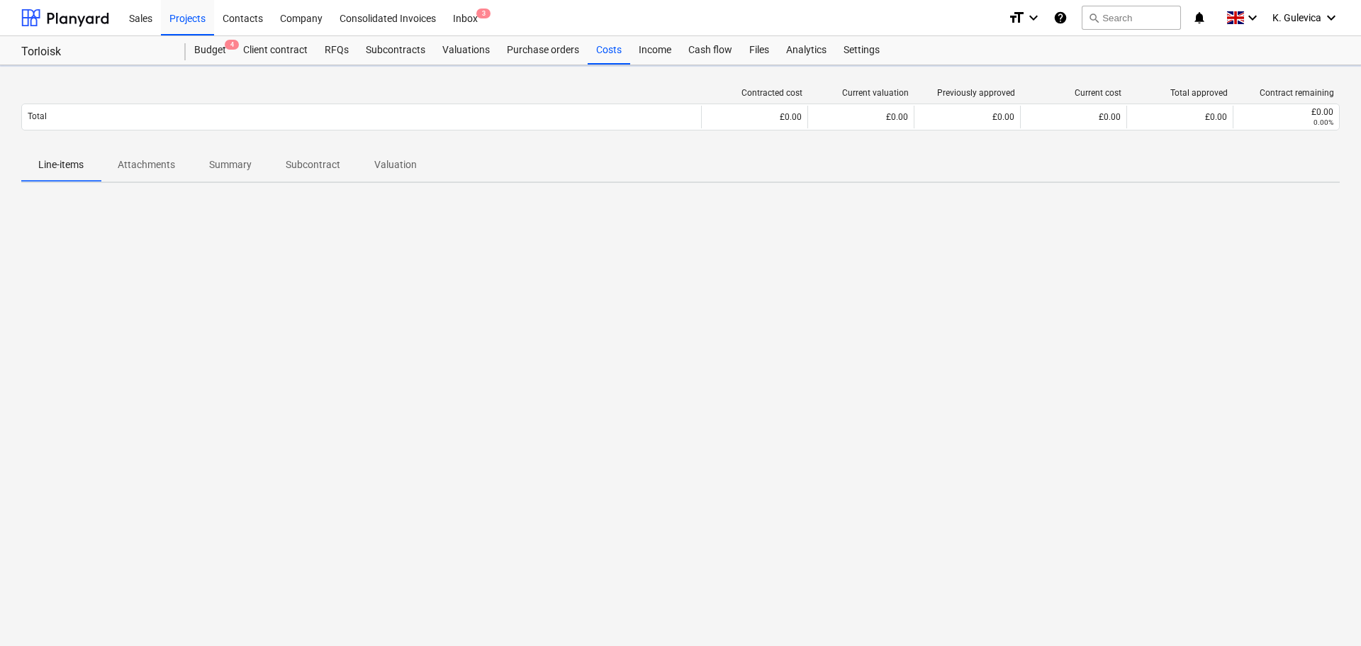
click at [231, 130] on div "Total £0.00 £0.00 £0.00 £0.00 £0.00 £0.00 0.00%" at bounding box center [680, 116] width 1318 height 27
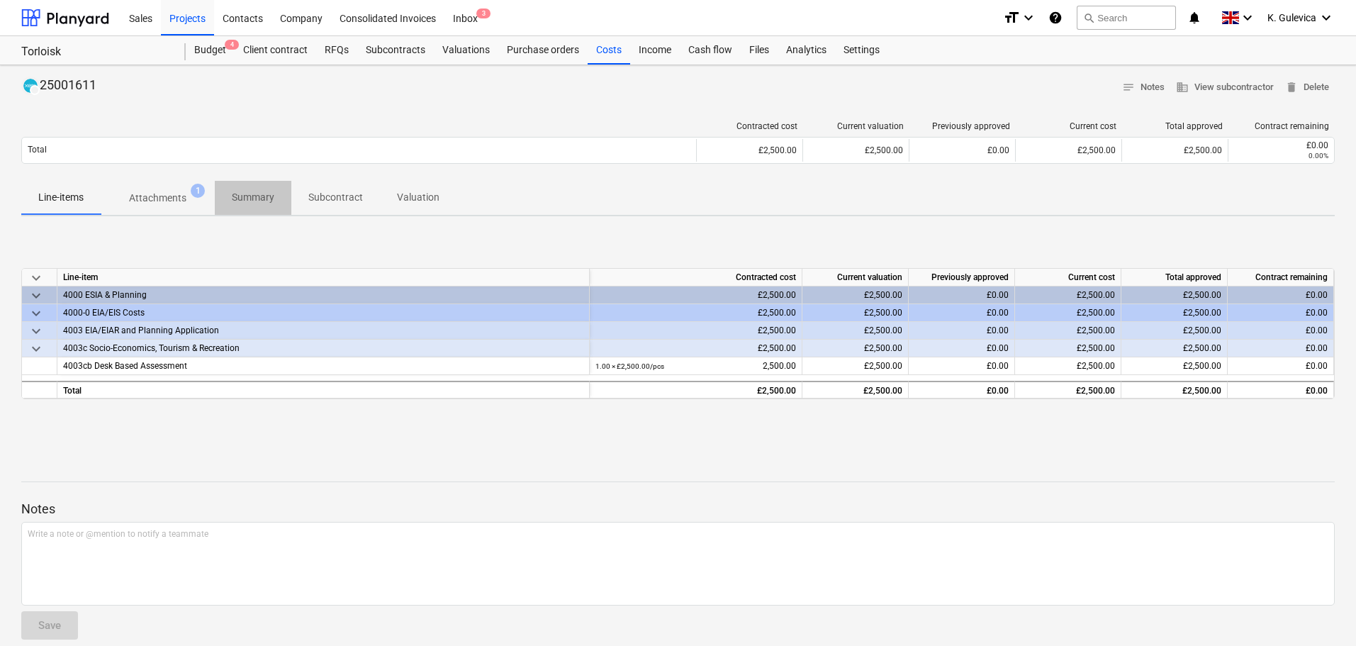
click at [252, 197] on p "Summary" at bounding box center [253, 197] width 43 height 15
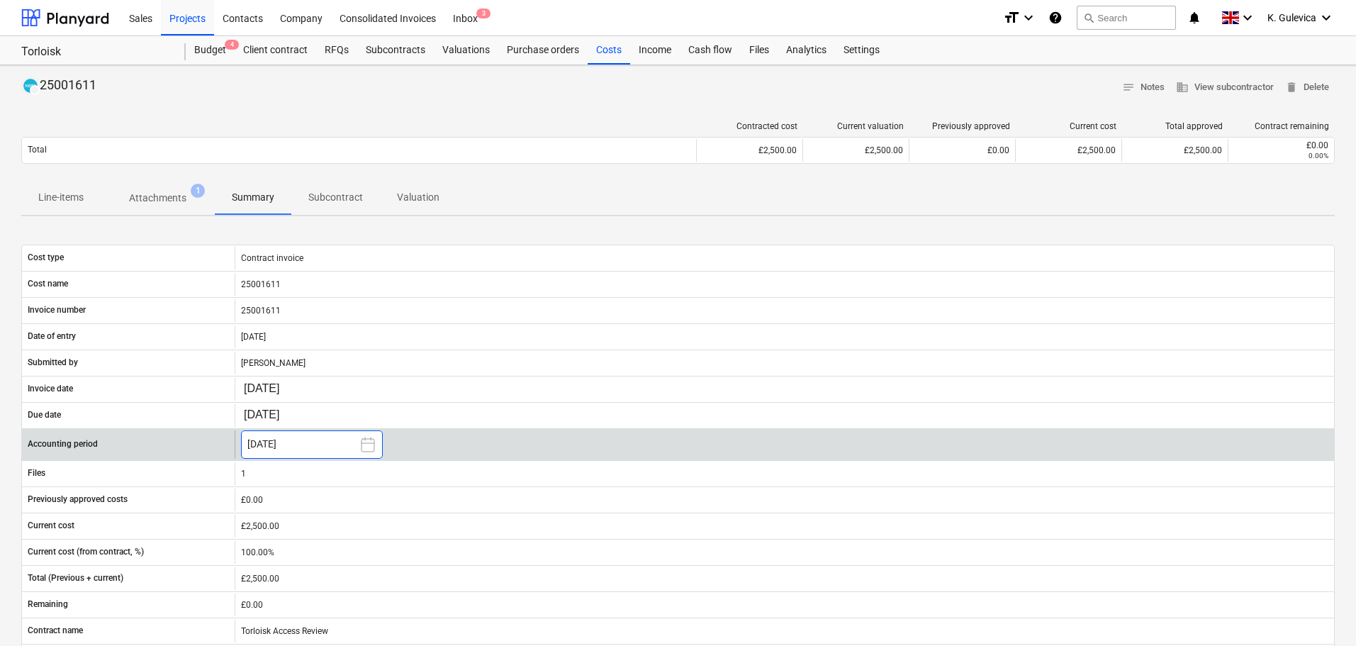
click at [309, 441] on button "[DATE]" at bounding box center [312, 444] width 142 height 28
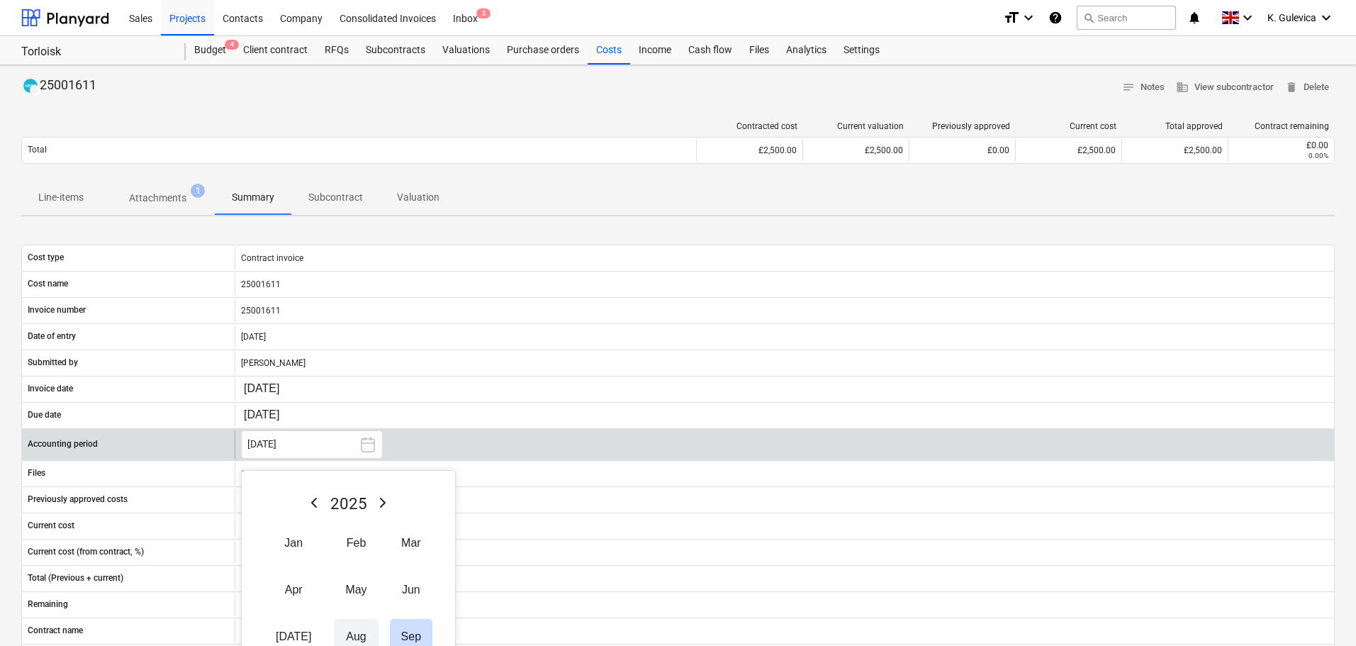
click at [345, 630] on button "Aug" at bounding box center [356, 636] width 44 height 35
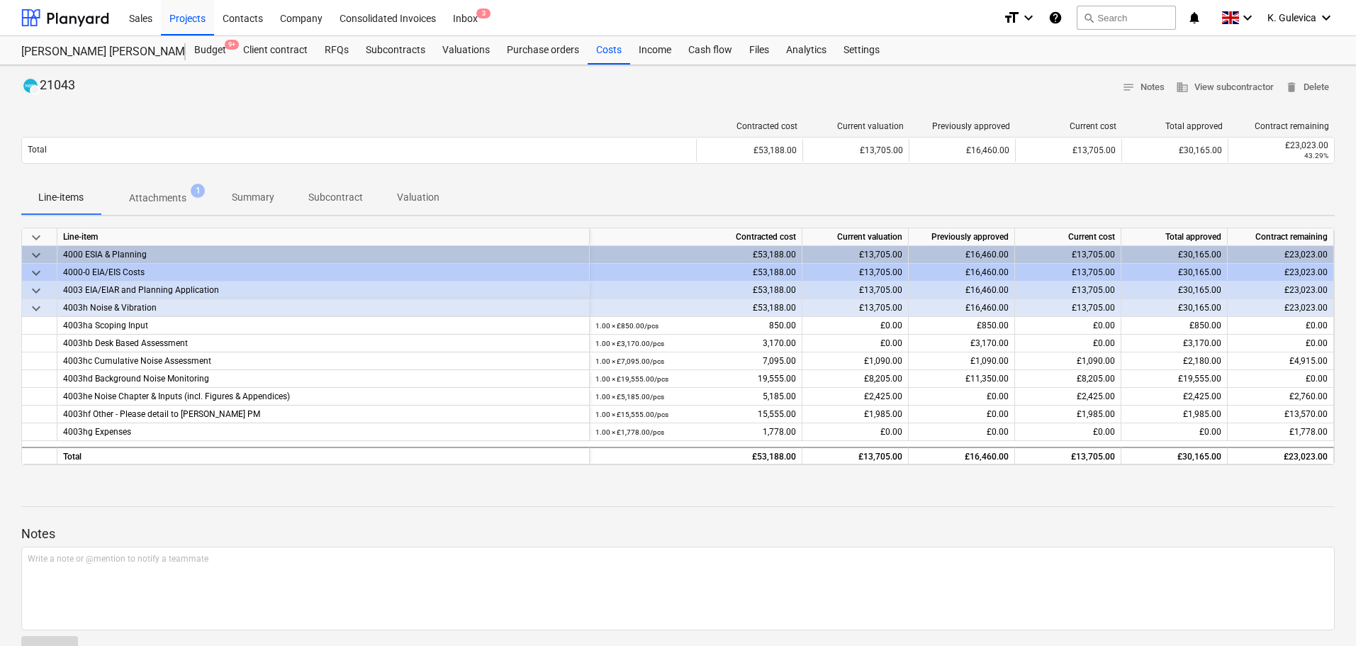
click at [255, 200] on p "Summary" at bounding box center [253, 197] width 43 height 15
